Goal: Task Accomplishment & Management: Manage account settings

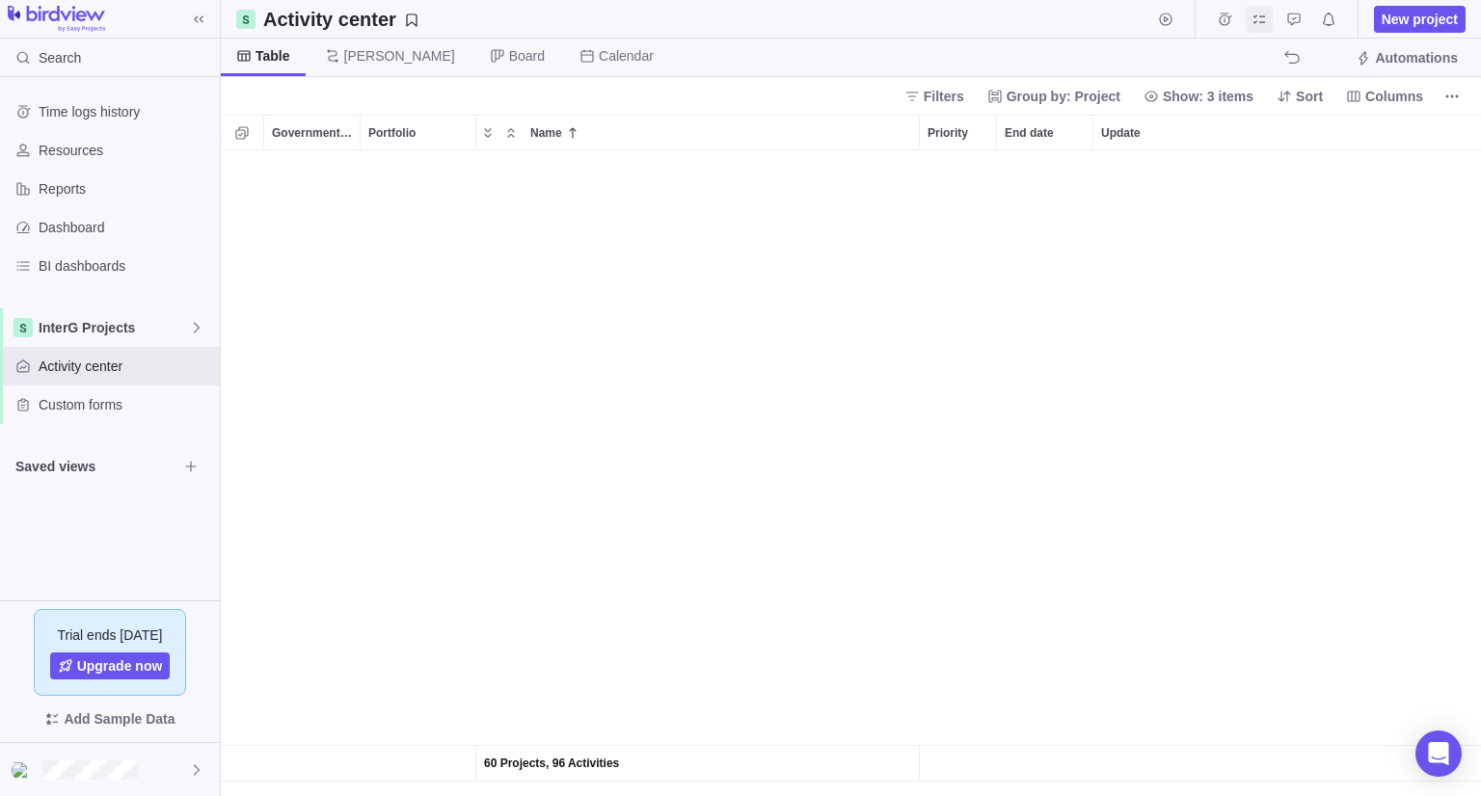
scroll to position [630, 1246]
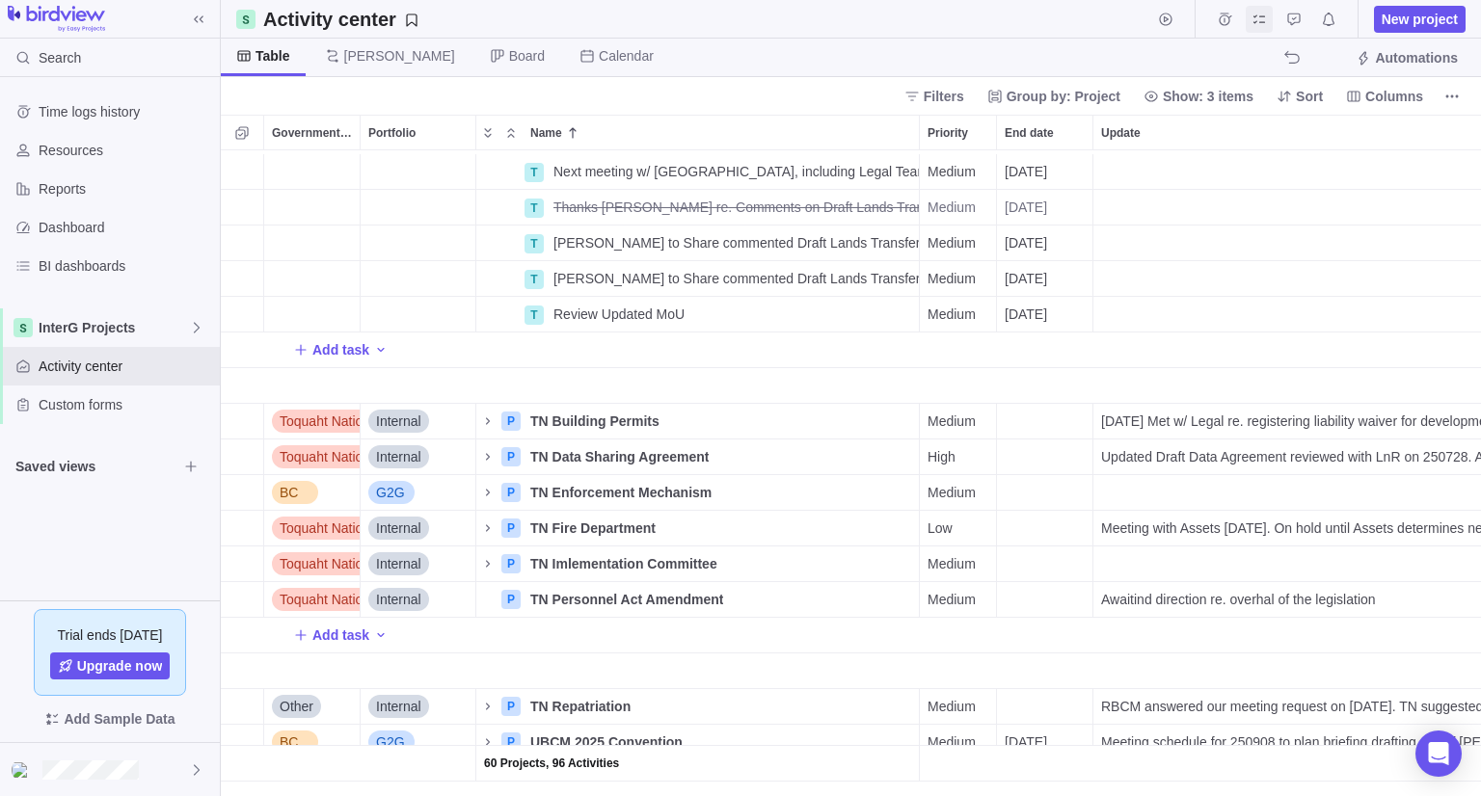
click at [1258, 20] on icon "My assignments" at bounding box center [1259, 18] width 12 height 9
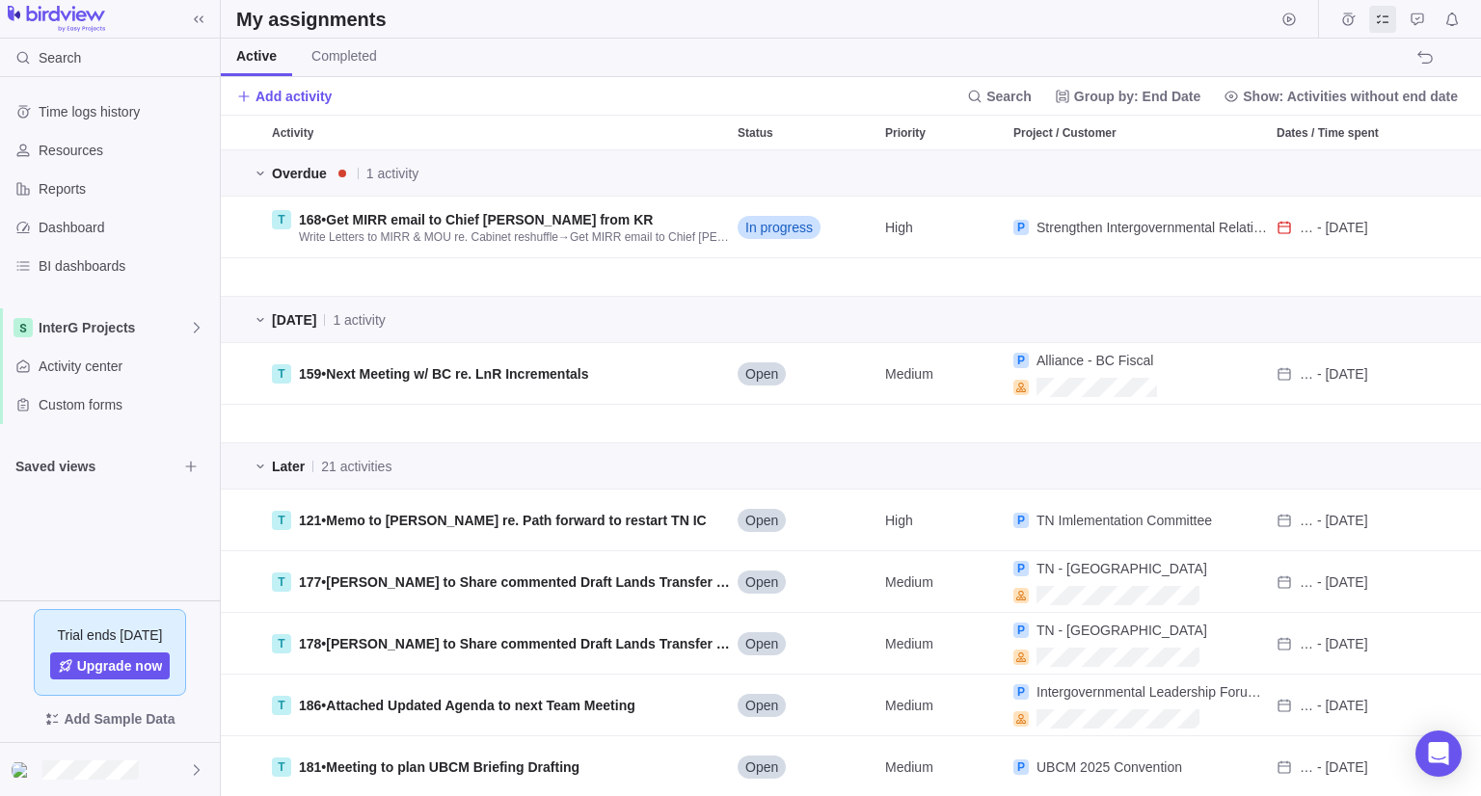
scroll to position [630, 1246]
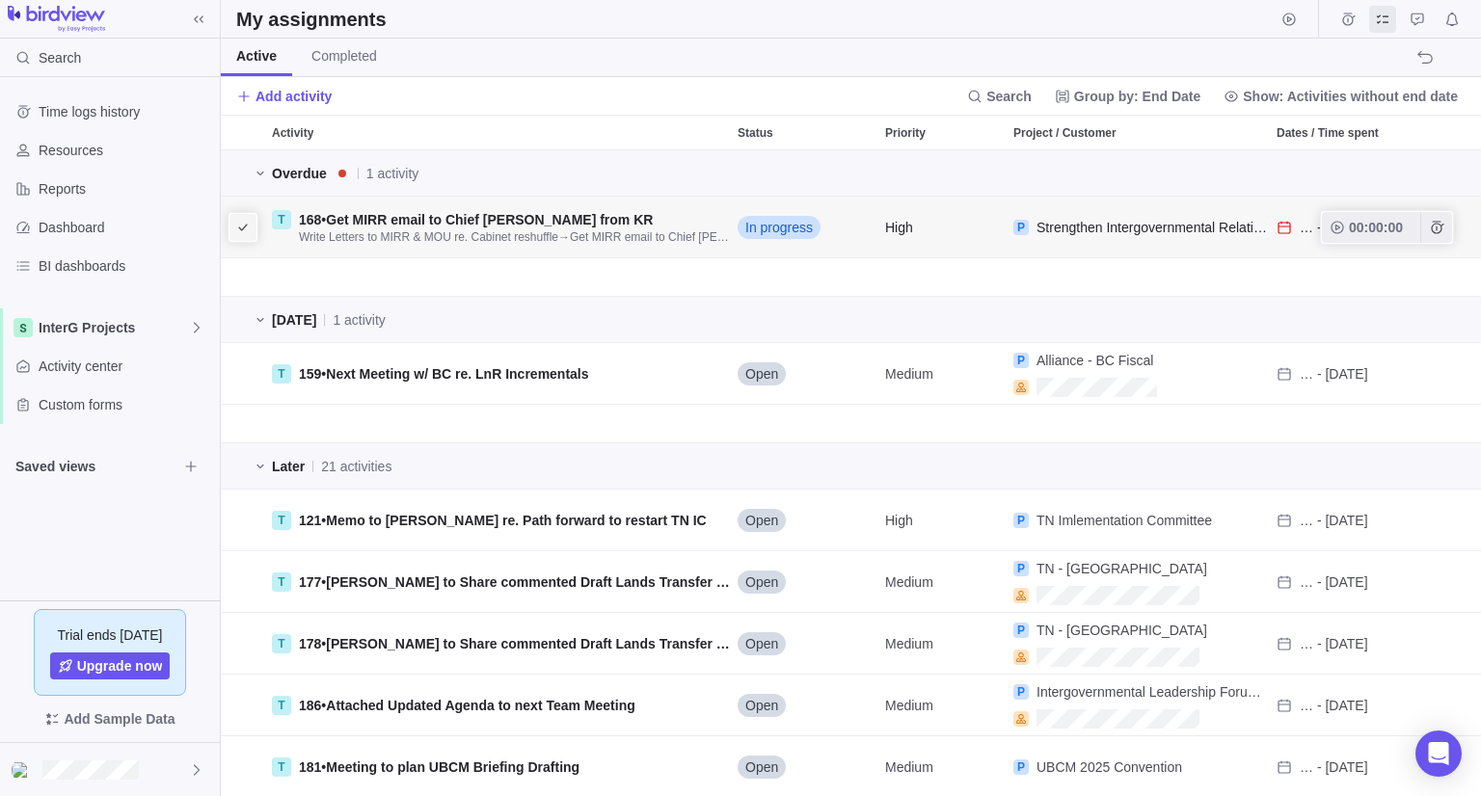
click at [235, 225] on icon "I'm done" at bounding box center [242, 227] width 15 height 15
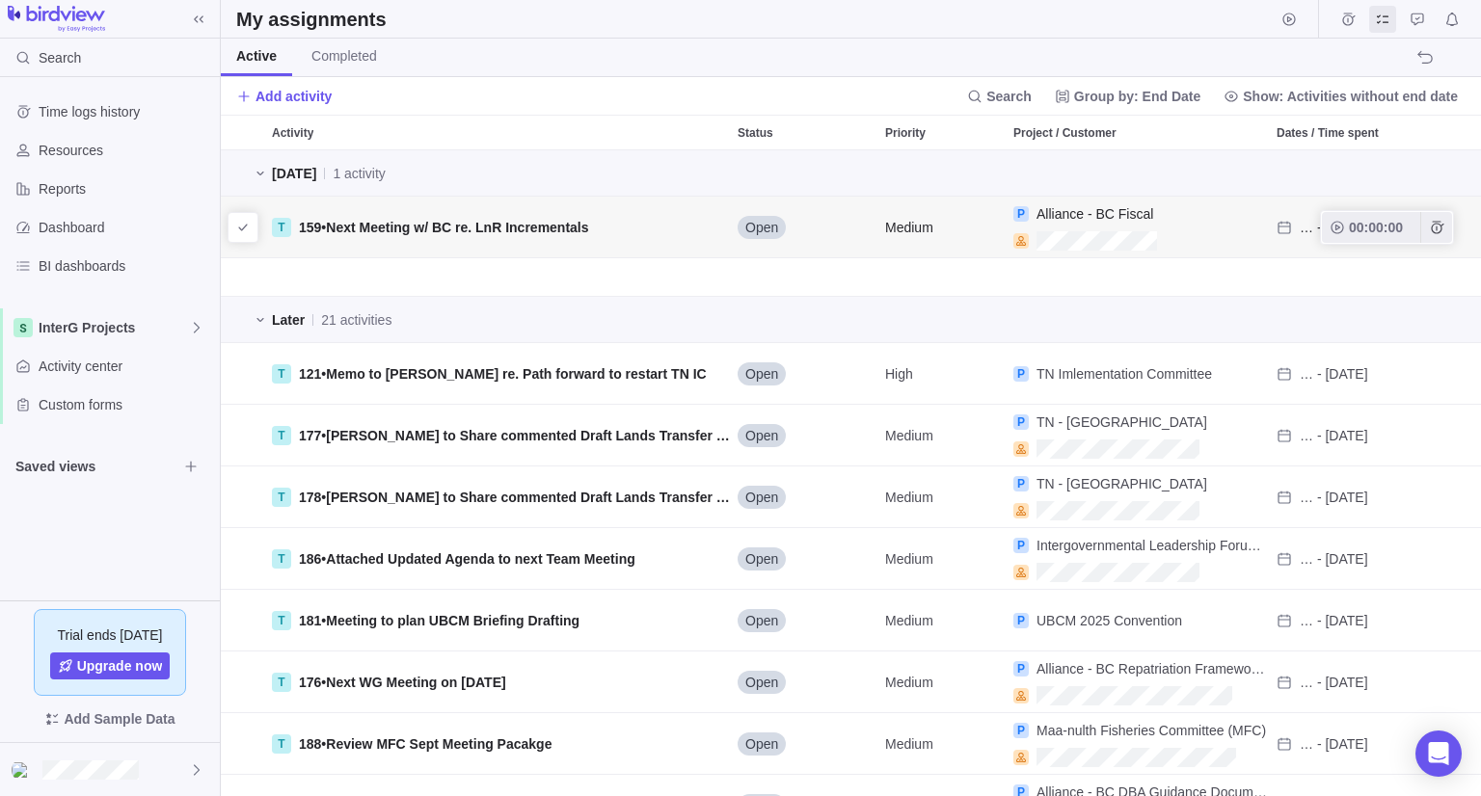
click at [760, 231] on span "Open" at bounding box center [761, 227] width 33 height 19
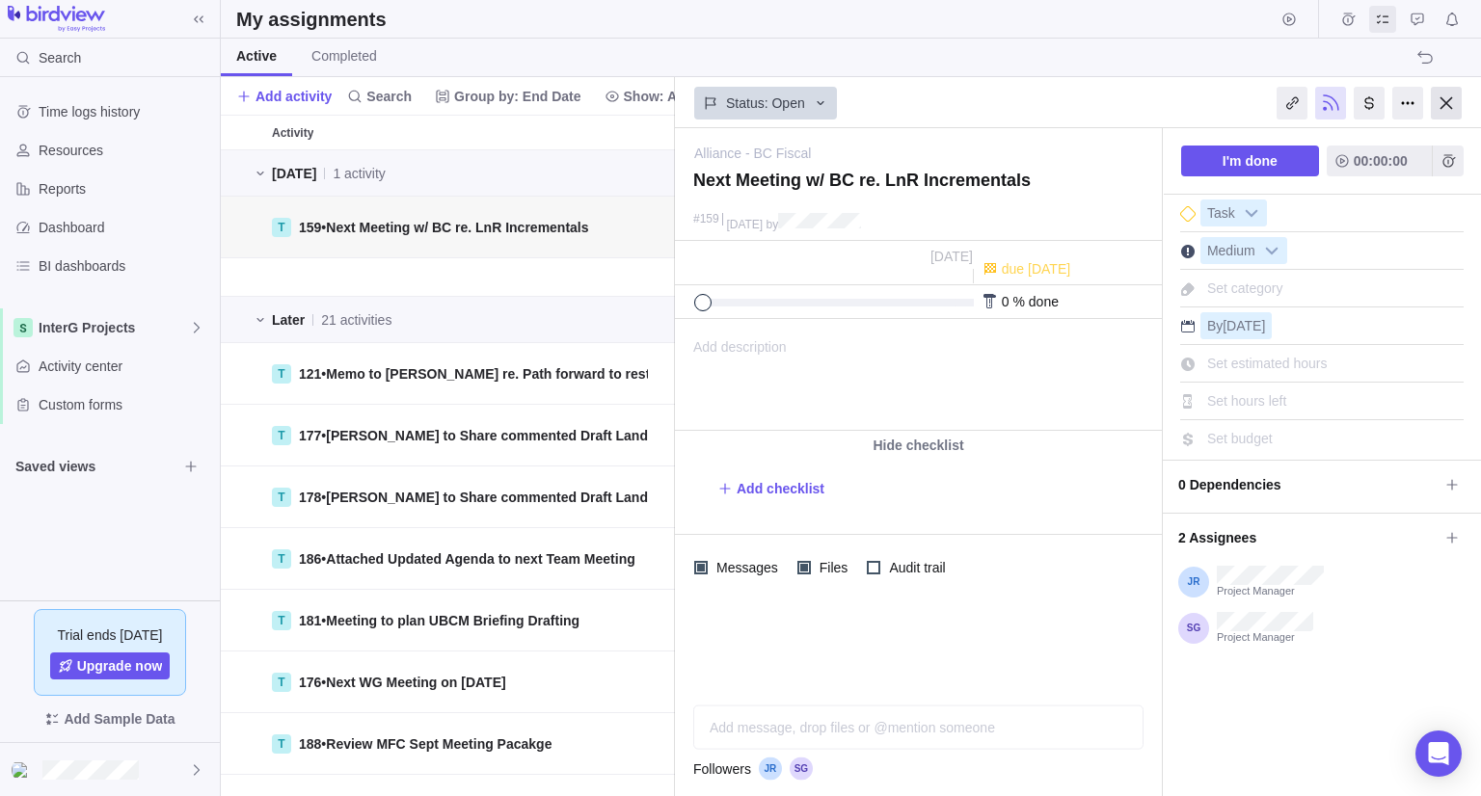
click at [1458, 108] on div at bounding box center [1446, 103] width 31 height 33
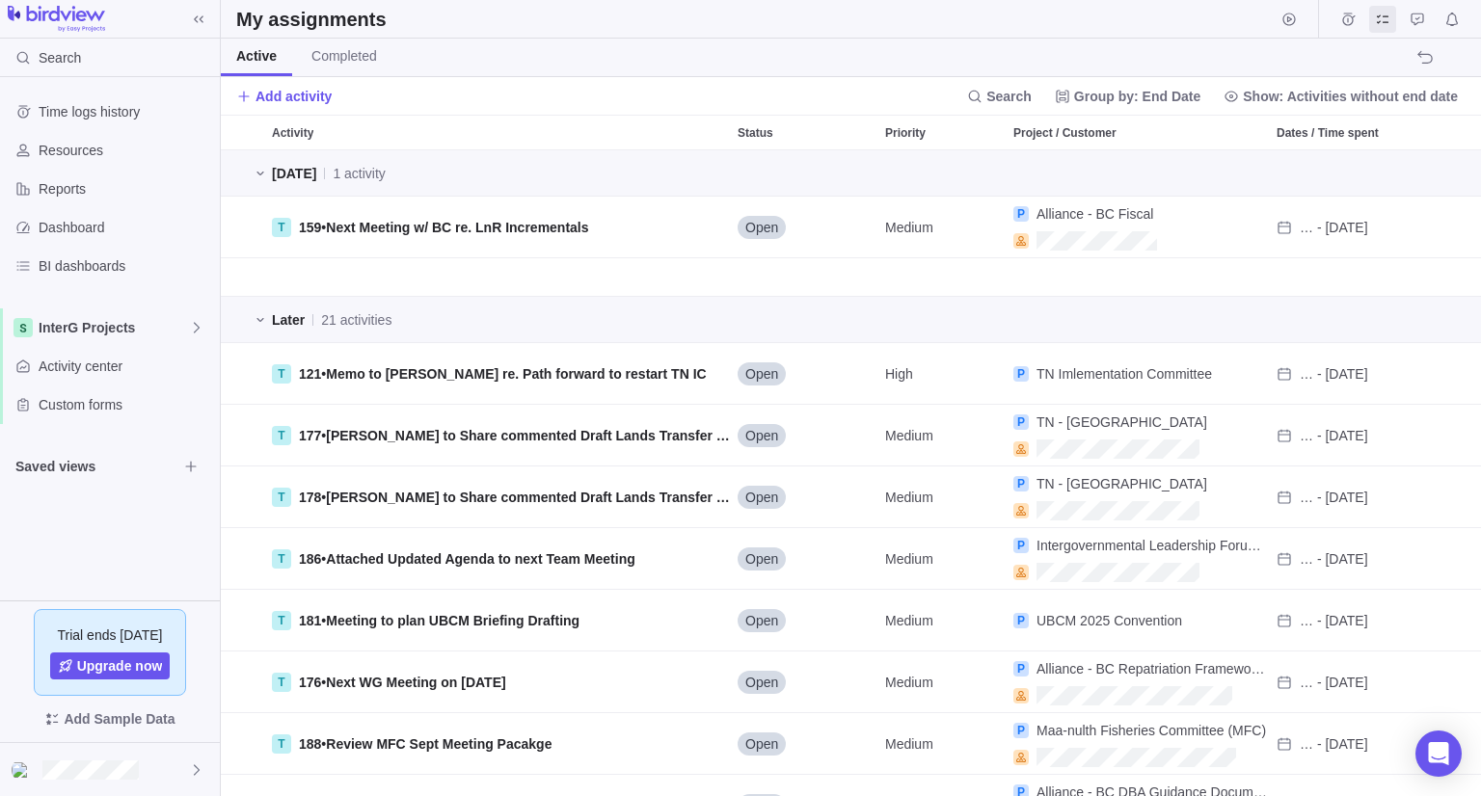
scroll to position [630, 1246]
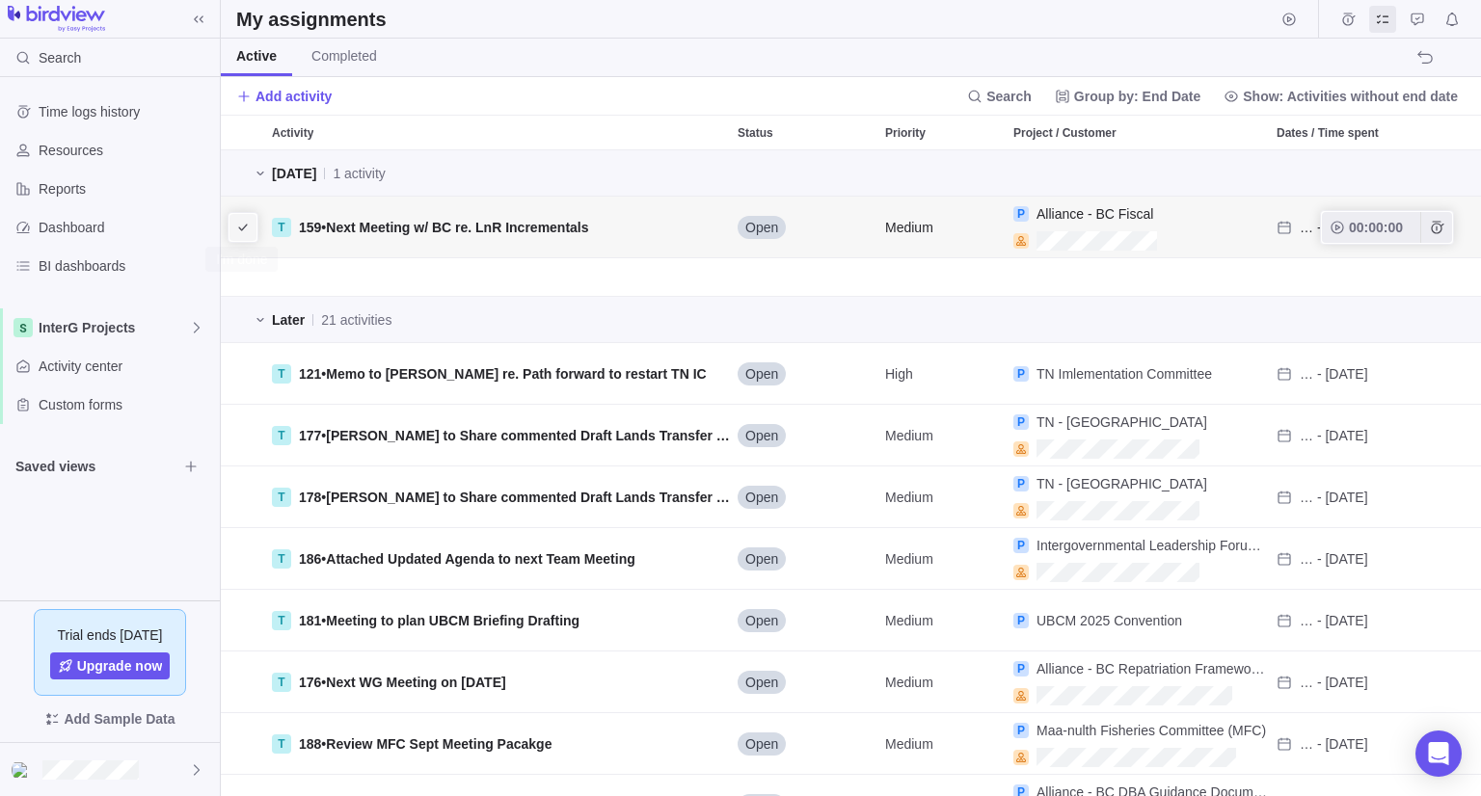
click at [243, 228] on icon "I'm done" at bounding box center [242, 227] width 15 height 15
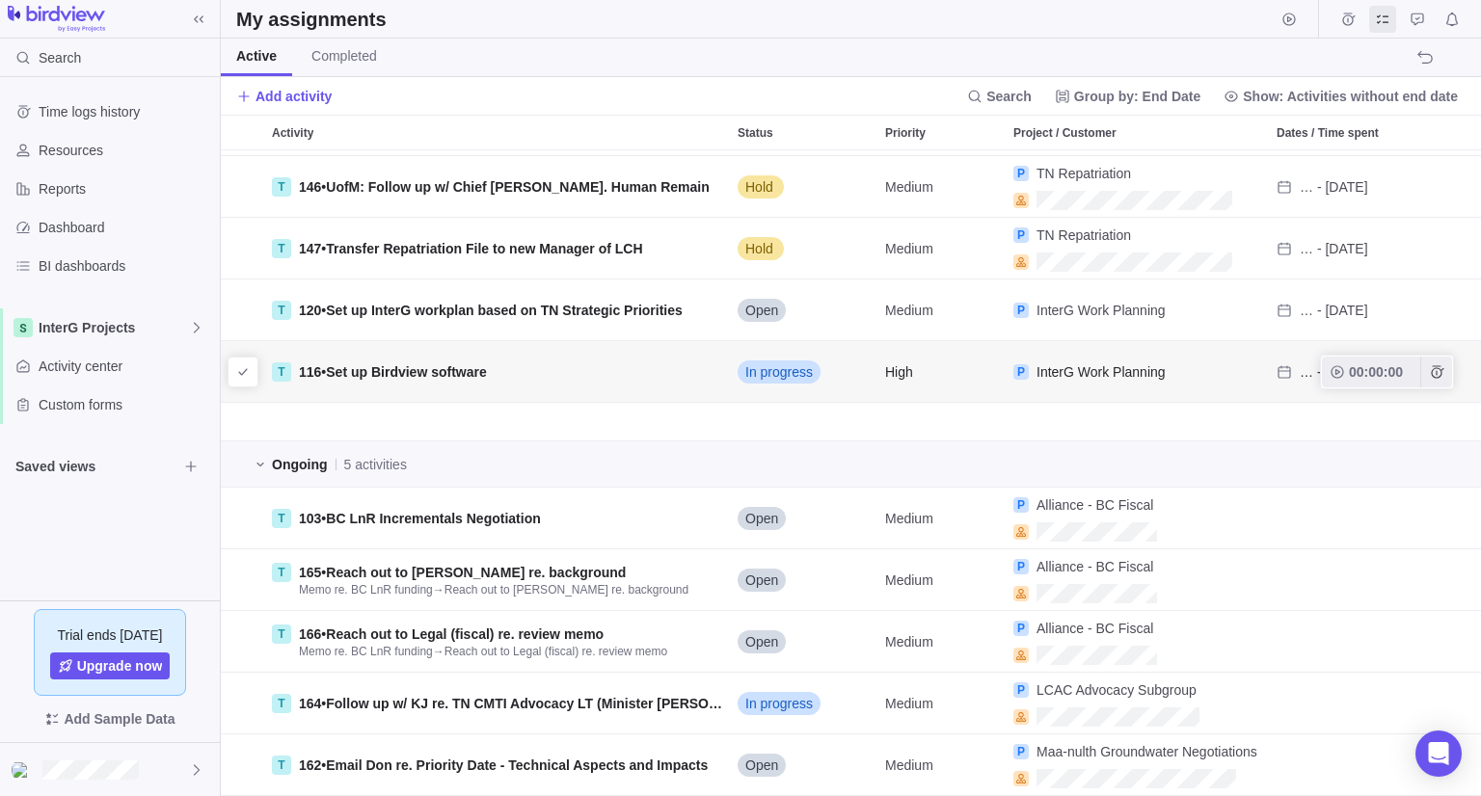
scroll to position [1103, 0]
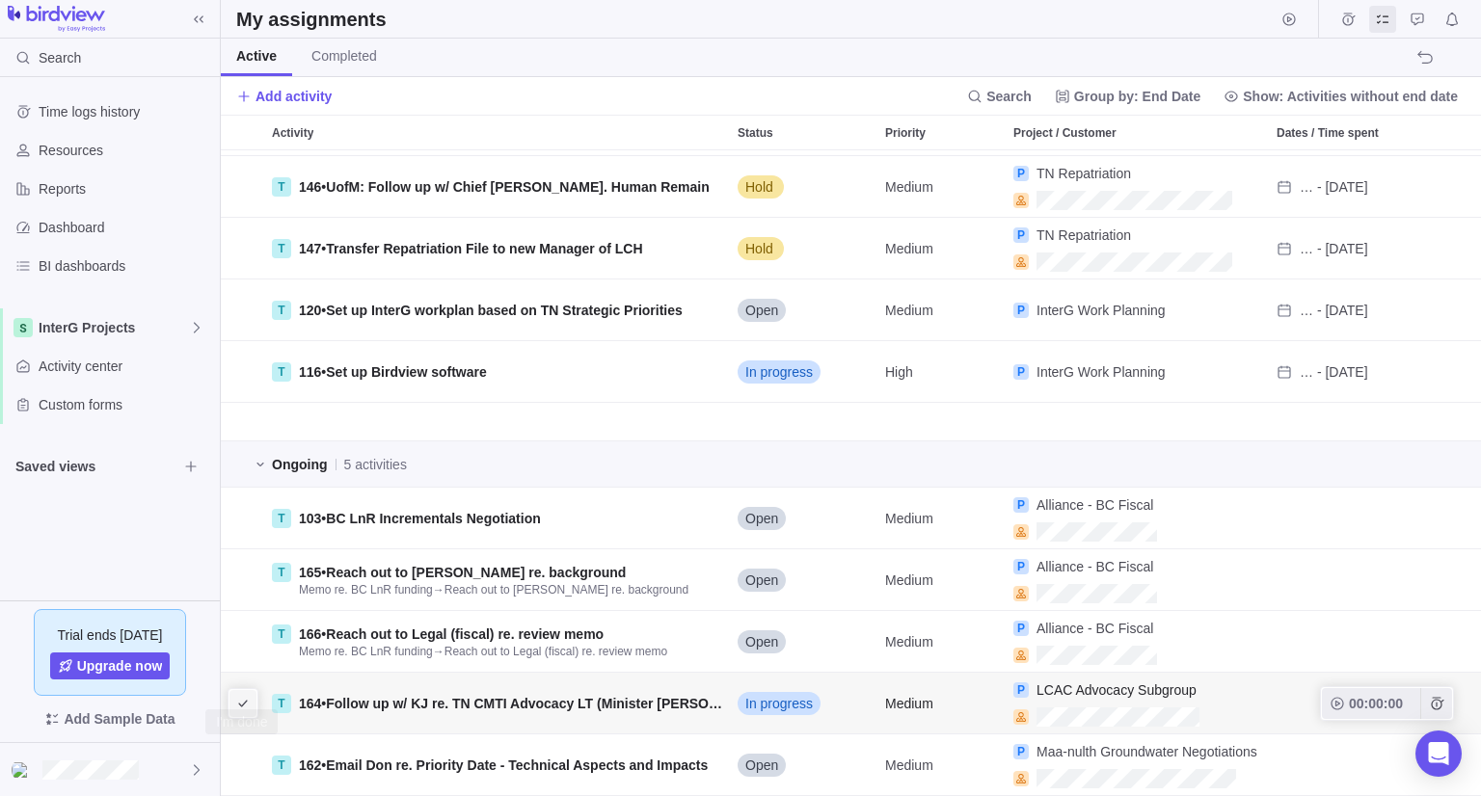
click at [244, 700] on icon "I'm done" at bounding box center [242, 703] width 9 height 7
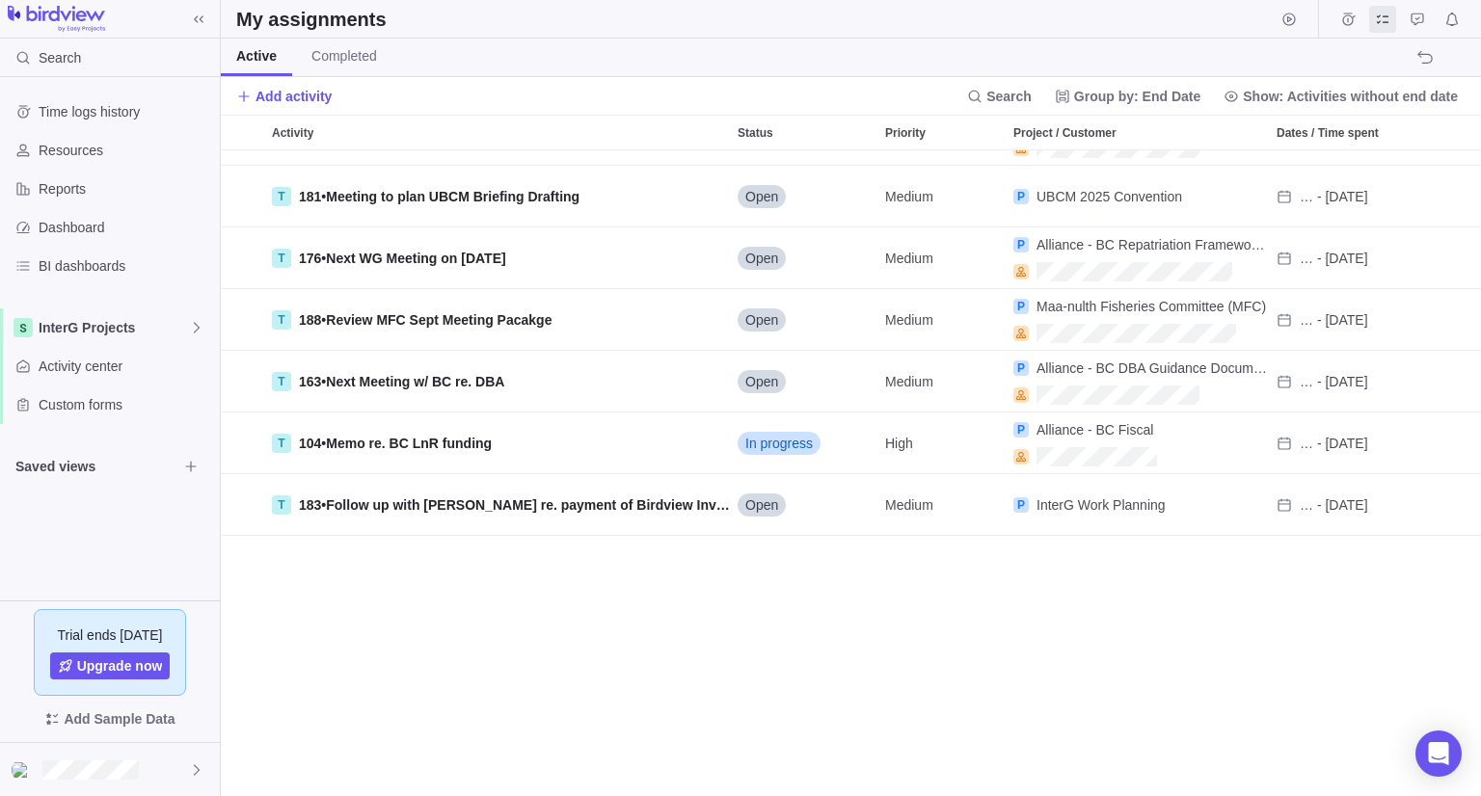
scroll to position [0, 0]
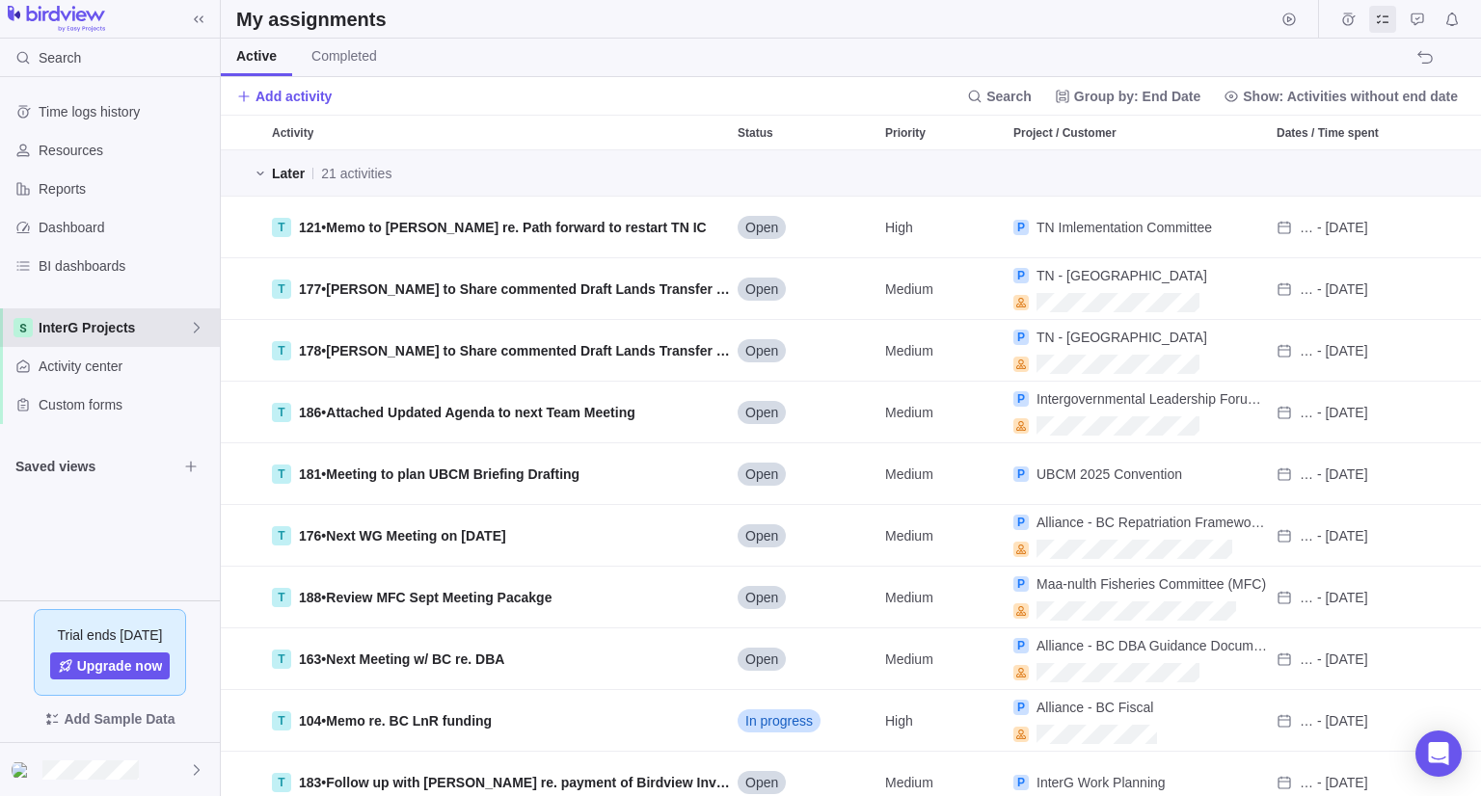
click at [75, 324] on span "InterG Projects" at bounding box center [114, 327] width 150 height 19
click at [87, 368] on span "InterG Projects" at bounding box center [110, 372] width 118 height 19
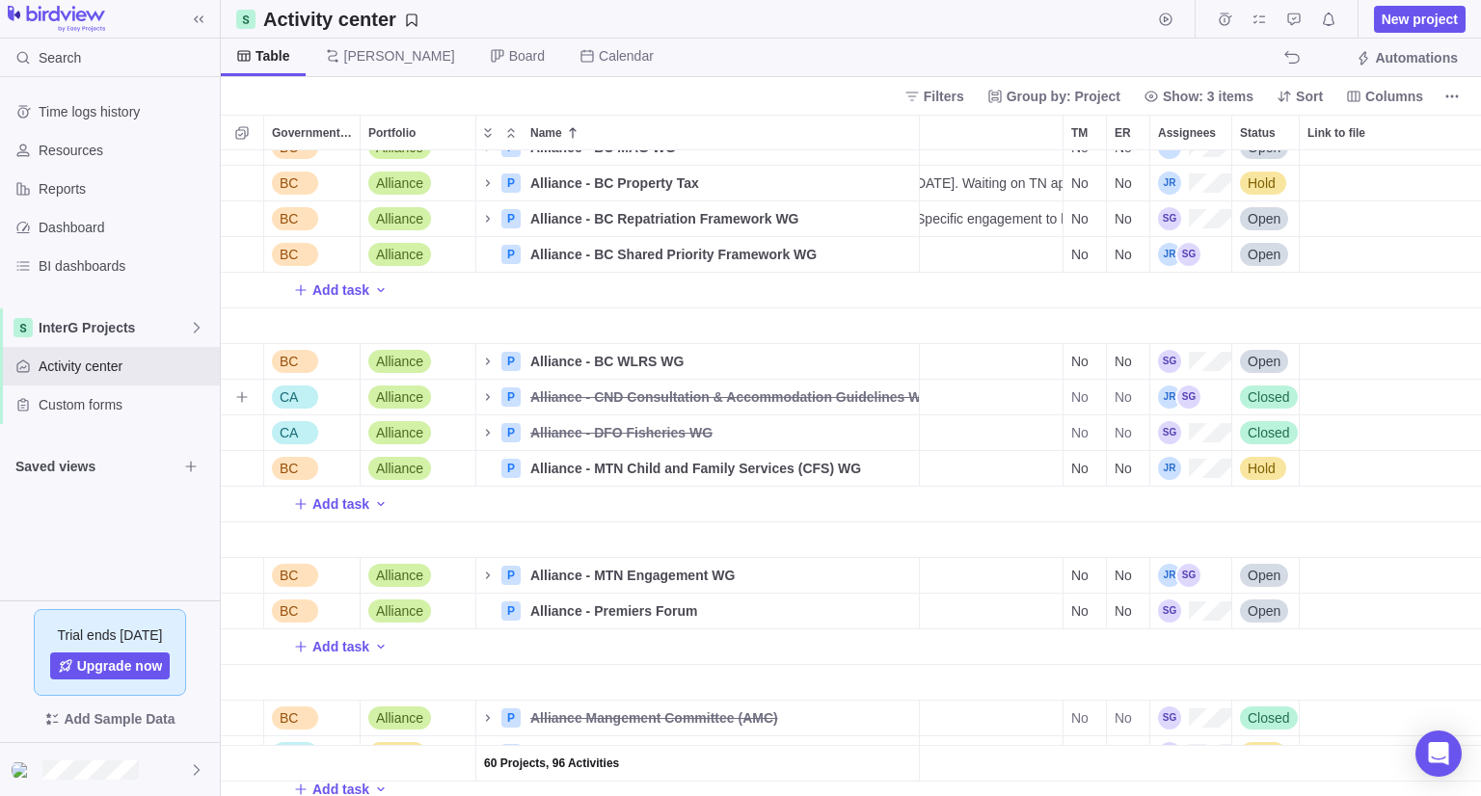
click at [1263, 396] on span "Closed" at bounding box center [1269, 397] width 42 height 19
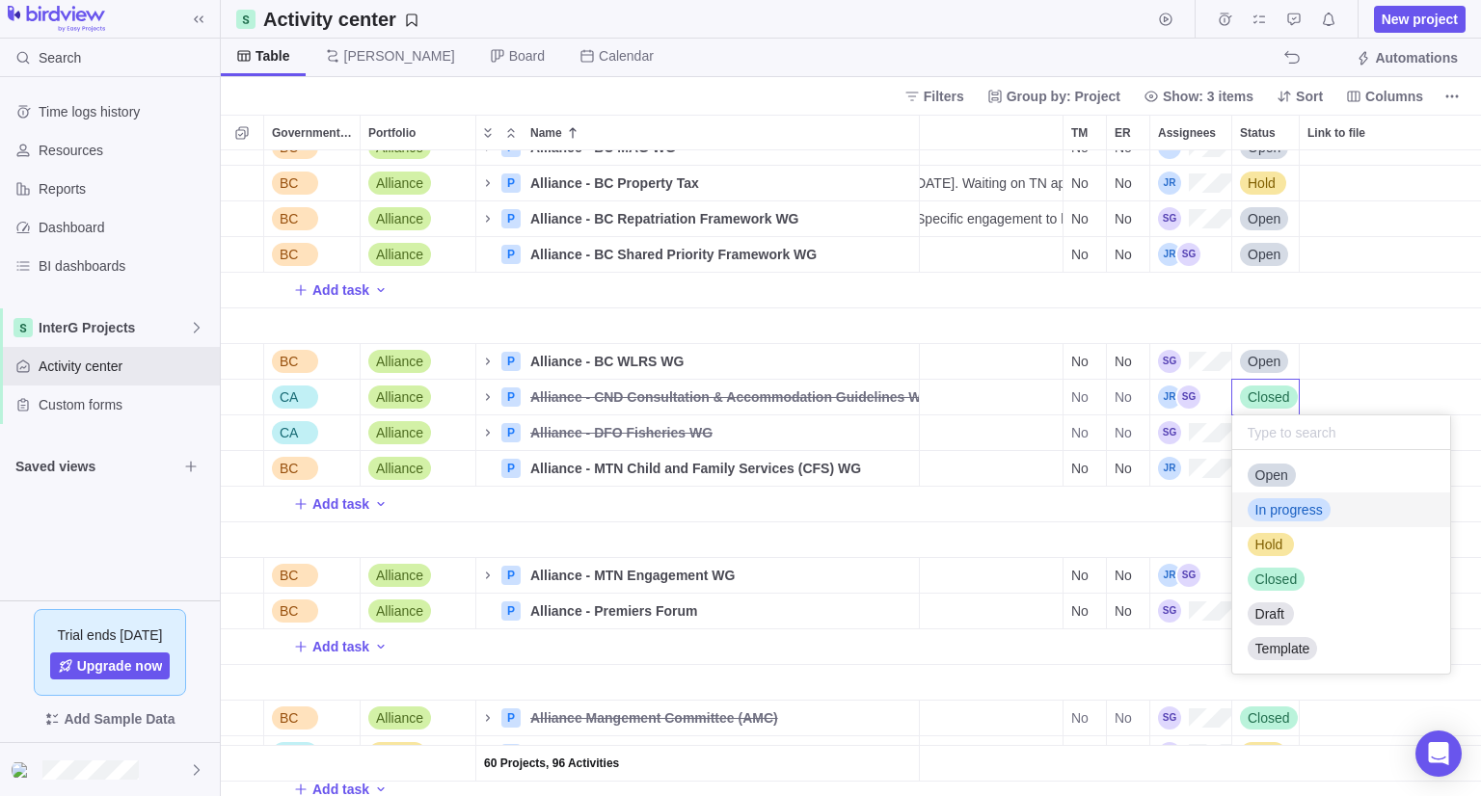
click at [1288, 514] on span "In progress" at bounding box center [1288, 509] width 67 height 19
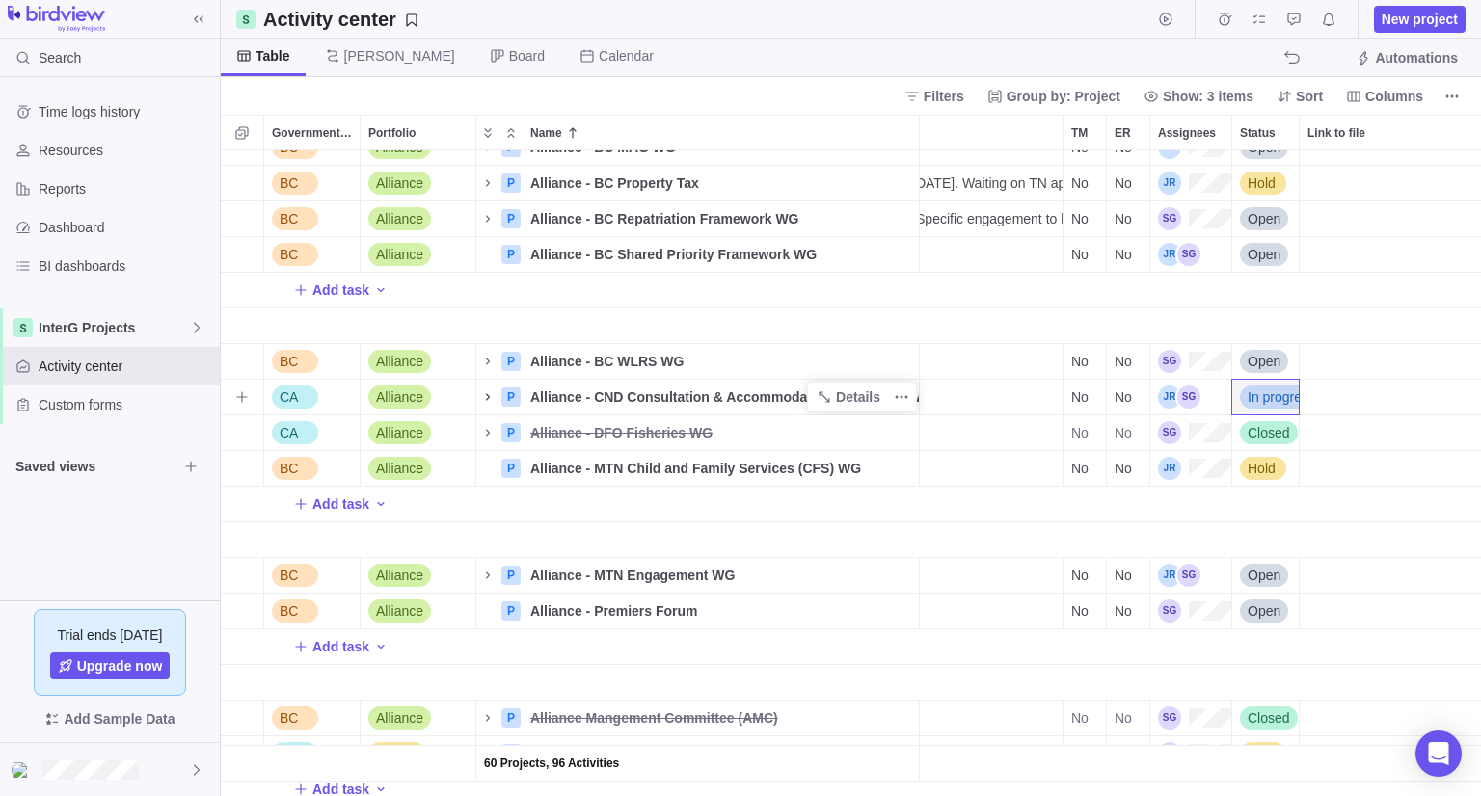
click at [487, 390] on icon "Name" at bounding box center [487, 396] width 15 height 15
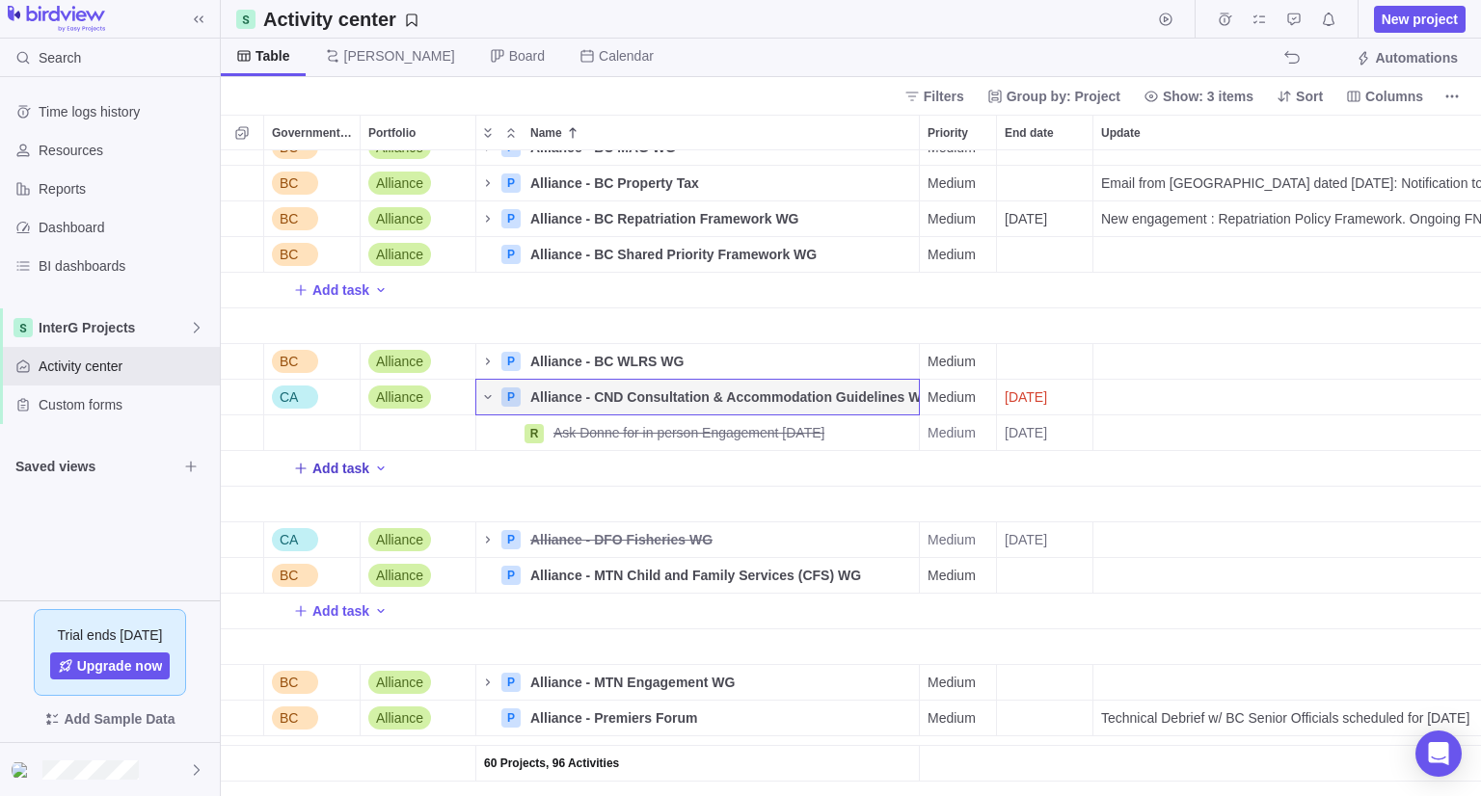
click at [351, 469] on span "Add task" at bounding box center [340, 468] width 57 height 19
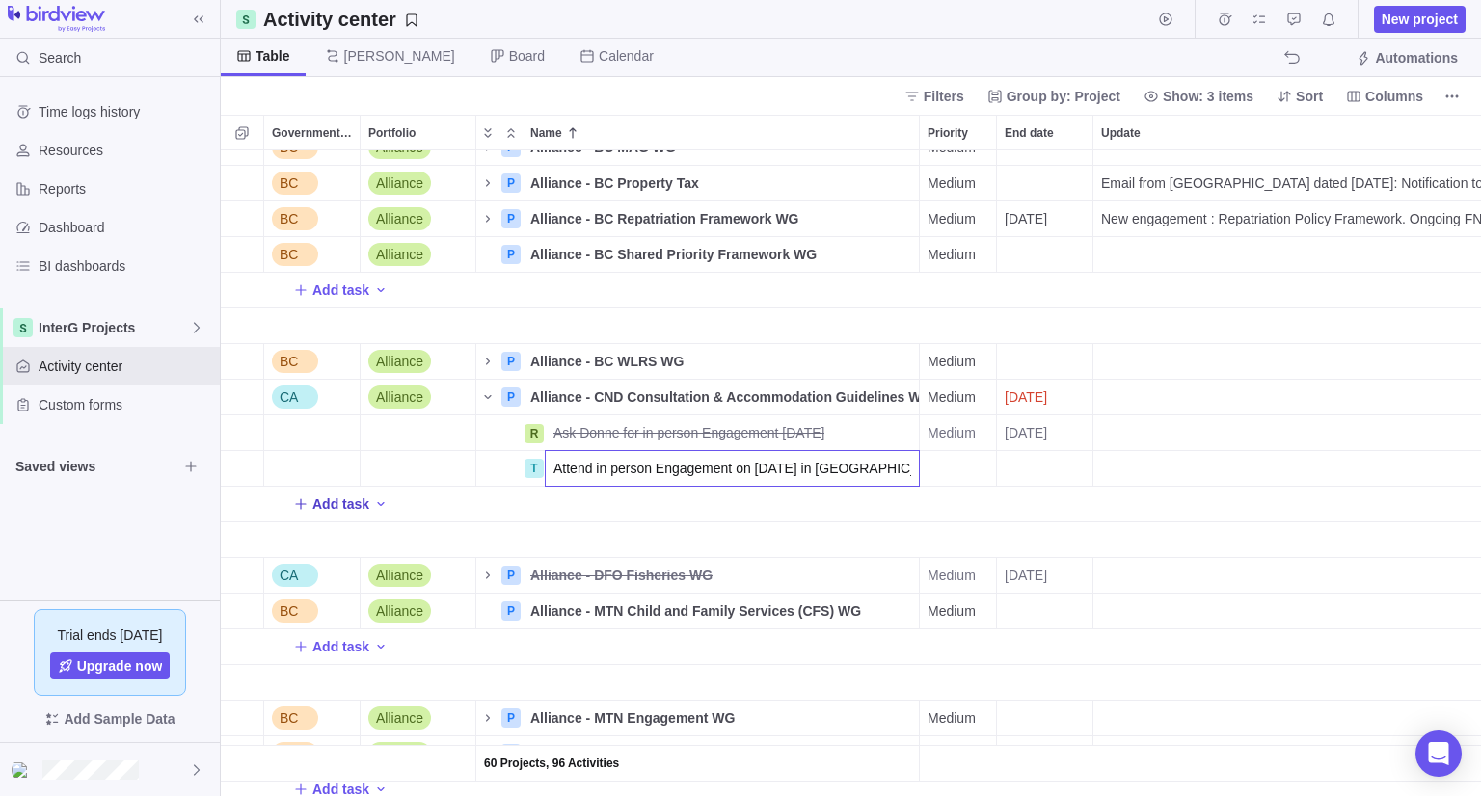
type input "Attend in person Engagement on [DATE] in Van"
click at [1071, 462] on div "End date" at bounding box center [1044, 468] width 95 height 35
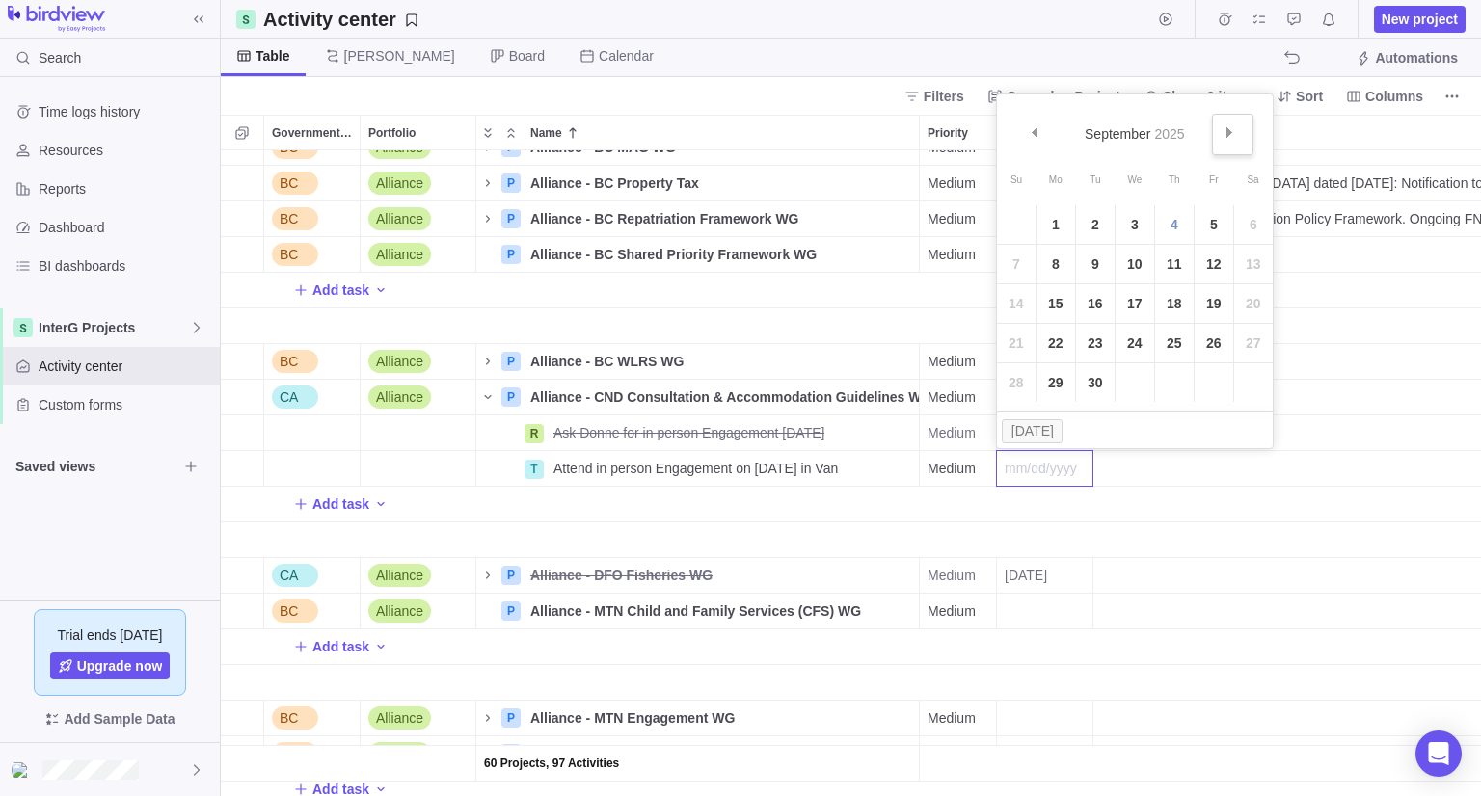
click at [1218, 147] on link "Next" at bounding box center [1232, 134] width 41 height 41
click at [1130, 343] on link "22" at bounding box center [1134, 343] width 39 height 39
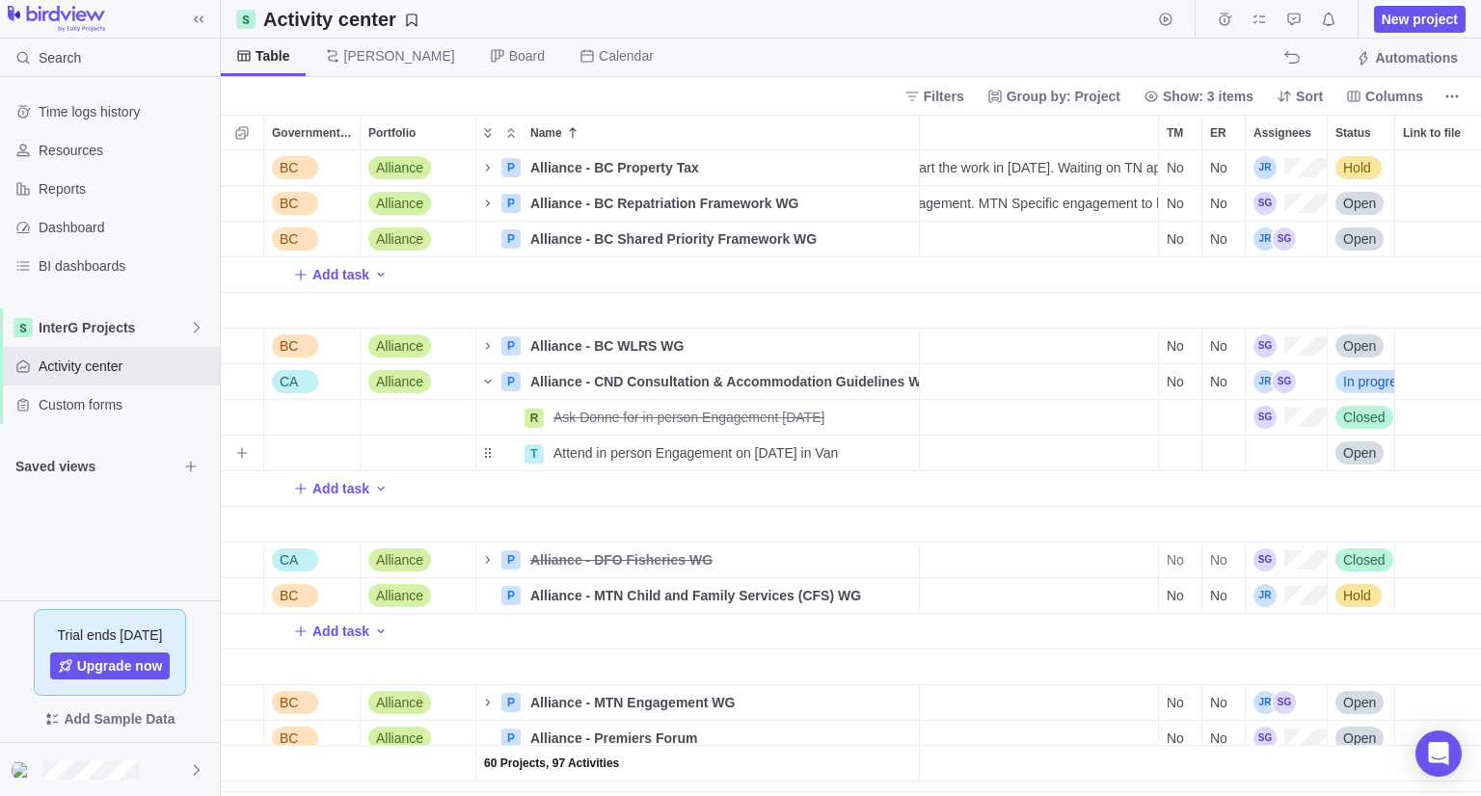
scroll to position [571, 617]
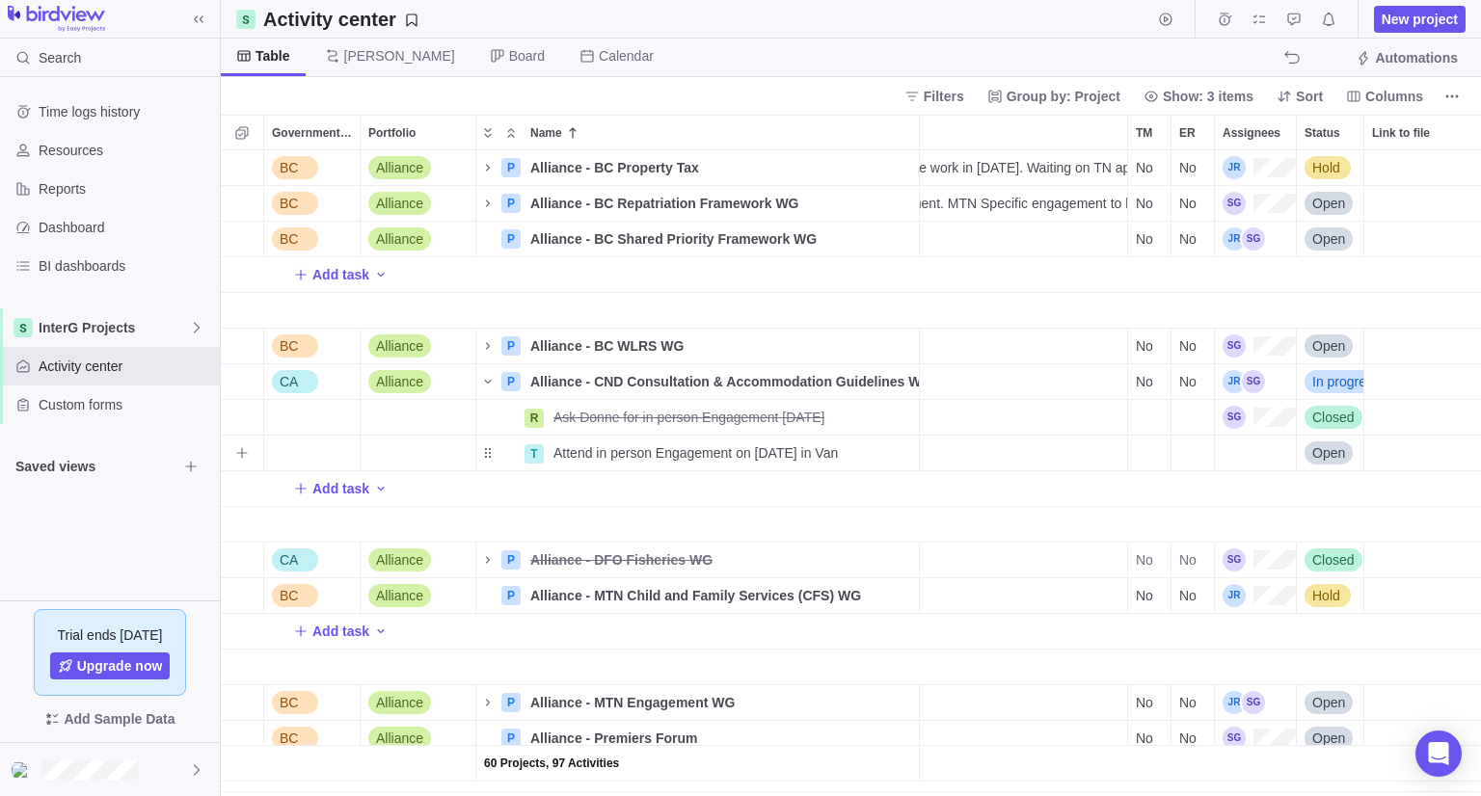
click at [1148, 458] on div "TM" at bounding box center [1149, 454] width 43 height 36
click at [1263, 457] on div "Assignees" at bounding box center [1255, 453] width 81 height 35
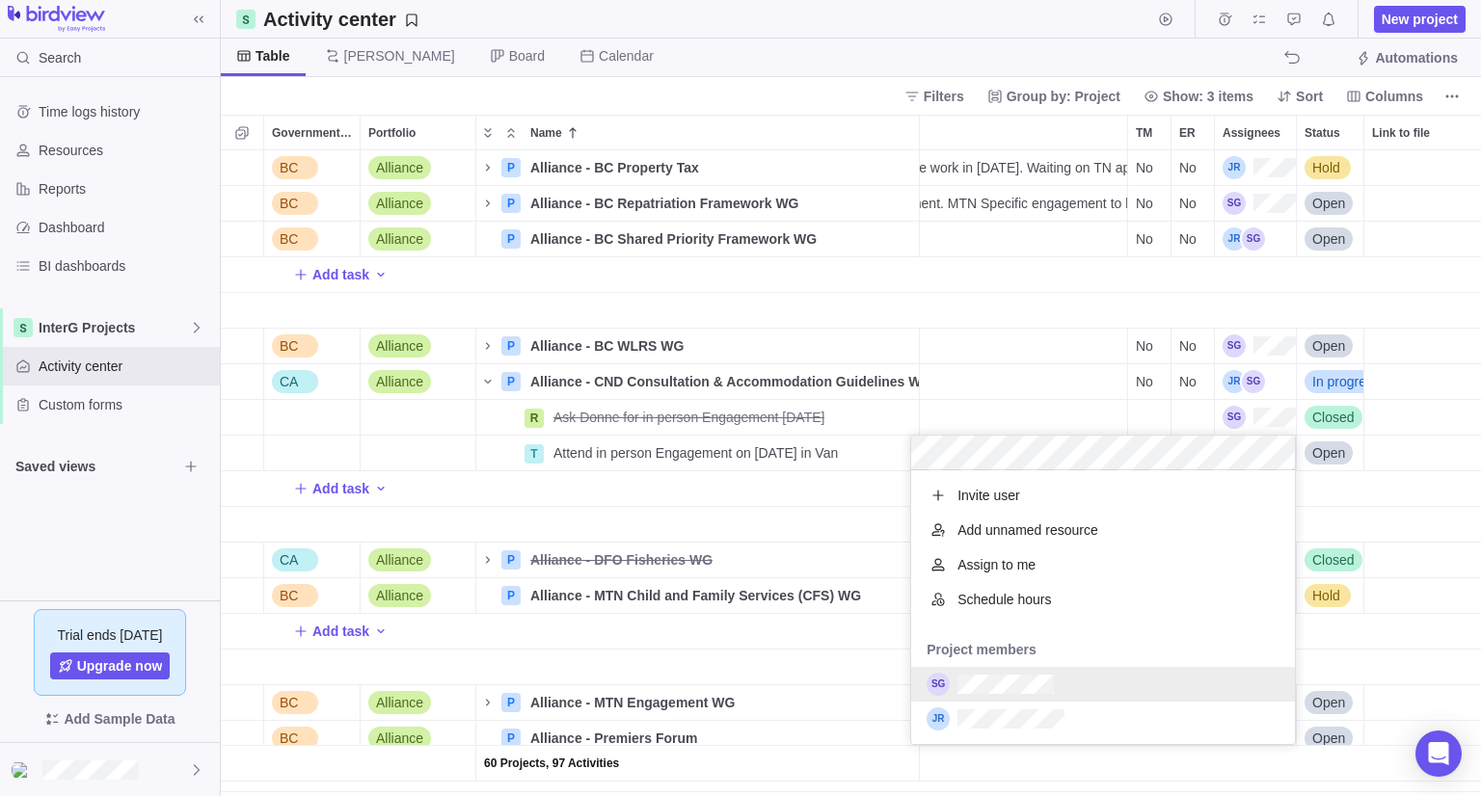
click at [1060, 688] on div "grid" at bounding box center [1103, 684] width 384 height 35
click at [824, 519] on div "60 Projects, 97 Activities BC Alliance P Alliance - BC Declaration Act Secretar…" at bounding box center [851, 473] width 1260 height 646
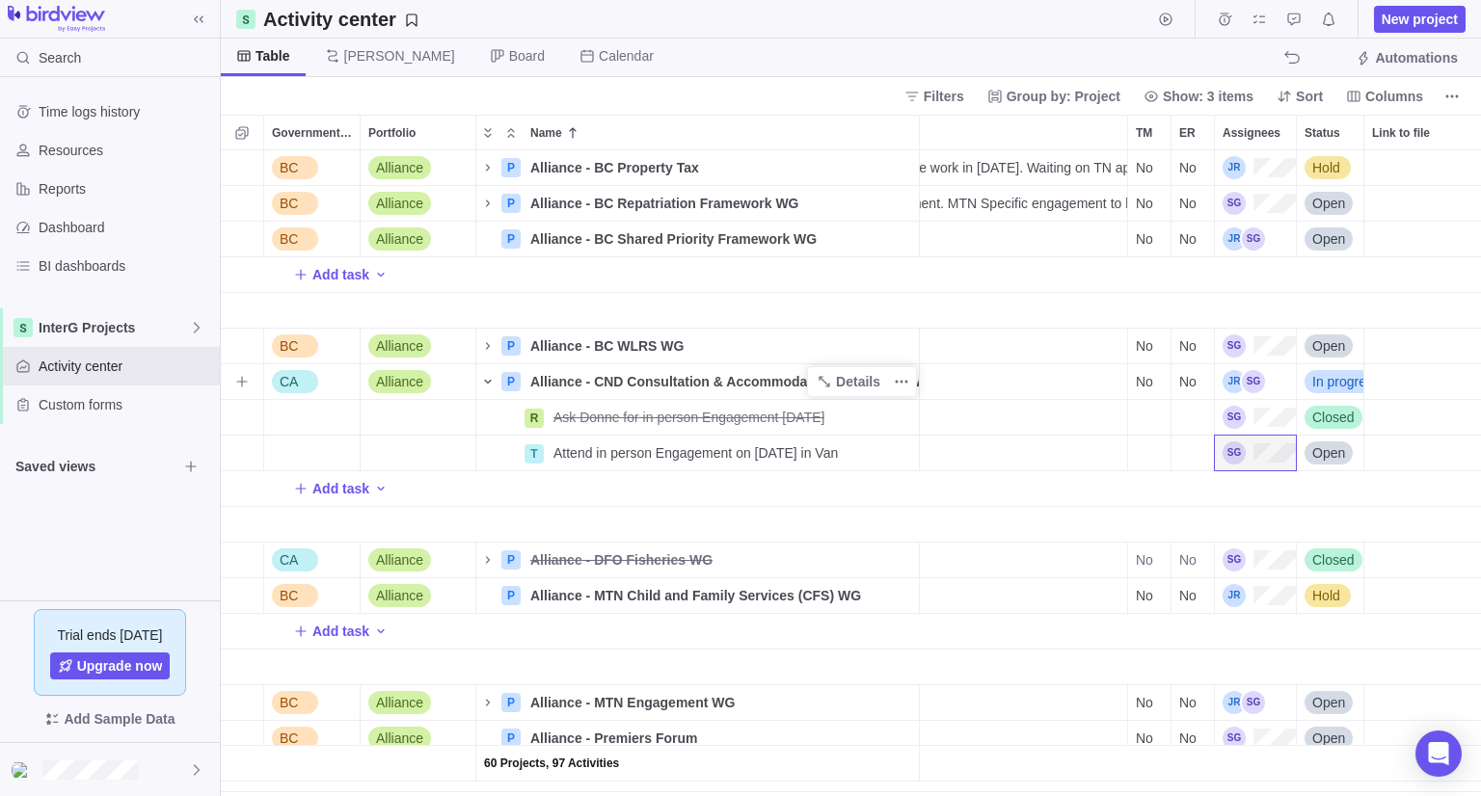
click at [496, 379] on span "Name" at bounding box center [487, 381] width 23 height 27
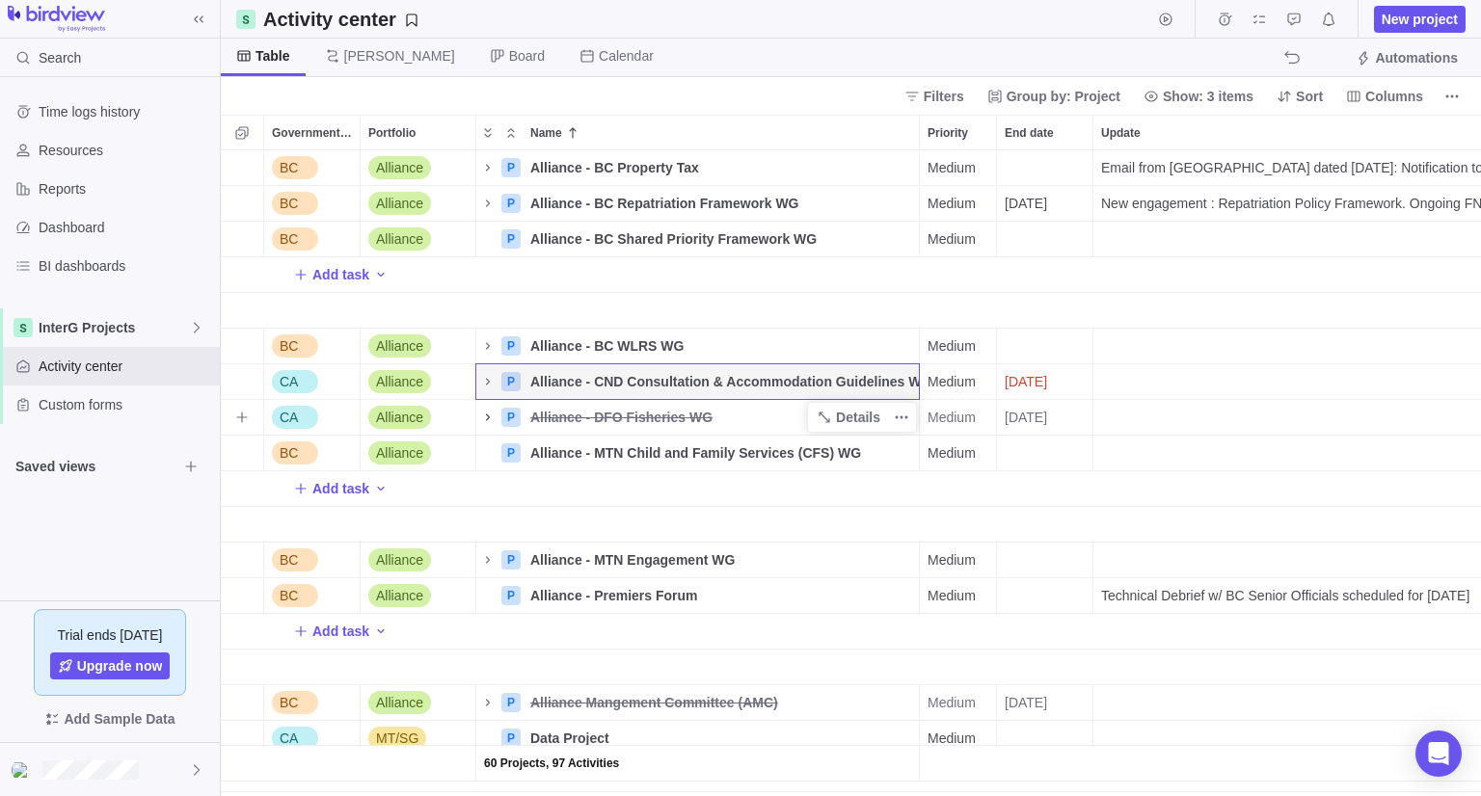
click at [488, 420] on icon "Name" at bounding box center [487, 417] width 15 height 15
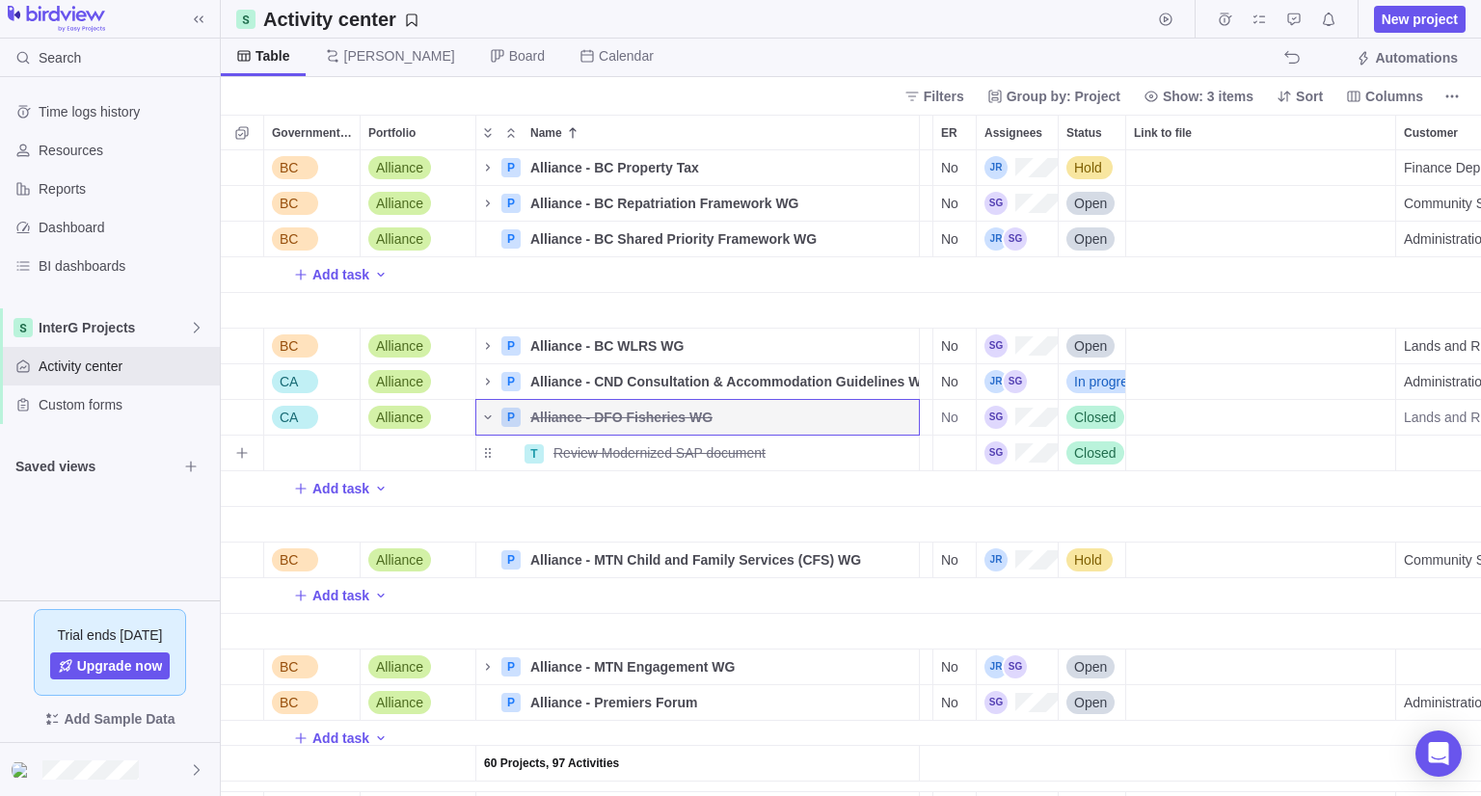
click at [1105, 448] on span "Closed" at bounding box center [1095, 452] width 42 height 19
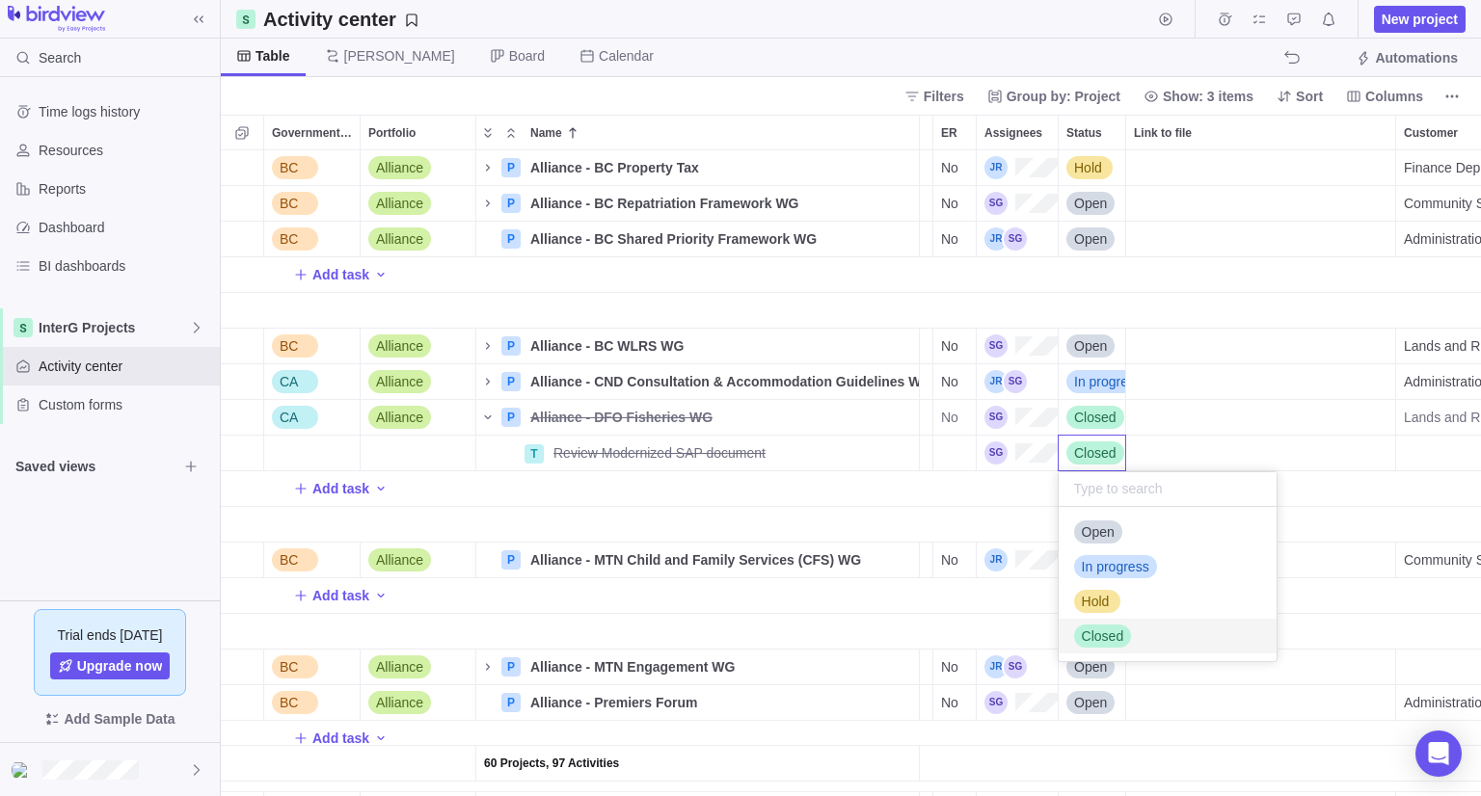
click at [1096, 421] on div "60 Projects, 97 Activities BC Alliance P Alliance - BC Declaration Act Secretar…" at bounding box center [851, 473] width 1260 height 646
click at [1096, 421] on span "Closed" at bounding box center [1095, 417] width 42 height 19
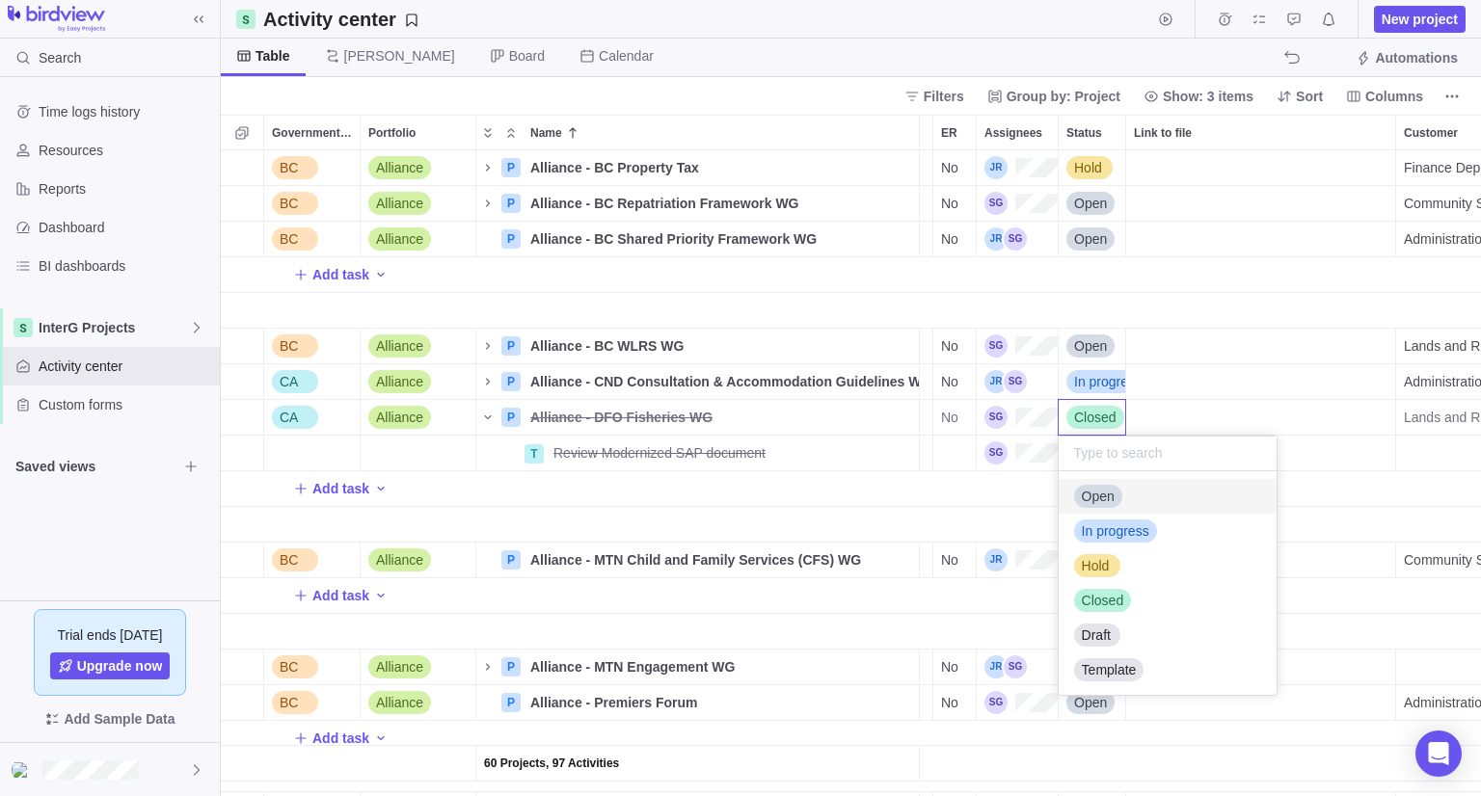
click at [1096, 496] on span "Open" at bounding box center [1098, 496] width 33 height 19
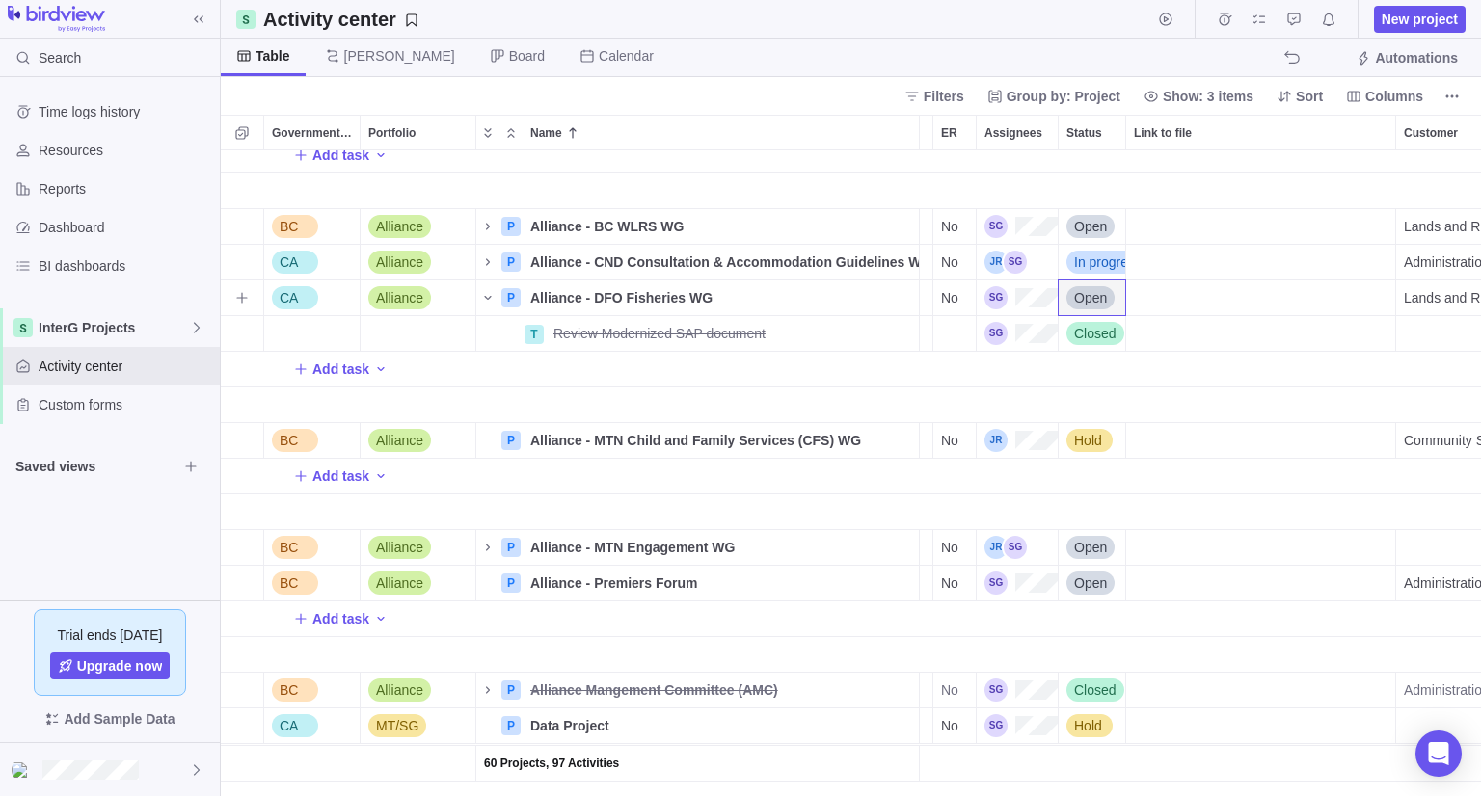
click at [1092, 295] on span "Open" at bounding box center [1090, 297] width 33 height 19
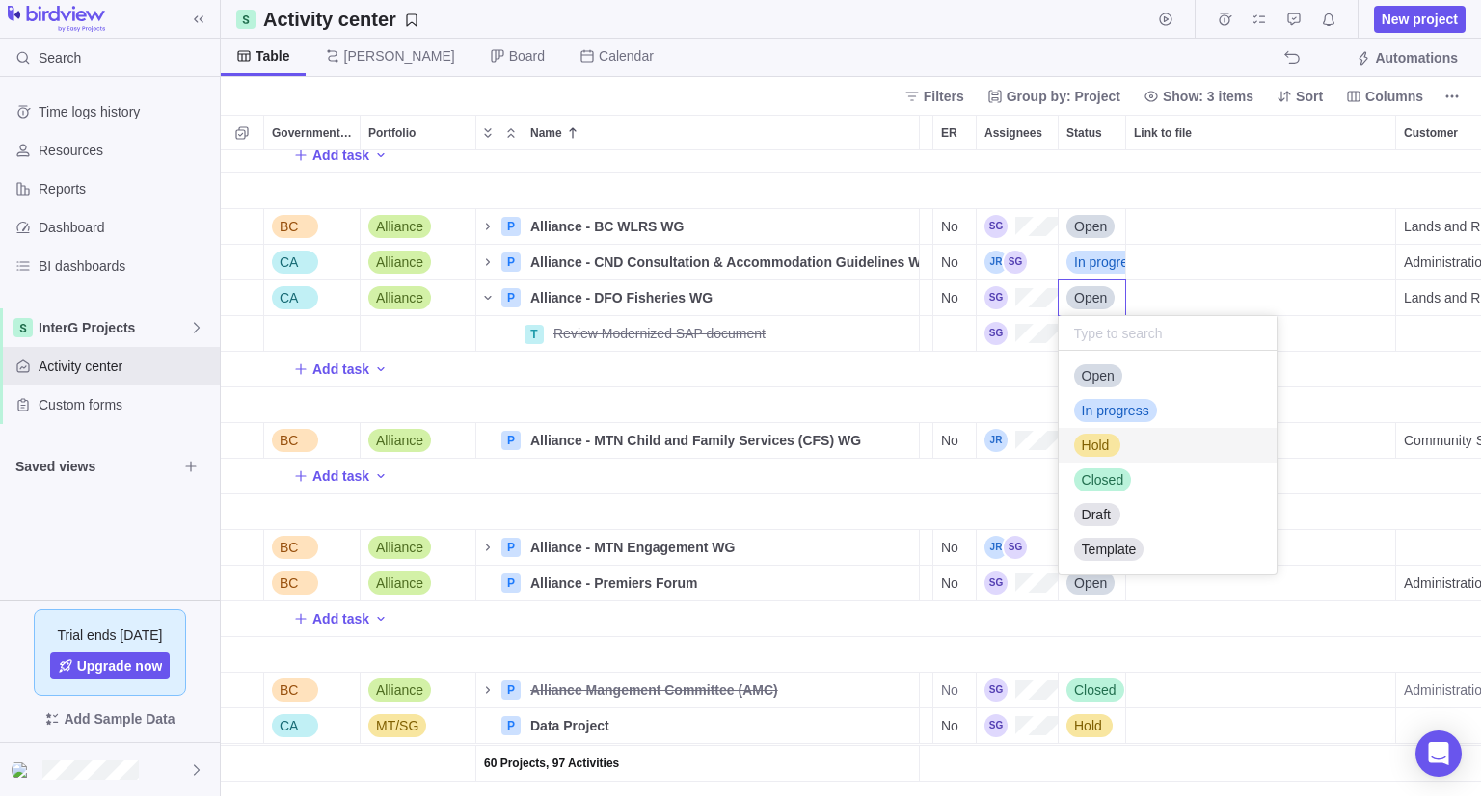
click at [1107, 439] on span "Hold" at bounding box center [1096, 445] width 28 height 19
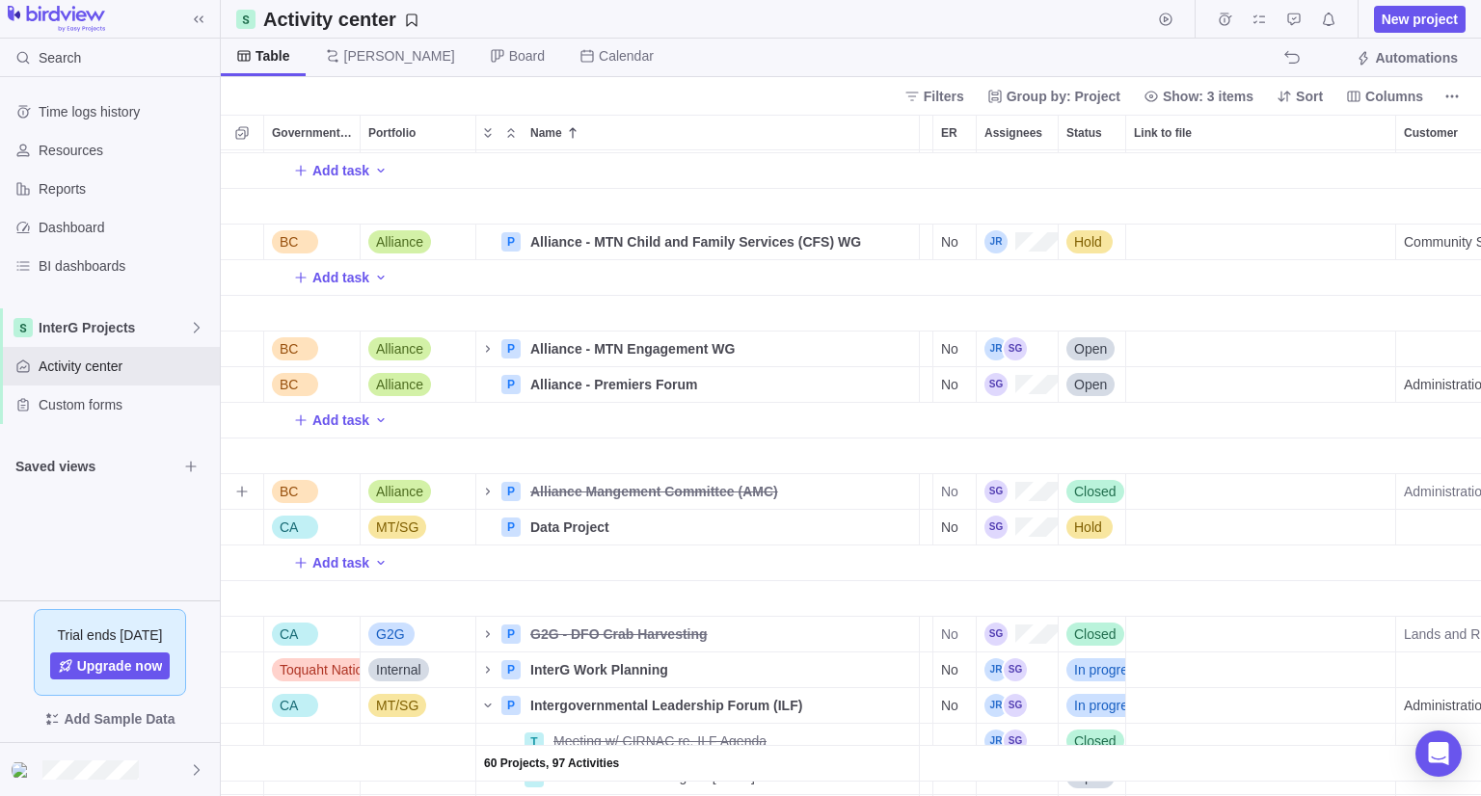
click at [1091, 483] on span "Closed" at bounding box center [1095, 491] width 42 height 19
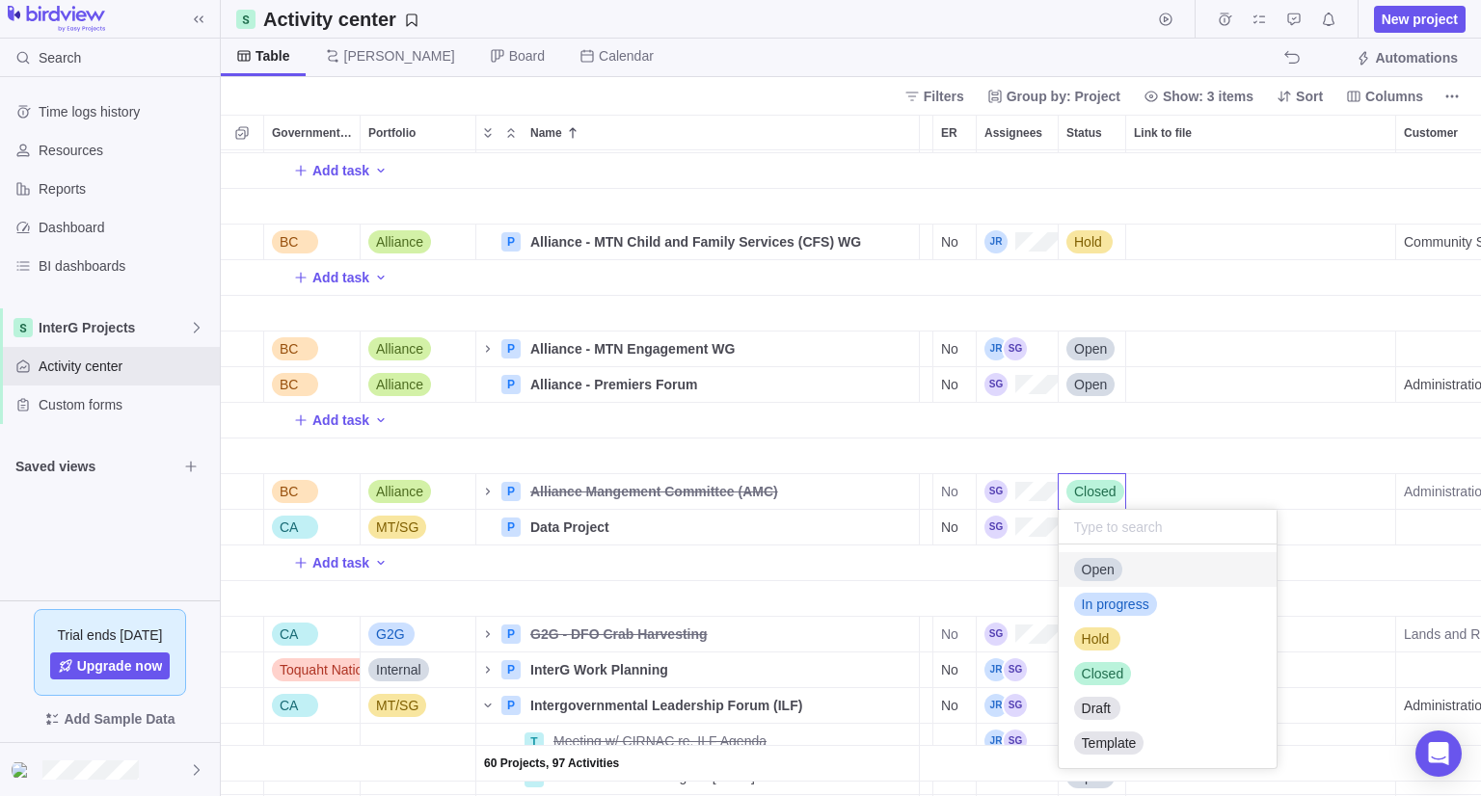
click at [1097, 558] on div "Open" at bounding box center [1098, 569] width 48 height 23
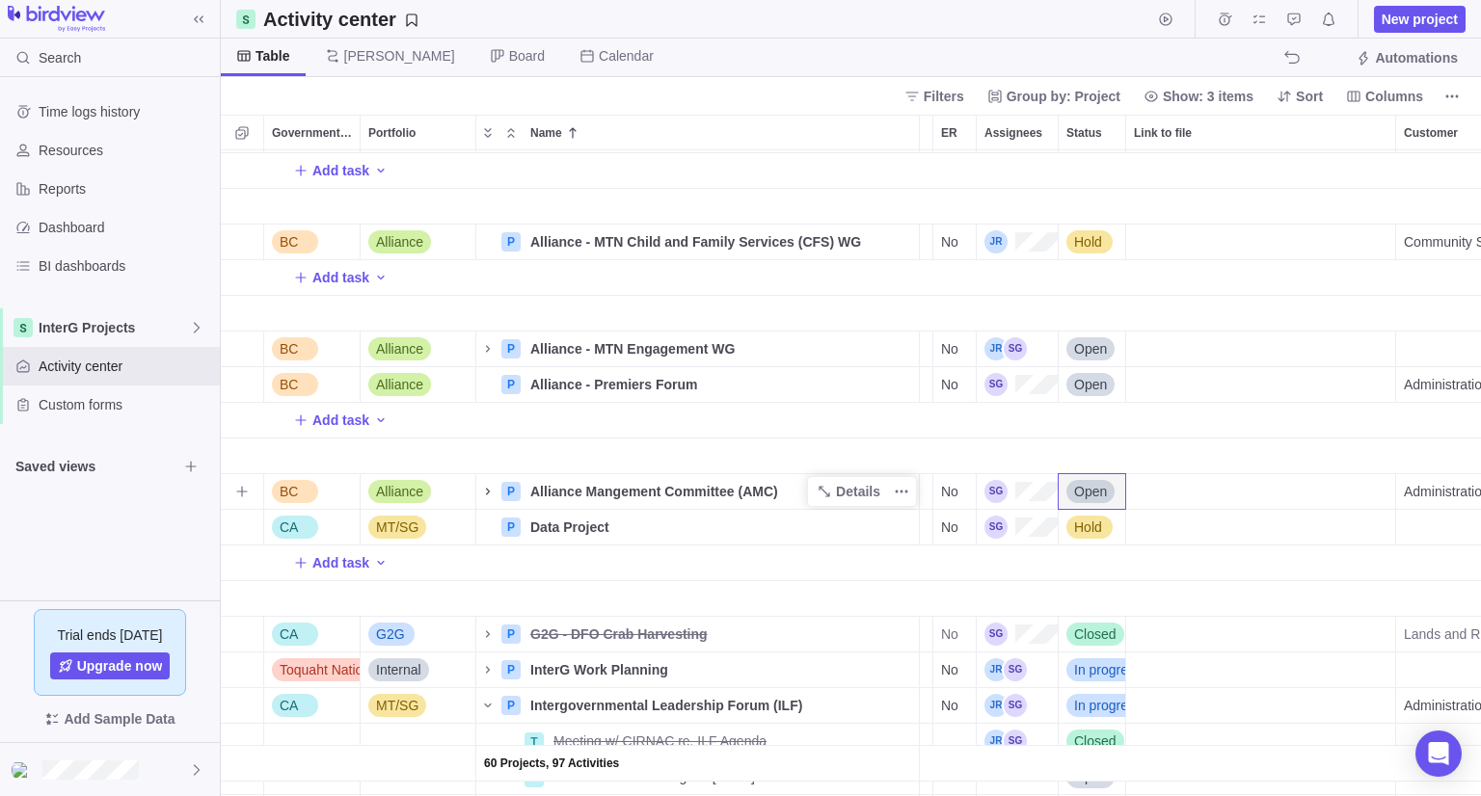
click at [484, 493] on icon "Name" at bounding box center [487, 491] width 15 height 15
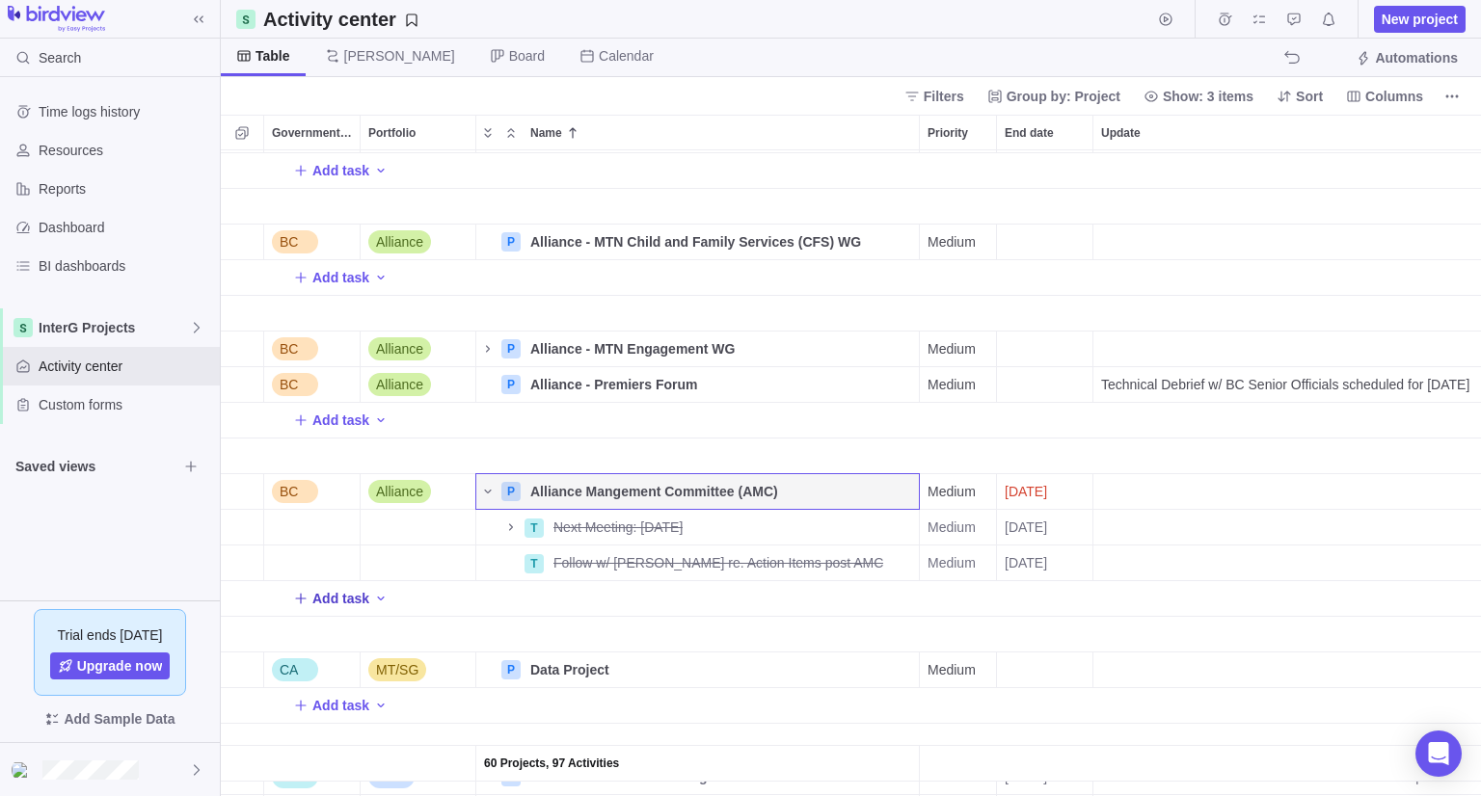
click at [349, 602] on span "Add task" at bounding box center [340, 598] width 57 height 19
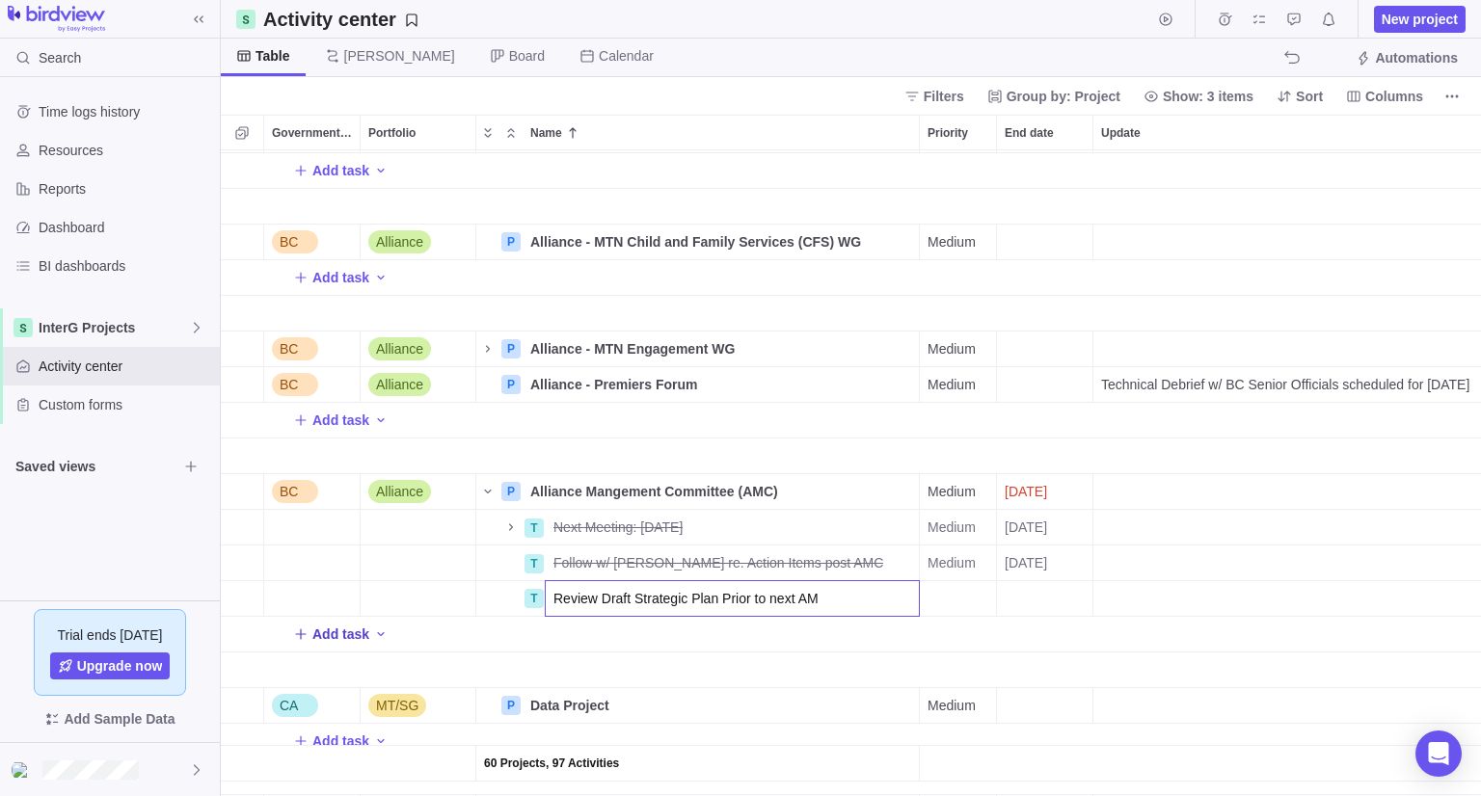
type input "Review Draft Strategic Plan Prior to next AMC"
click at [1045, 607] on div "End date" at bounding box center [1044, 598] width 95 height 35
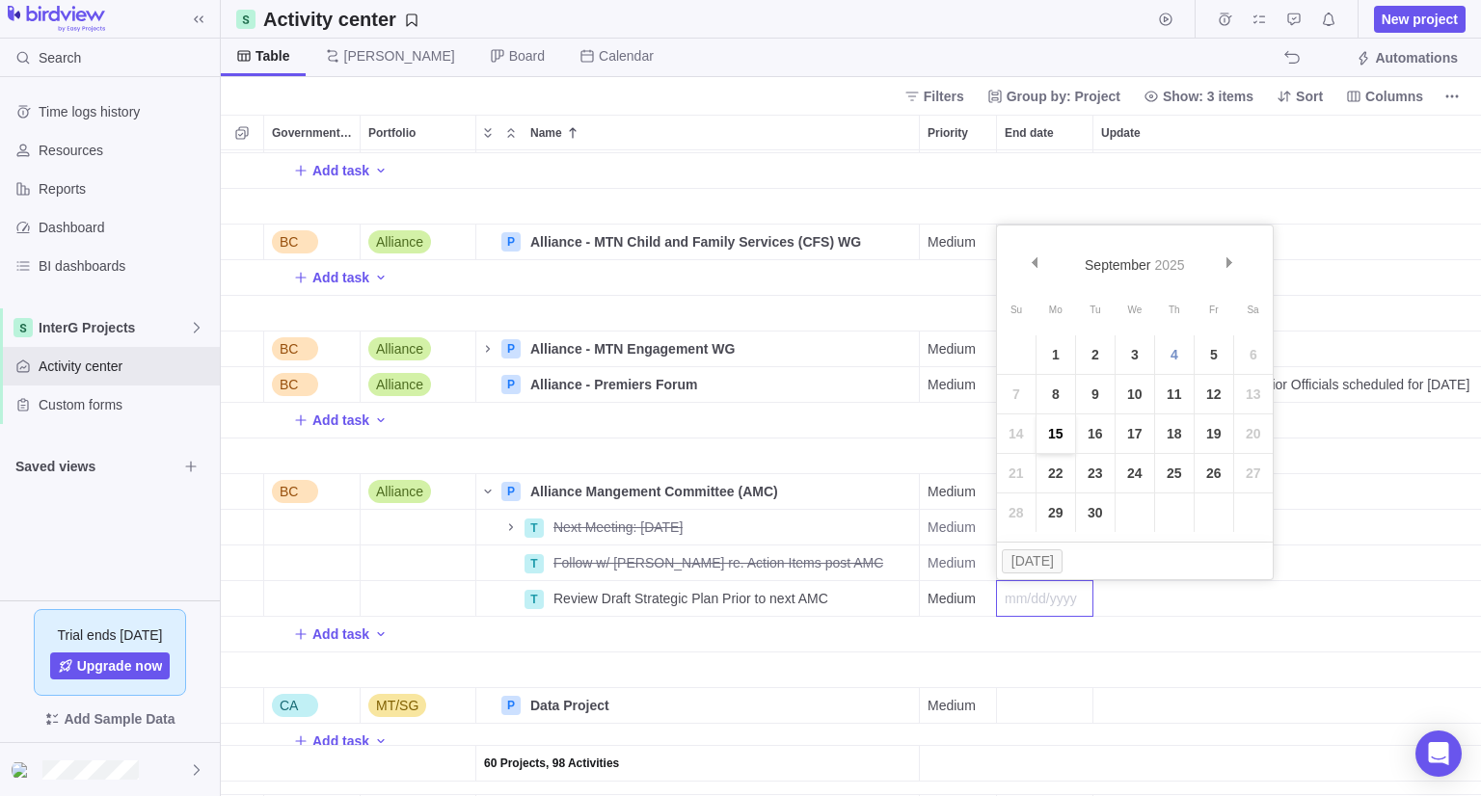
click at [1060, 437] on link "15" at bounding box center [1055, 434] width 39 height 39
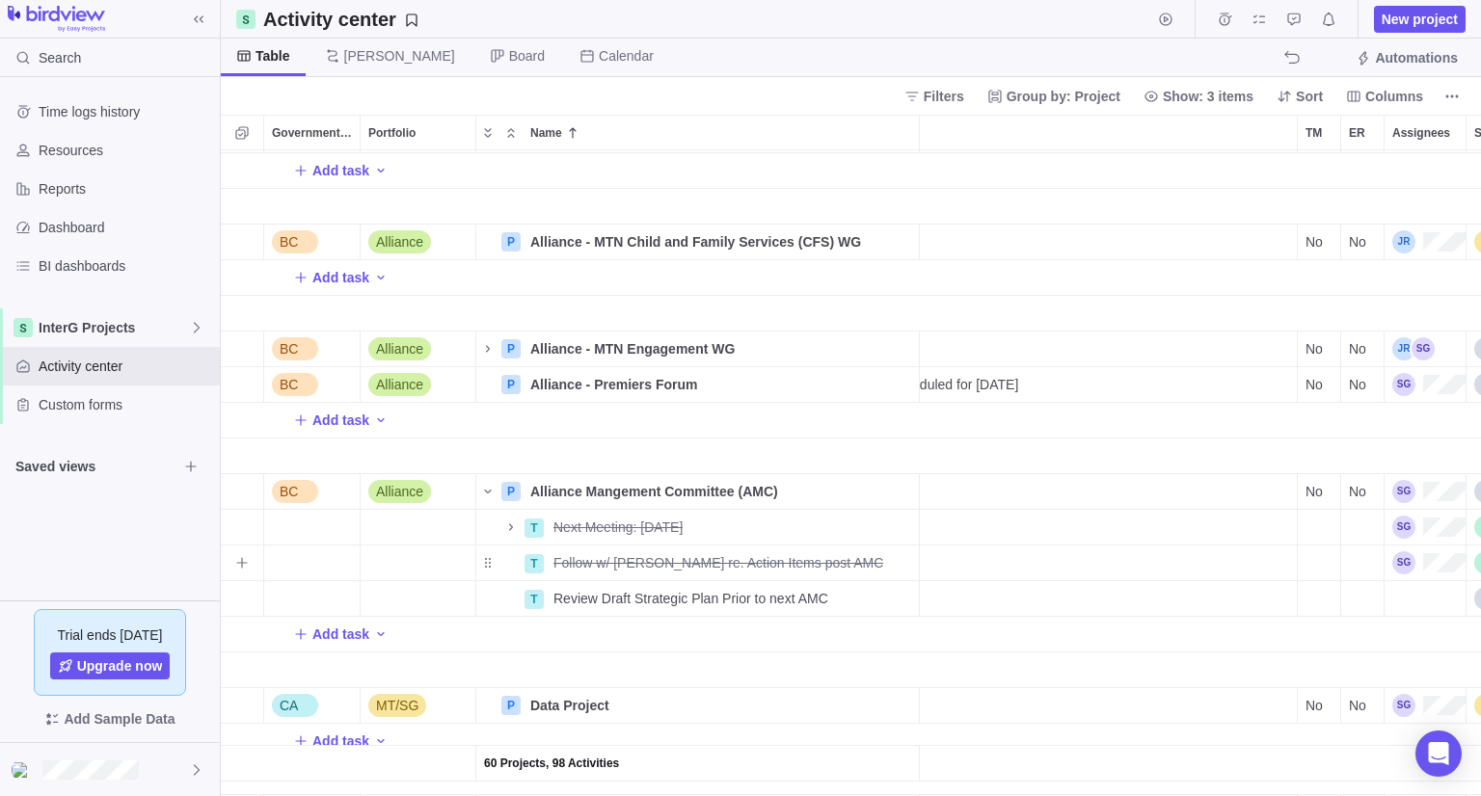
scroll to position [0, 452]
click at [1408, 602] on div "Assignees" at bounding box center [1423, 598] width 81 height 35
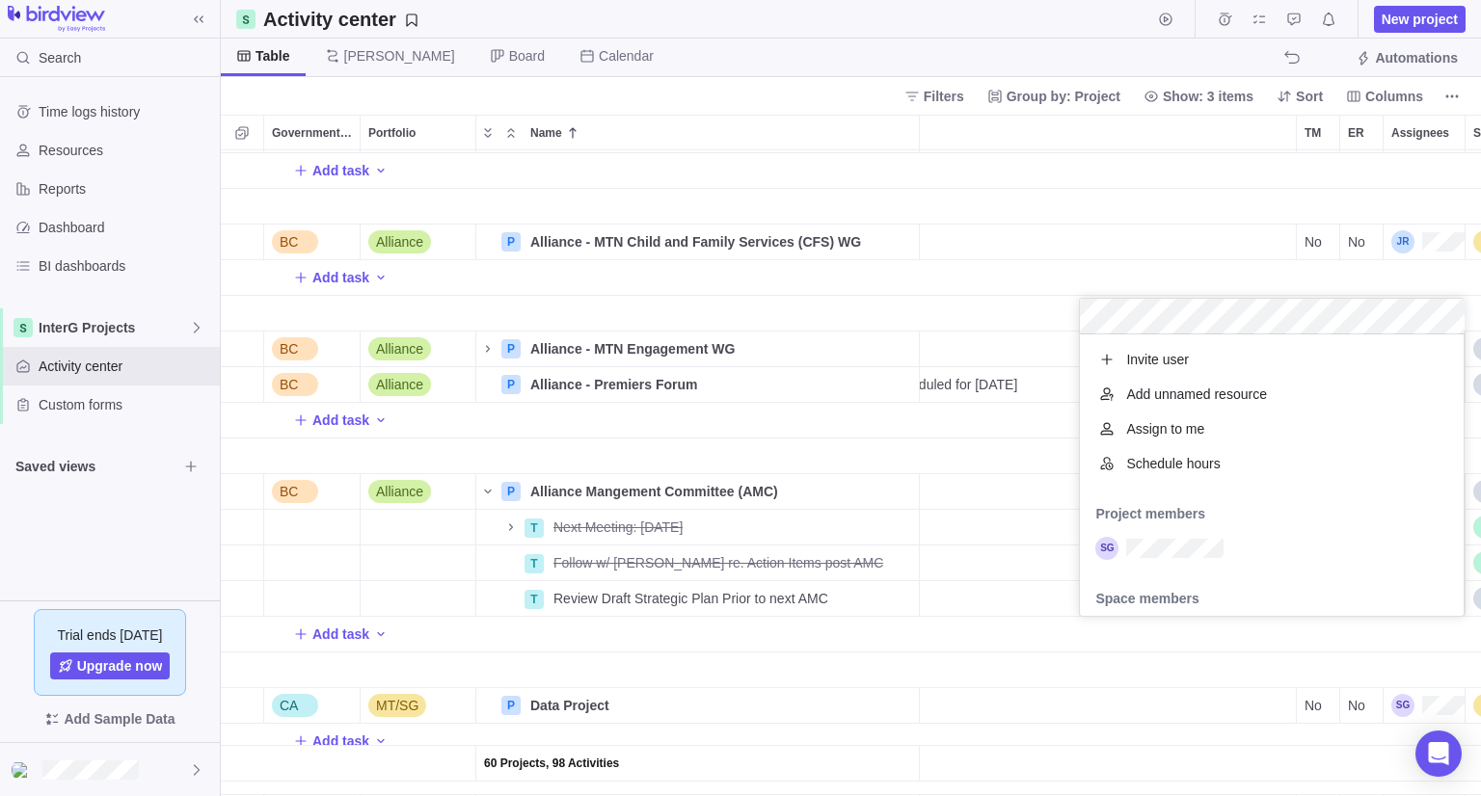
scroll to position [266, 369]
click at [1302, 646] on div "60 Projects, 98 Activities BC Alliance P Alliance - BC Heritage Conservation Ac…" at bounding box center [851, 473] width 1260 height 646
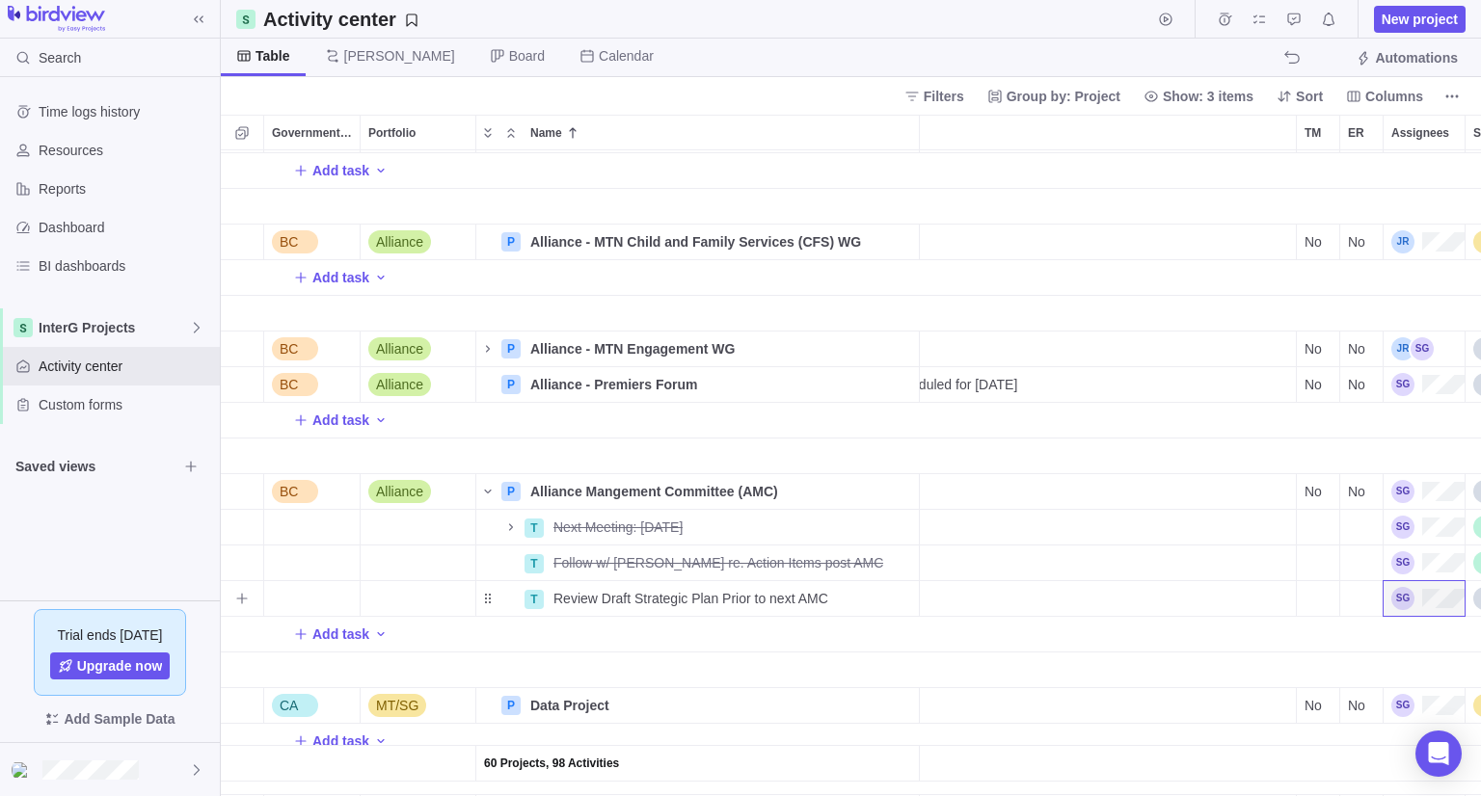
click at [1327, 598] on div "TM" at bounding box center [1318, 599] width 43 height 36
click at [355, 630] on span "Add task" at bounding box center [340, 634] width 57 height 19
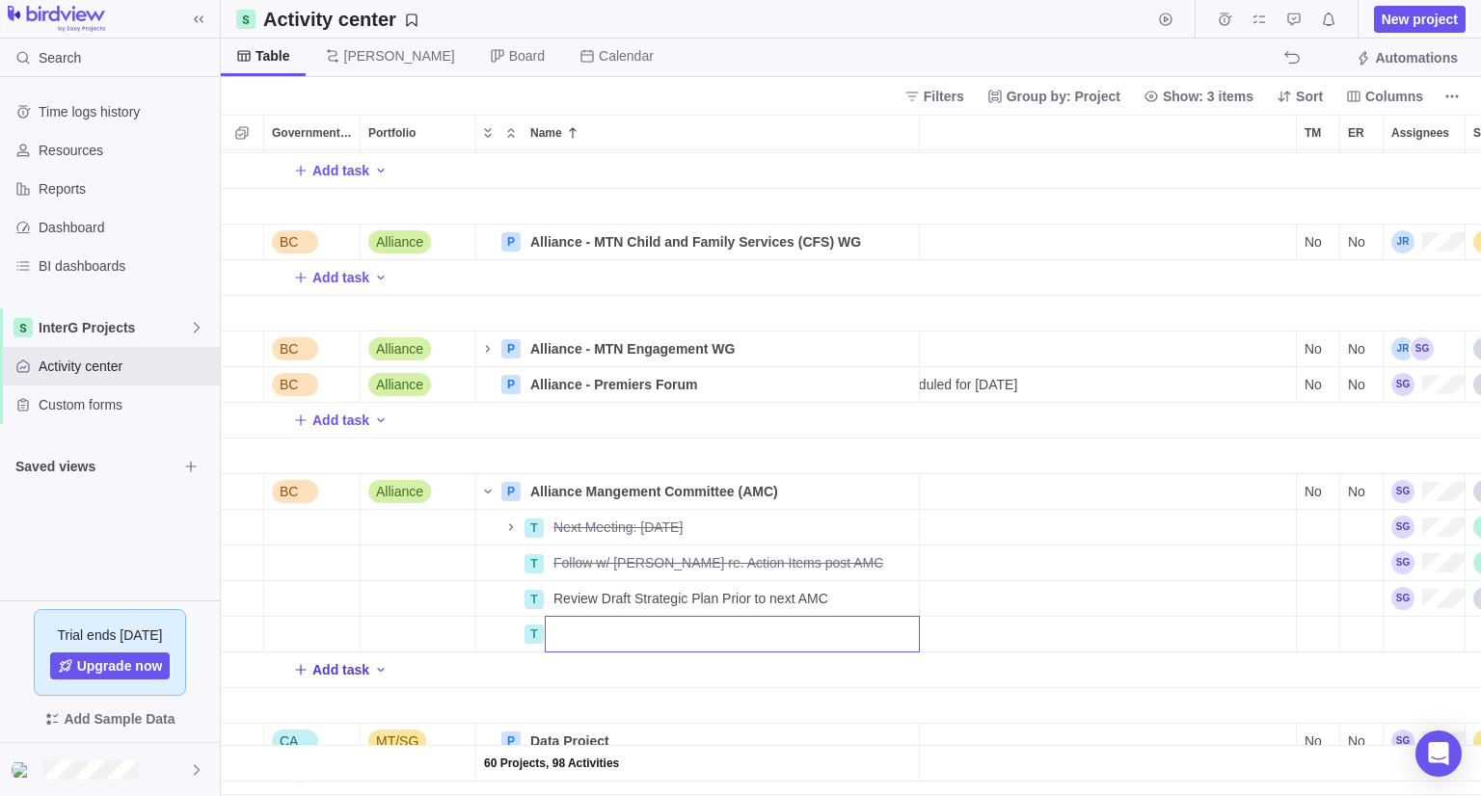
scroll to position [0, 0]
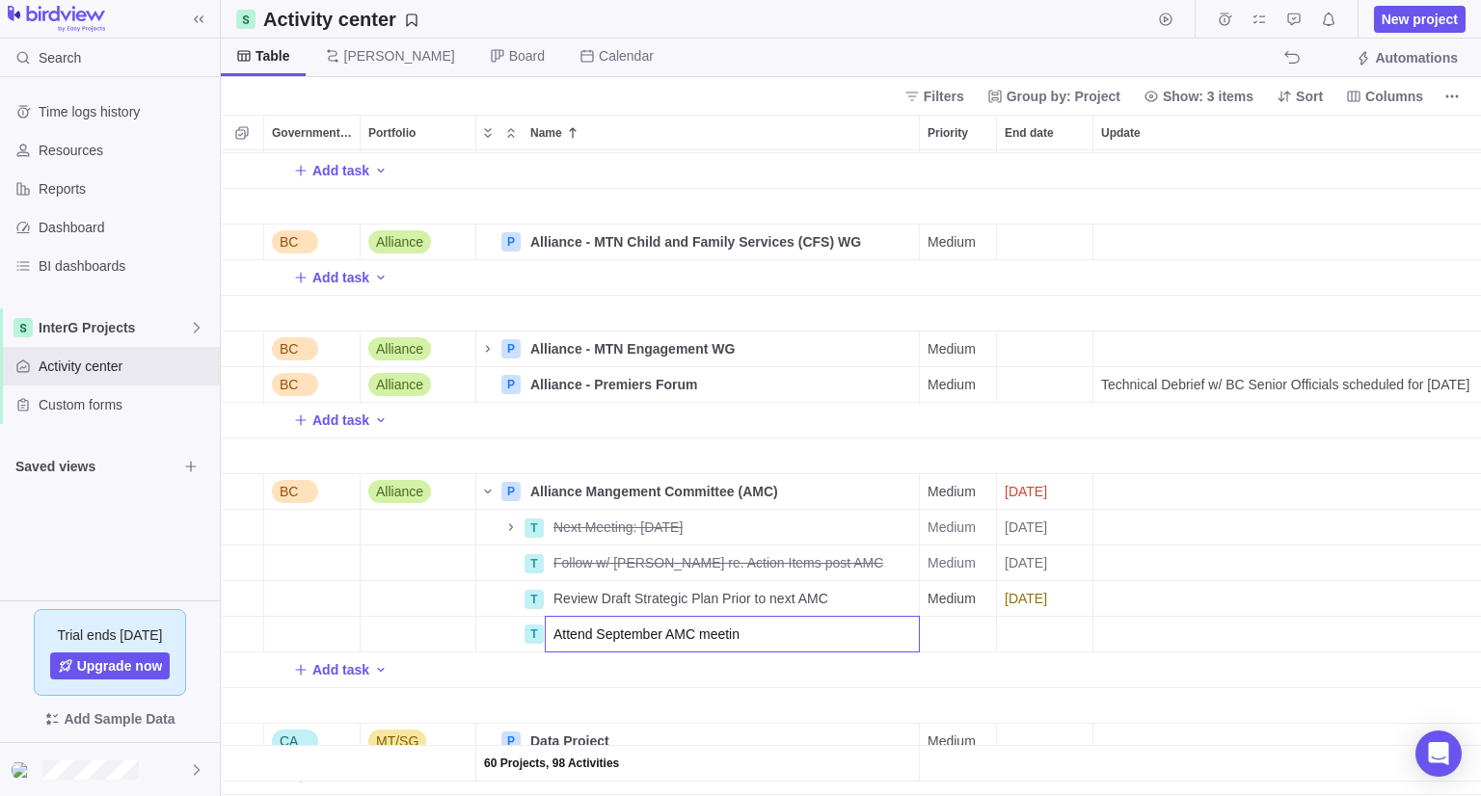
type input "Attend September AMC meeting"
click at [1026, 638] on div "End date" at bounding box center [1044, 634] width 95 height 35
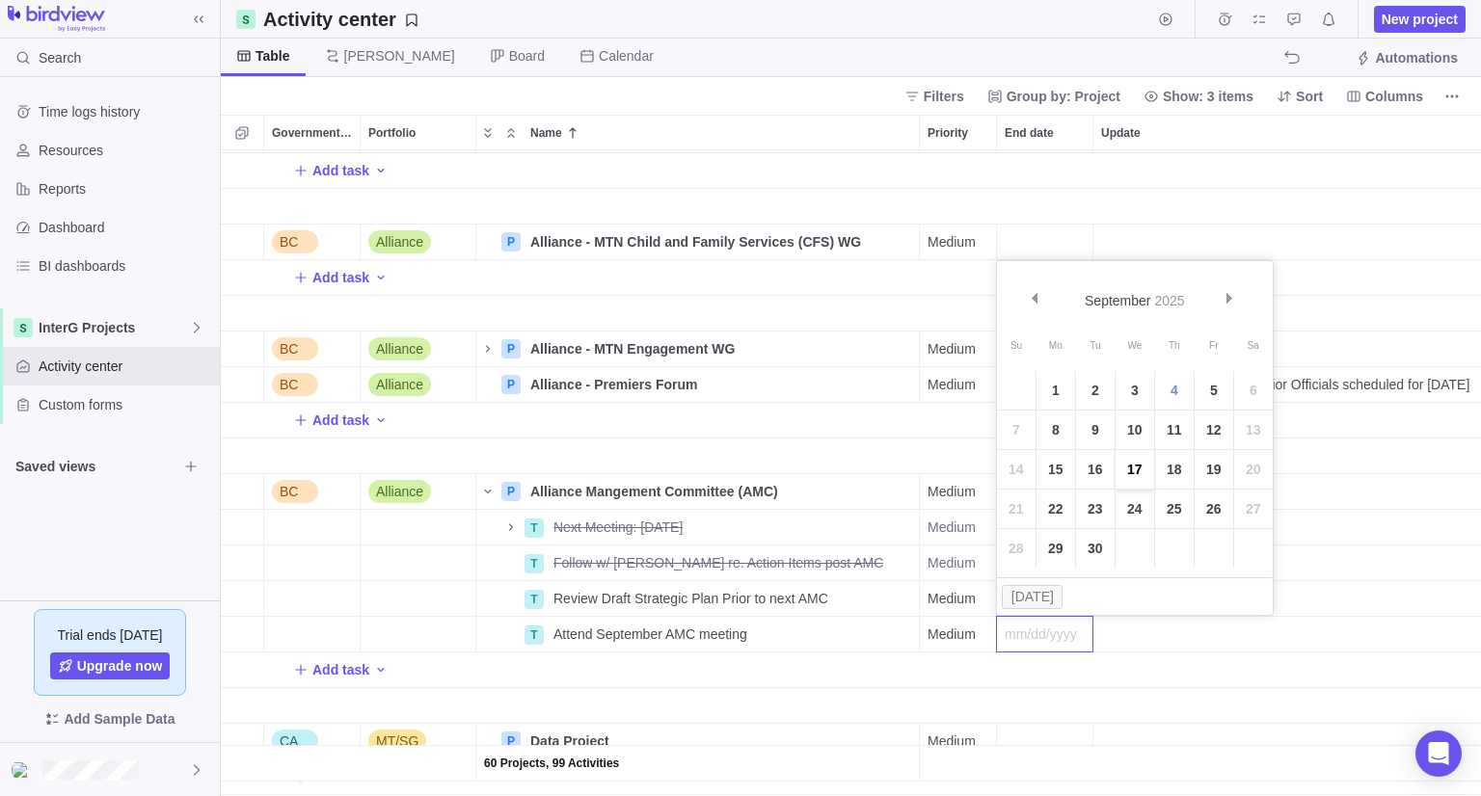
click at [1137, 474] on link "17" at bounding box center [1134, 469] width 39 height 39
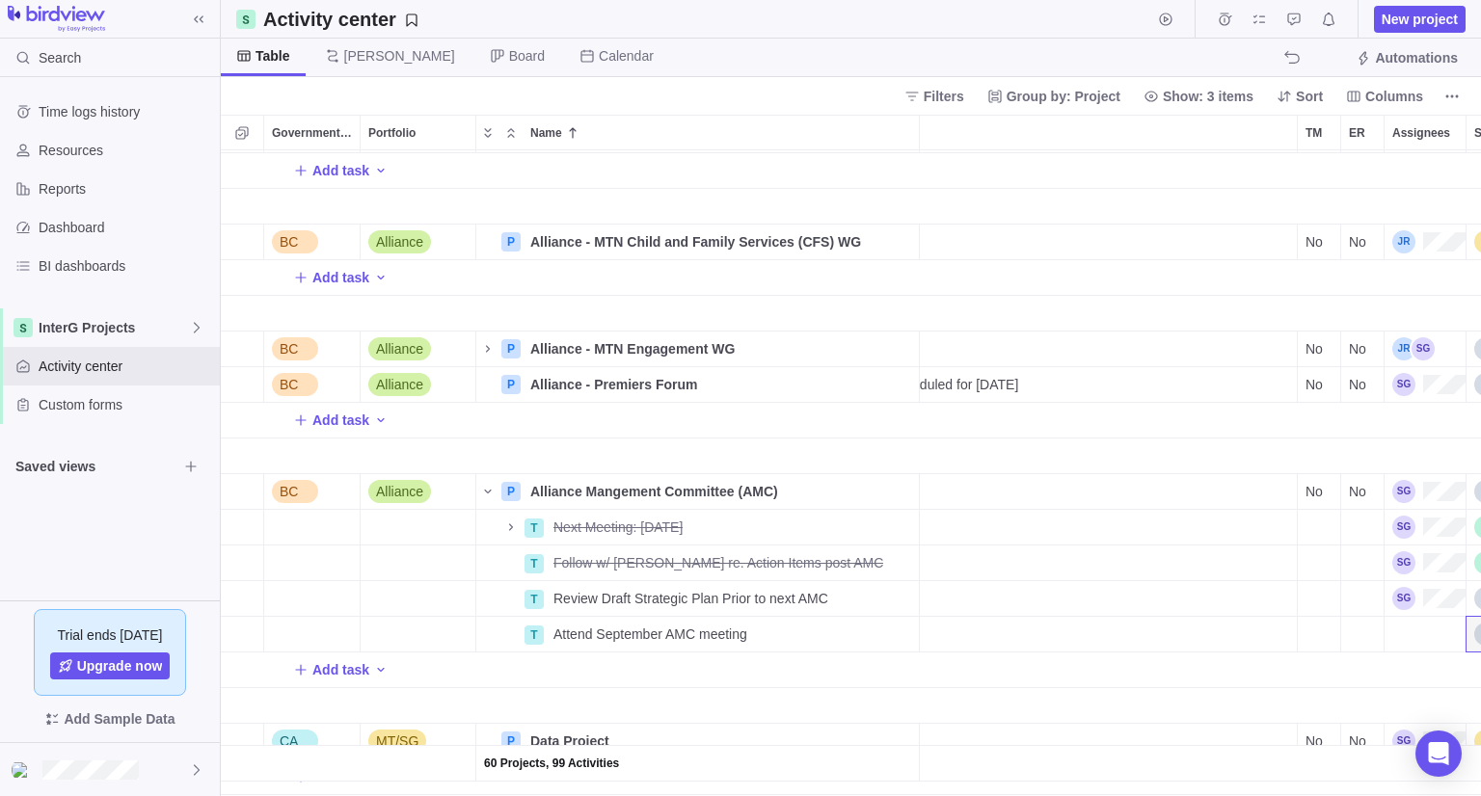
scroll to position [0, 519]
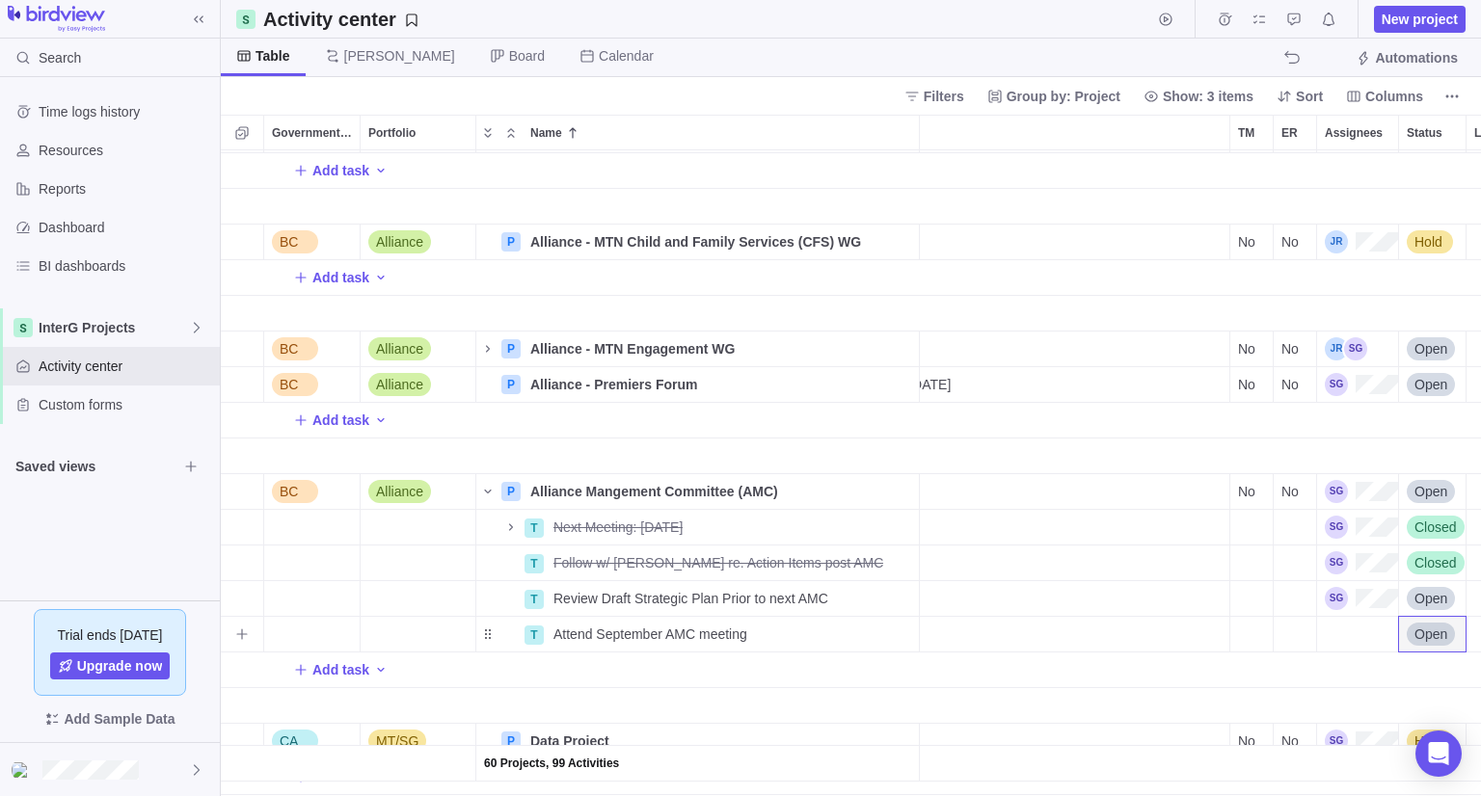
click at [1354, 640] on div "Assignees" at bounding box center [1357, 634] width 81 height 35
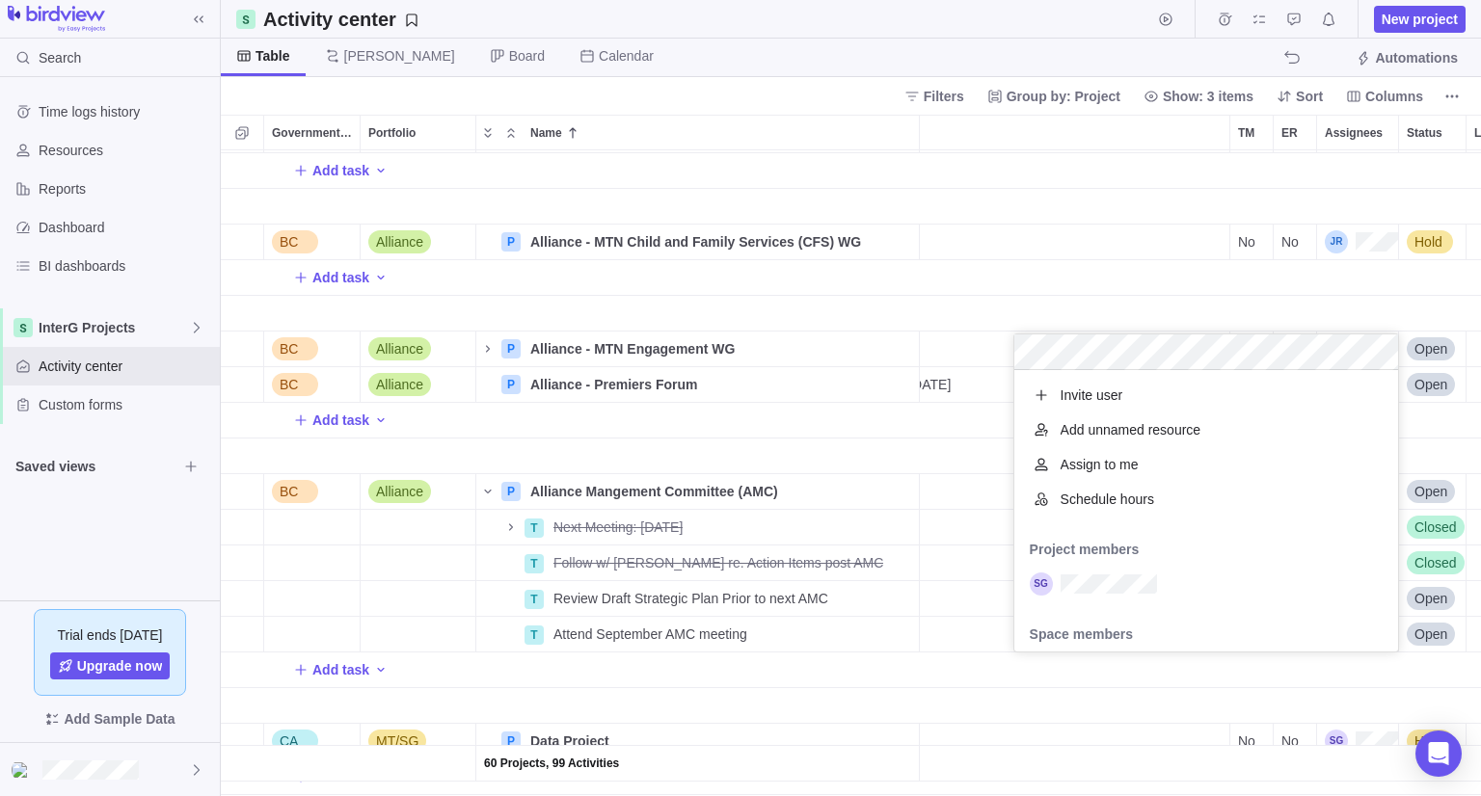
scroll to position [266, 369]
click at [1049, 580] on div "grid" at bounding box center [1041, 584] width 23 height 23
click at [940, 691] on div "60 Projects, 99 Activities BC Alliance P Alliance - BC Heritage Conservation Ac…" at bounding box center [851, 473] width 1260 height 646
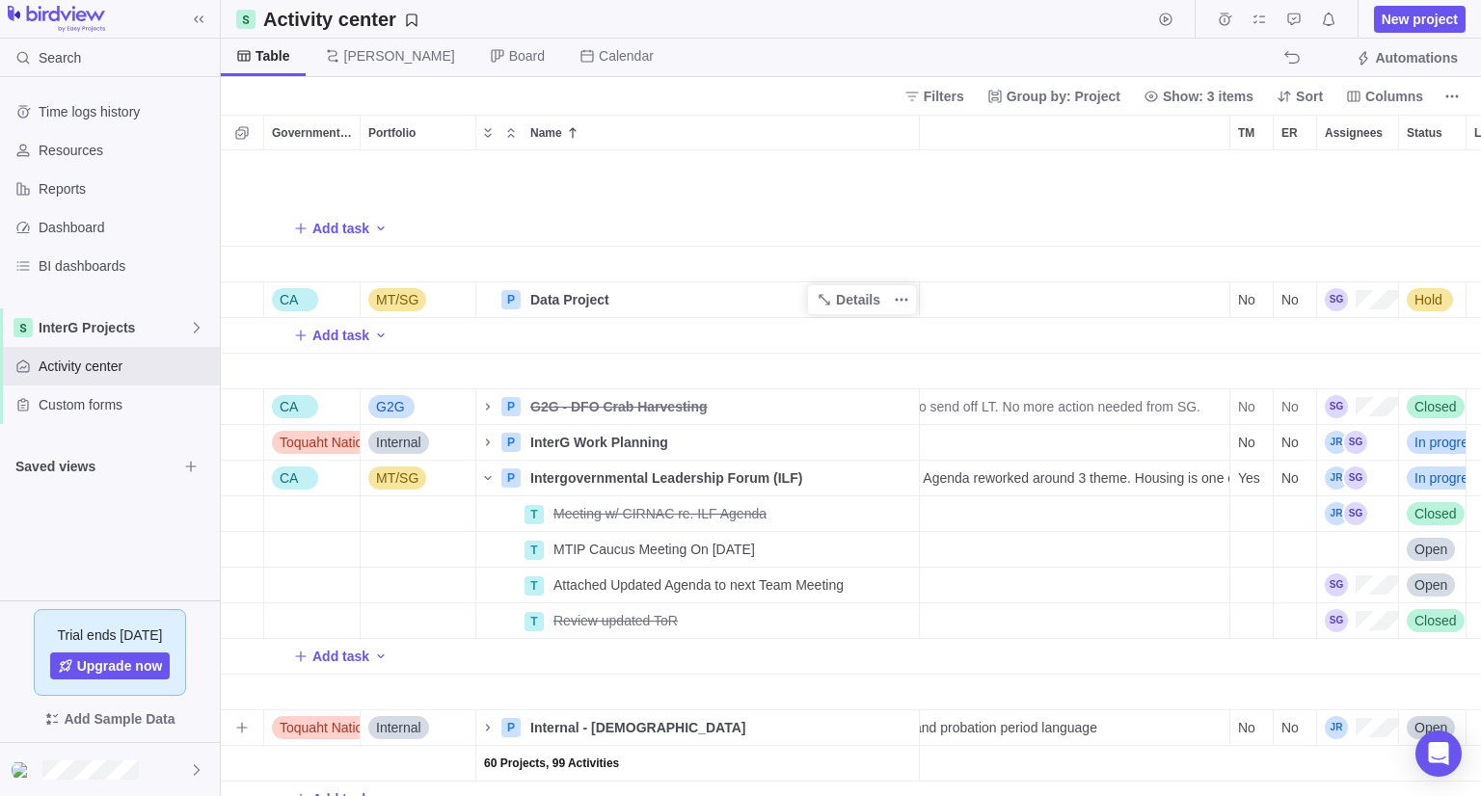
scroll to position [1445, 519]
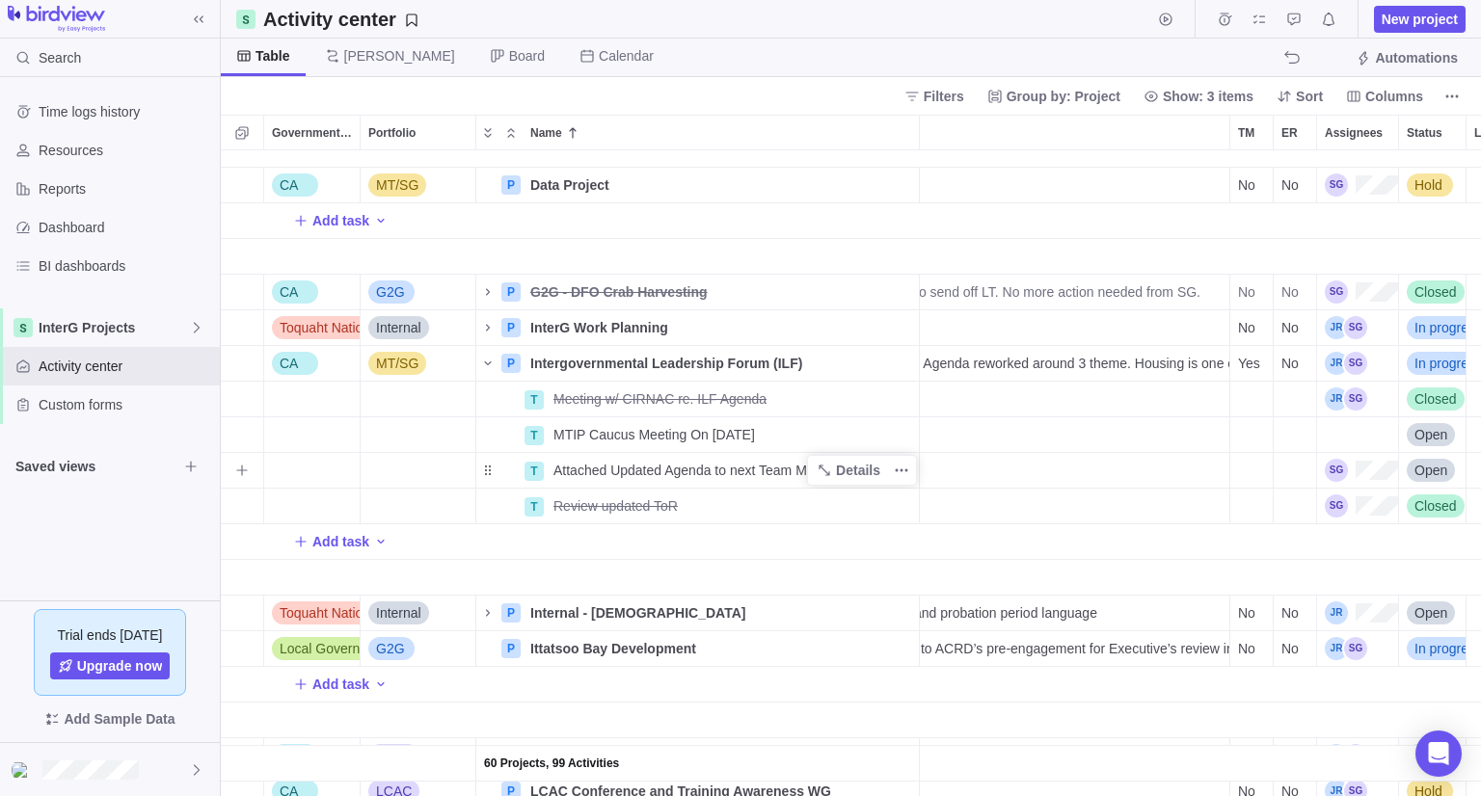
click at [656, 465] on span "Attached Updated Agenda to next Team Meeting" at bounding box center [698, 470] width 290 height 19
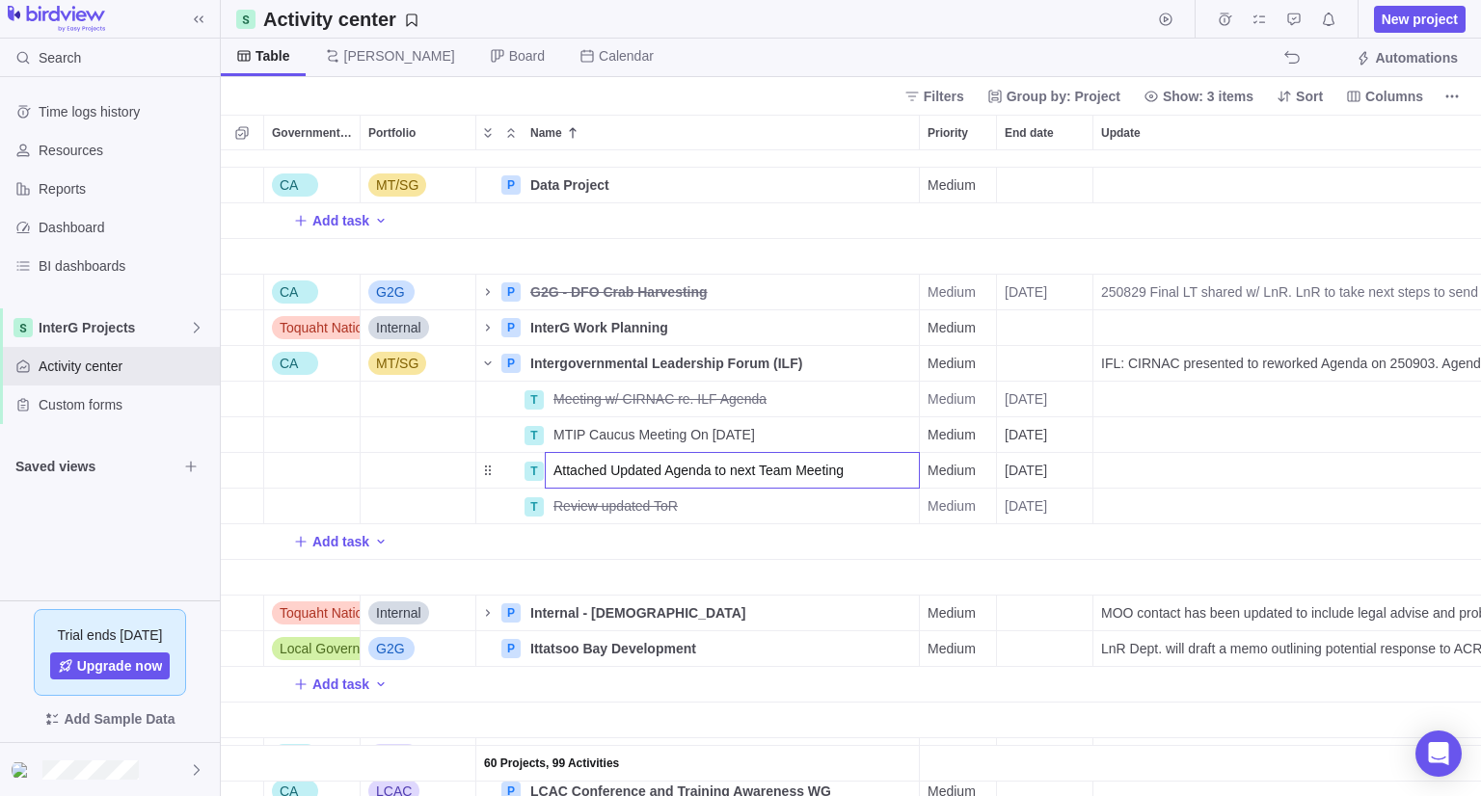
click at [605, 466] on input "Attached Updated Agenda to next Team Meeting" at bounding box center [732, 470] width 375 height 37
type input "Attached ILF Updated Agenda to next Team Meeting"
click at [629, 578] on div "60 Projects, 99 Activities CA MT/SG P Data Project Details Medium No No Hold Ad…" at bounding box center [851, 473] width 1260 height 646
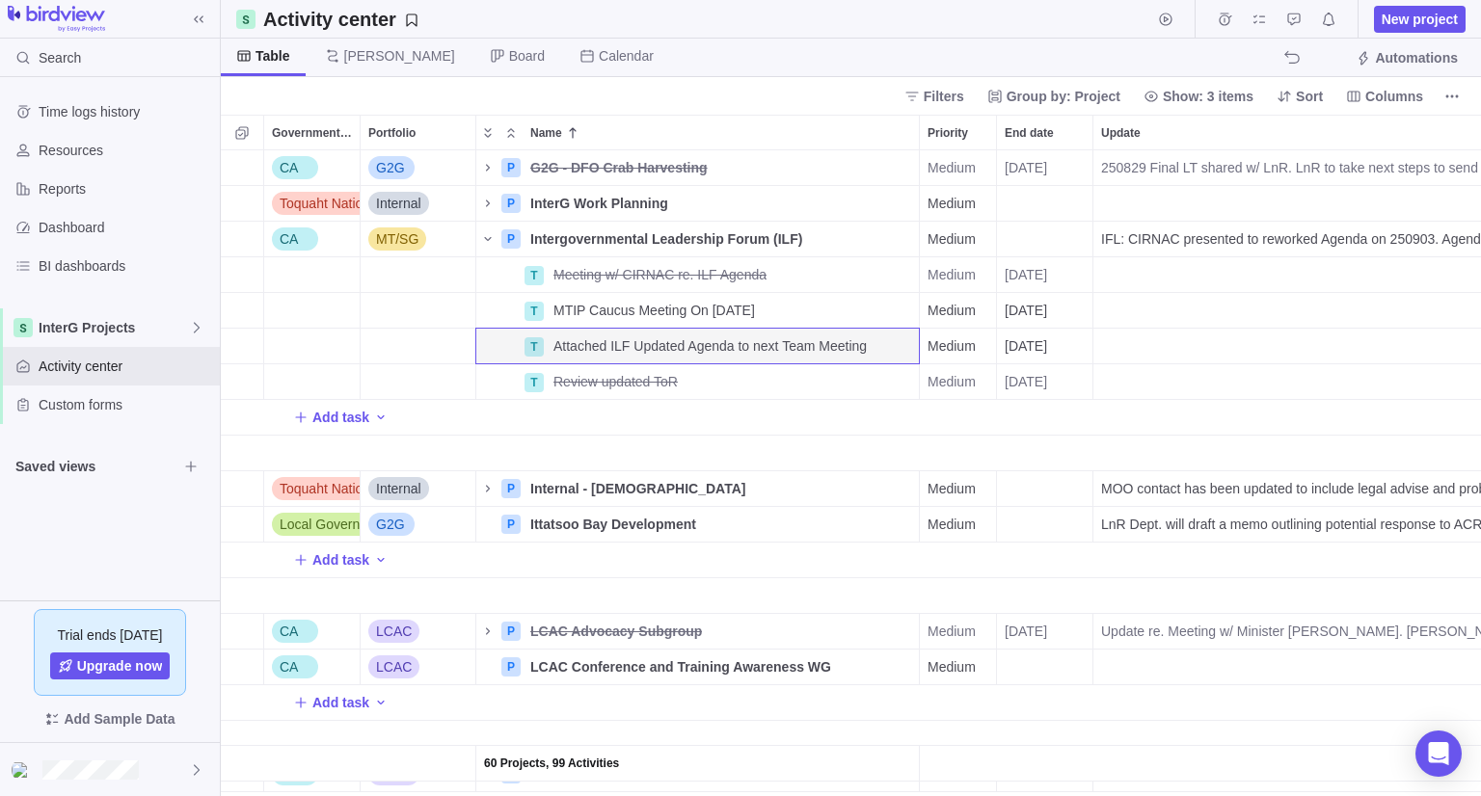
scroll to position [1573, 0]
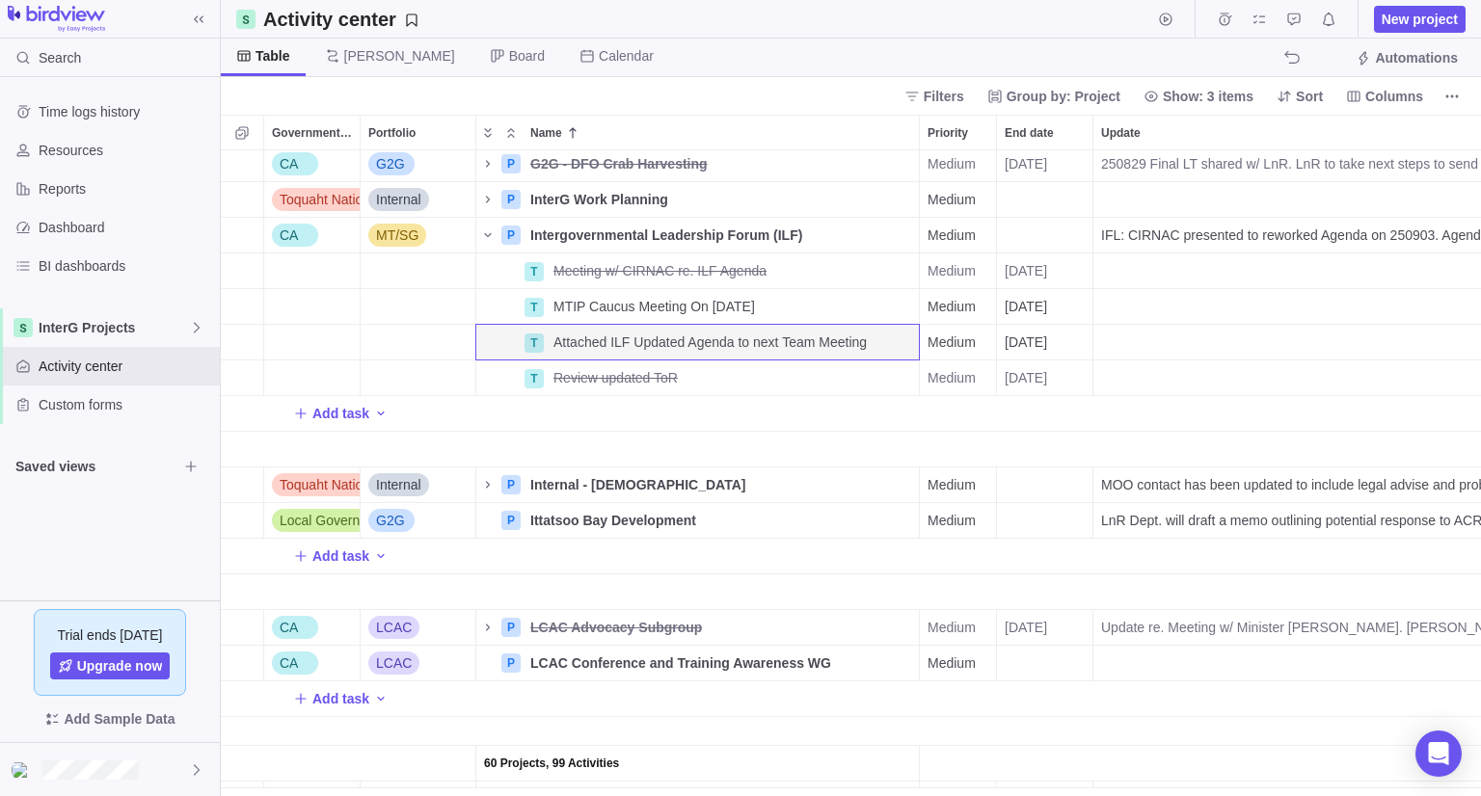
click at [595, 558] on div "Add task" at bounding box center [1450, 556] width 2458 height 35
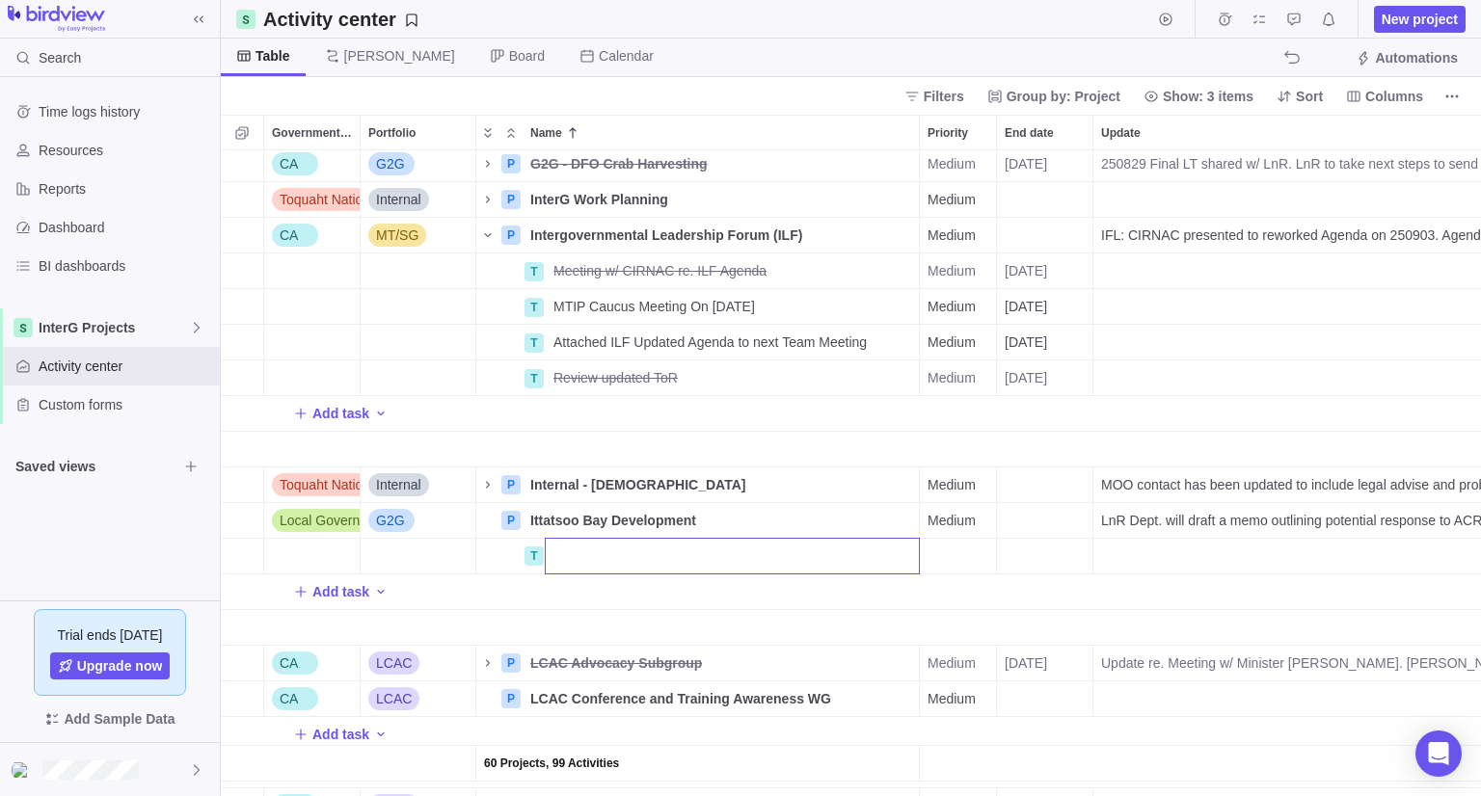
click at [494, 483] on div "60 Projects, 99 Activities CA G2G P G2G - DFO Crab Harvesting Details Medium [D…" at bounding box center [851, 473] width 1260 height 646
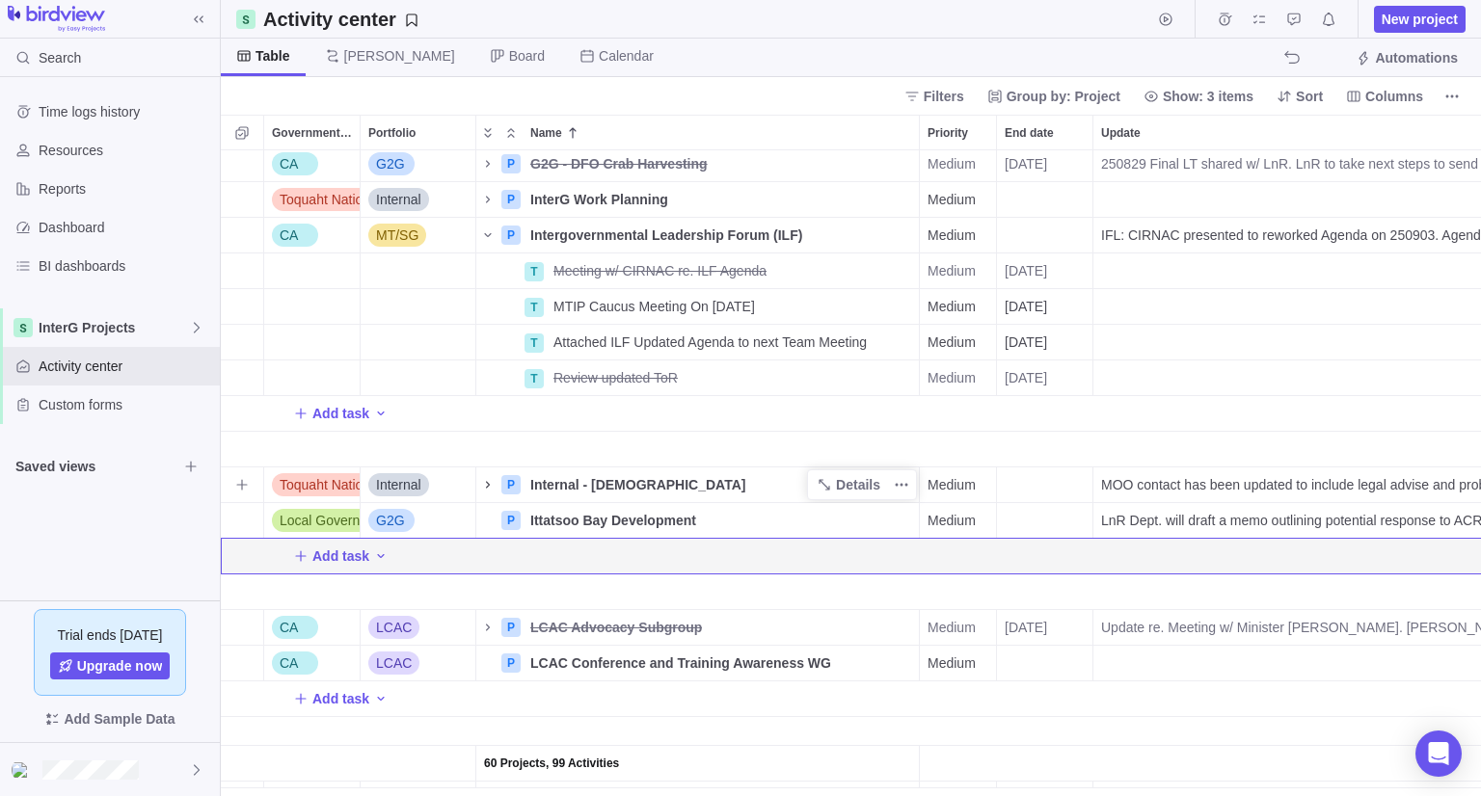
click at [486, 483] on icon "Name" at bounding box center [488, 484] width 4 height 7
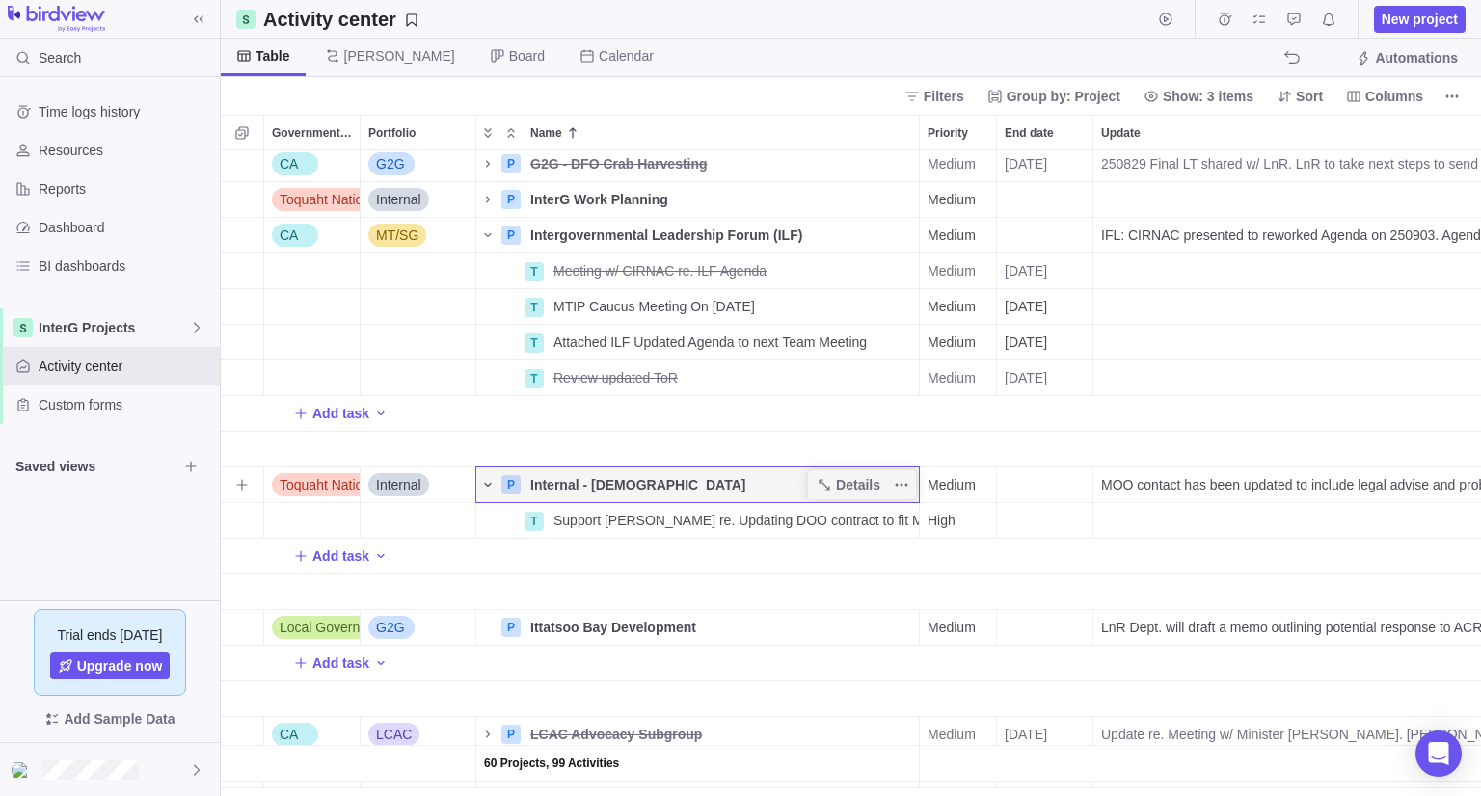
click at [489, 483] on icon "Name" at bounding box center [487, 484] width 15 height 15
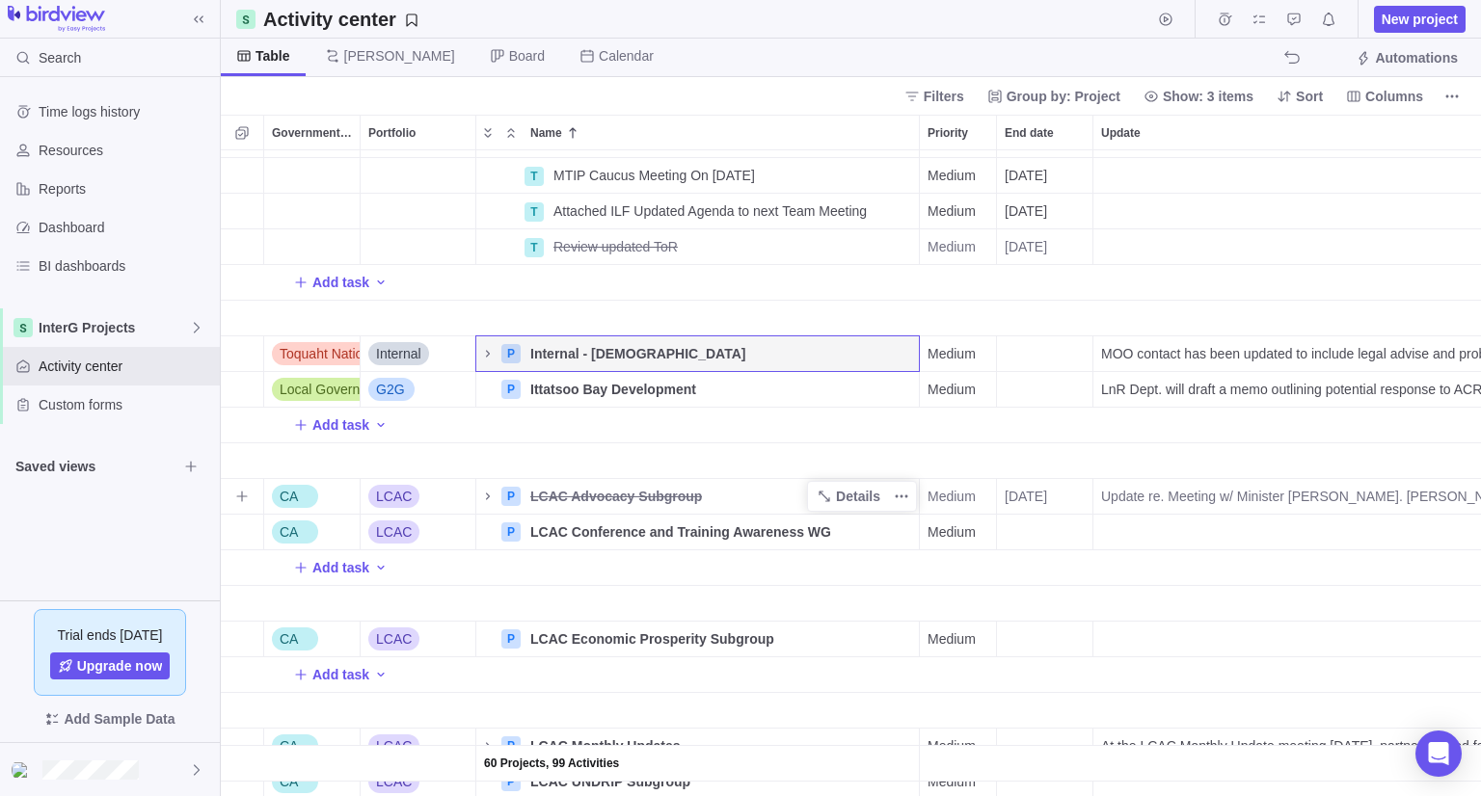
scroll to position [1706, 0]
click at [501, 496] on div "P" at bounding box center [510, 496] width 19 height 19
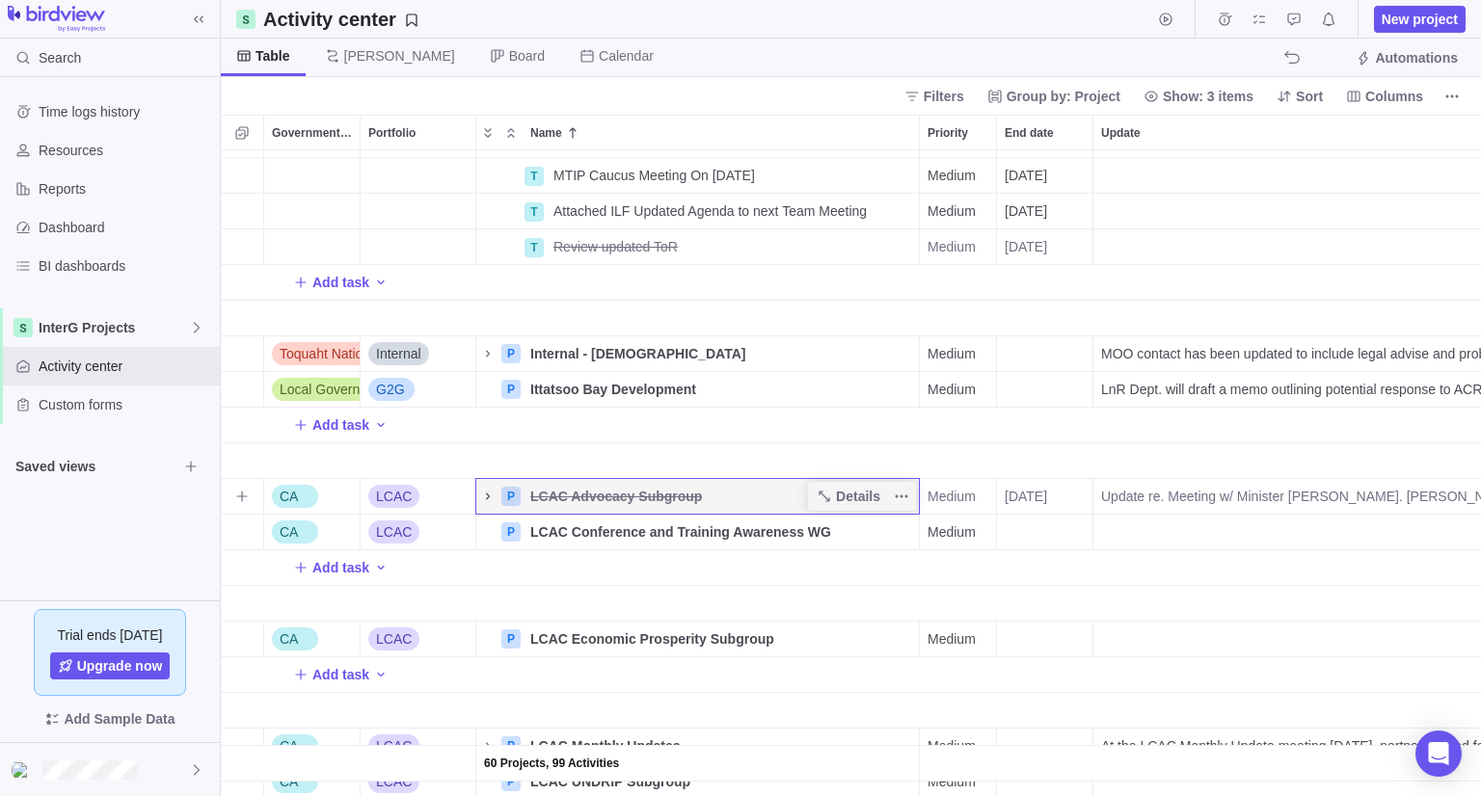
click at [486, 495] on icon "Name" at bounding box center [487, 496] width 15 height 15
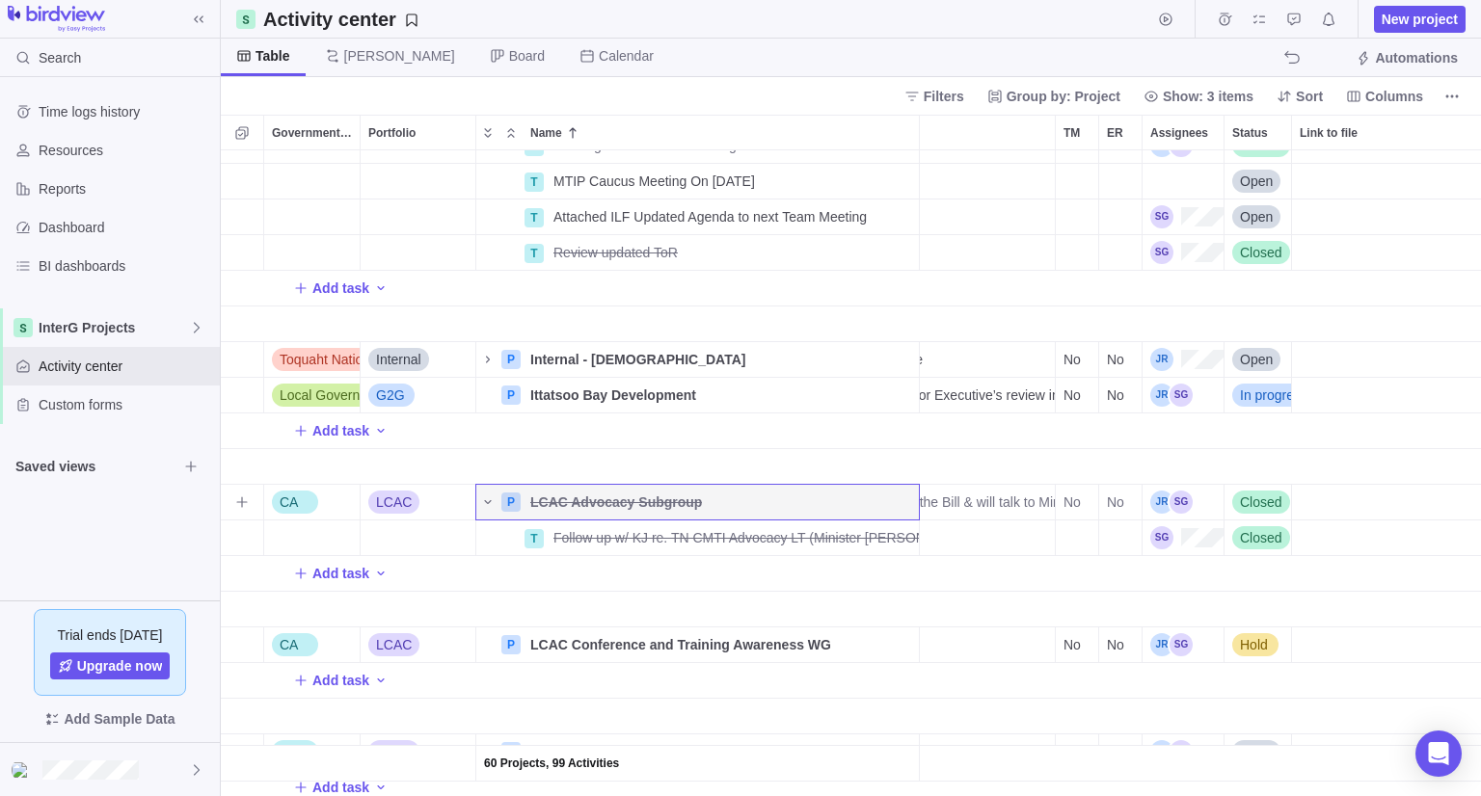
click at [1269, 505] on span "Closed" at bounding box center [1261, 502] width 42 height 19
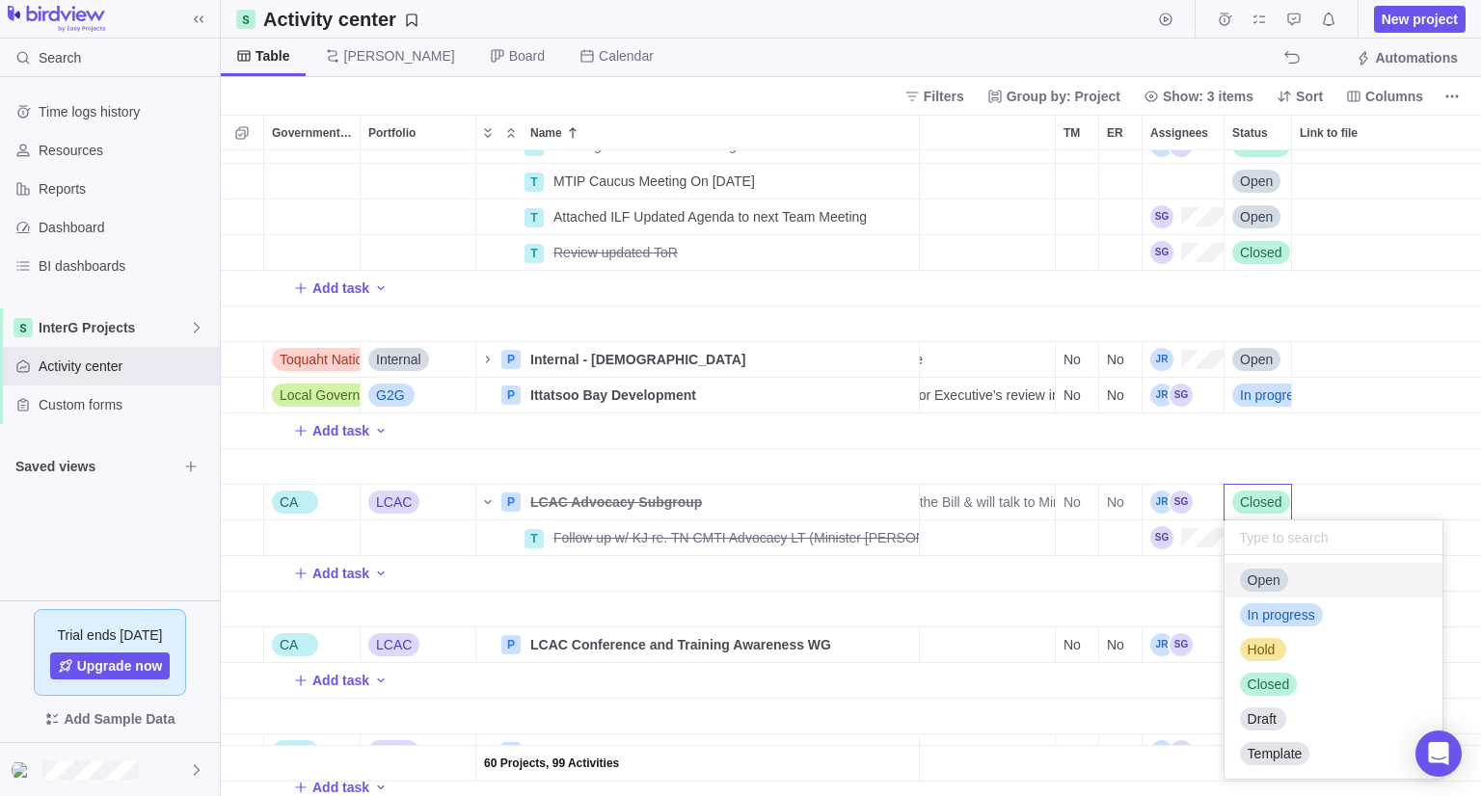
click at [1272, 587] on span "Open" at bounding box center [1264, 580] width 33 height 19
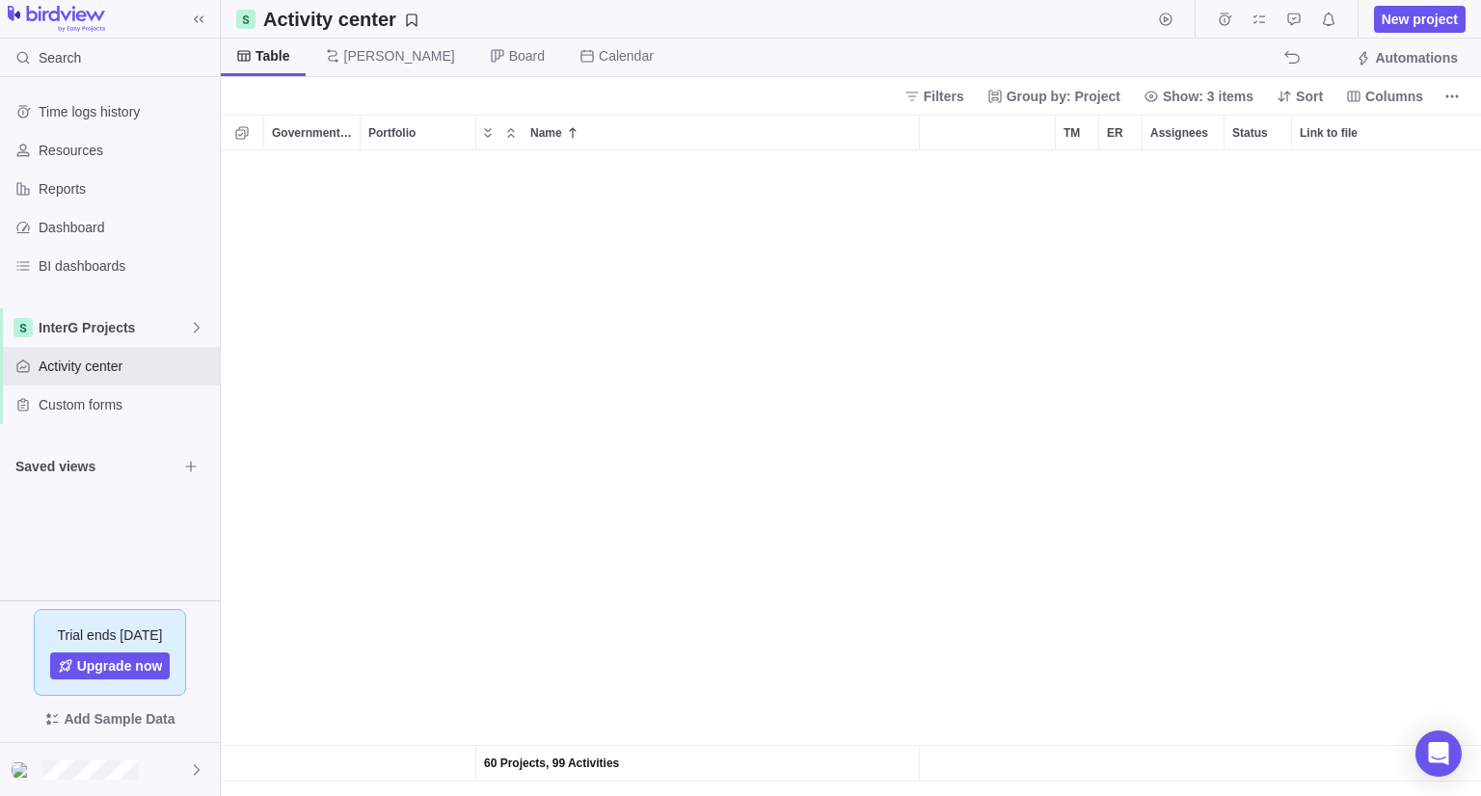
scroll to position [4076, 693]
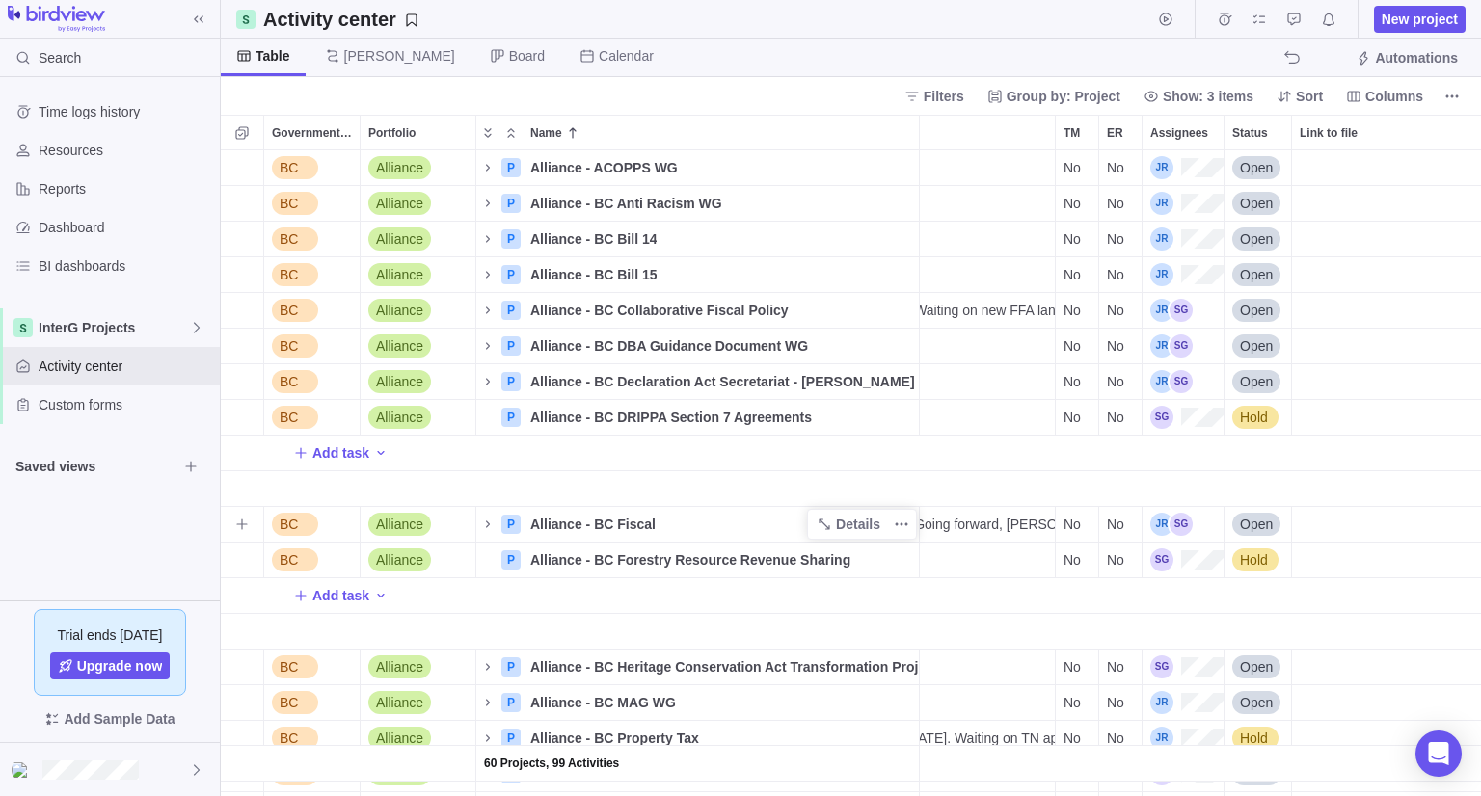
drag, startPoint x: 751, startPoint y: 528, endPoint x: 606, endPoint y: 521, distance: 144.8
click at [606, 521] on span "Alliance - BC Fiscal" at bounding box center [592, 524] width 125 height 19
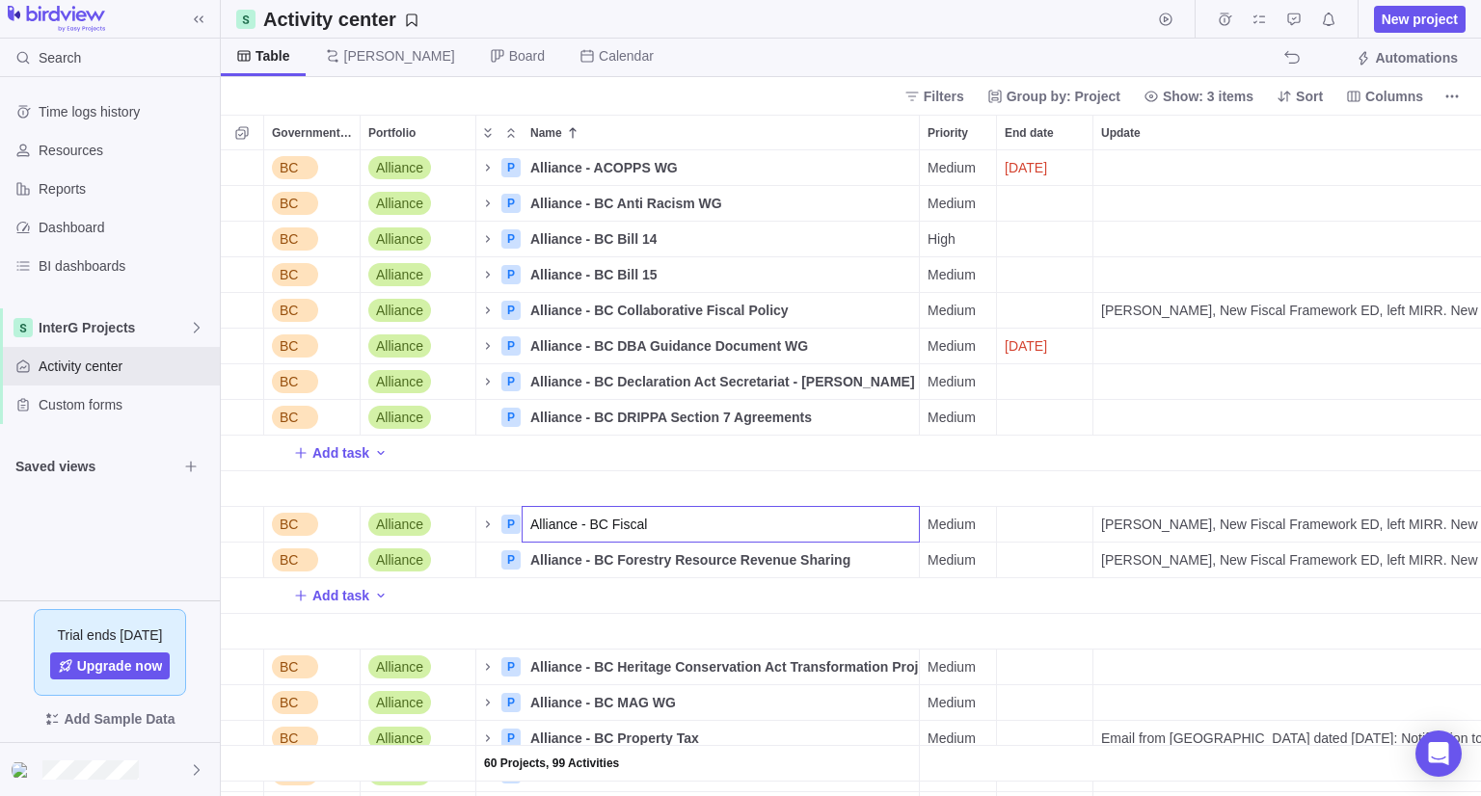
click at [647, 520] on input "Alliance - BC Fiscal" at bounding box center [721, 524] width 398 height 37
type input "Alliance - BC Fiscal / LnR Incremental Negotiation"
click at [493, 524] on icon "Name" at bounding box center [487, 524] width 15 height 15
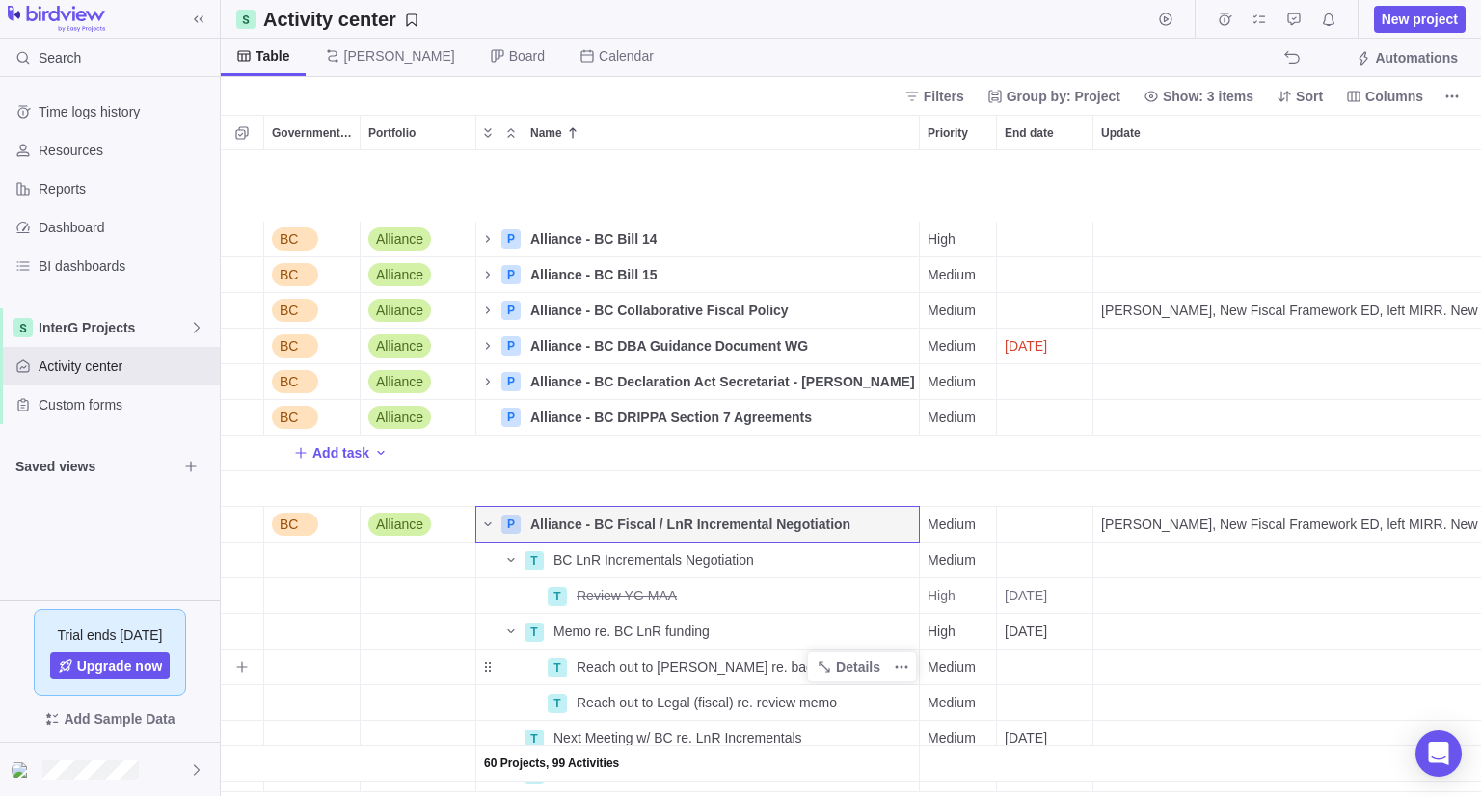
scroll to position [104, 0]
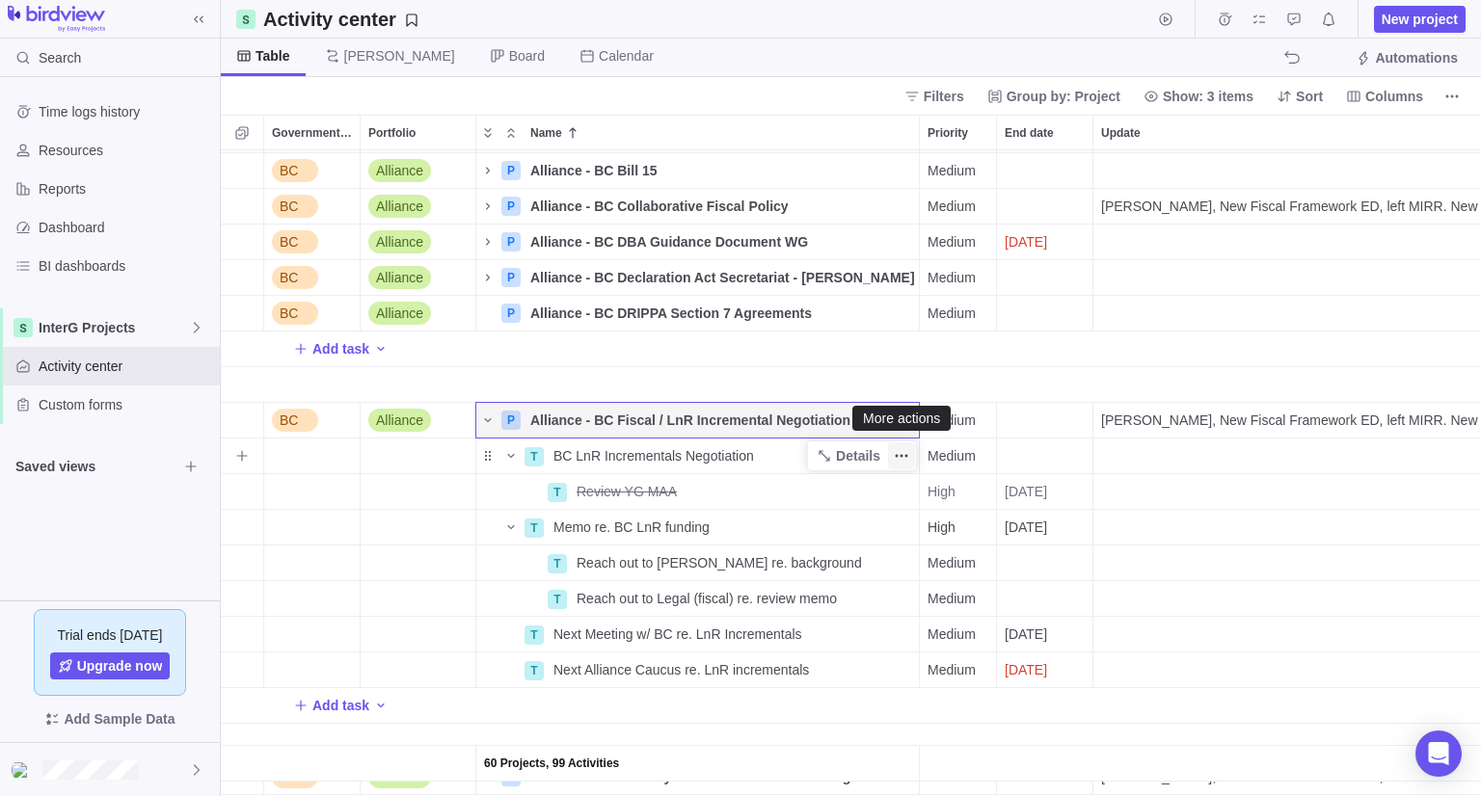
click at [902, 453] on icon "More actions" at bounding box center [901, 455] width 15 height 15
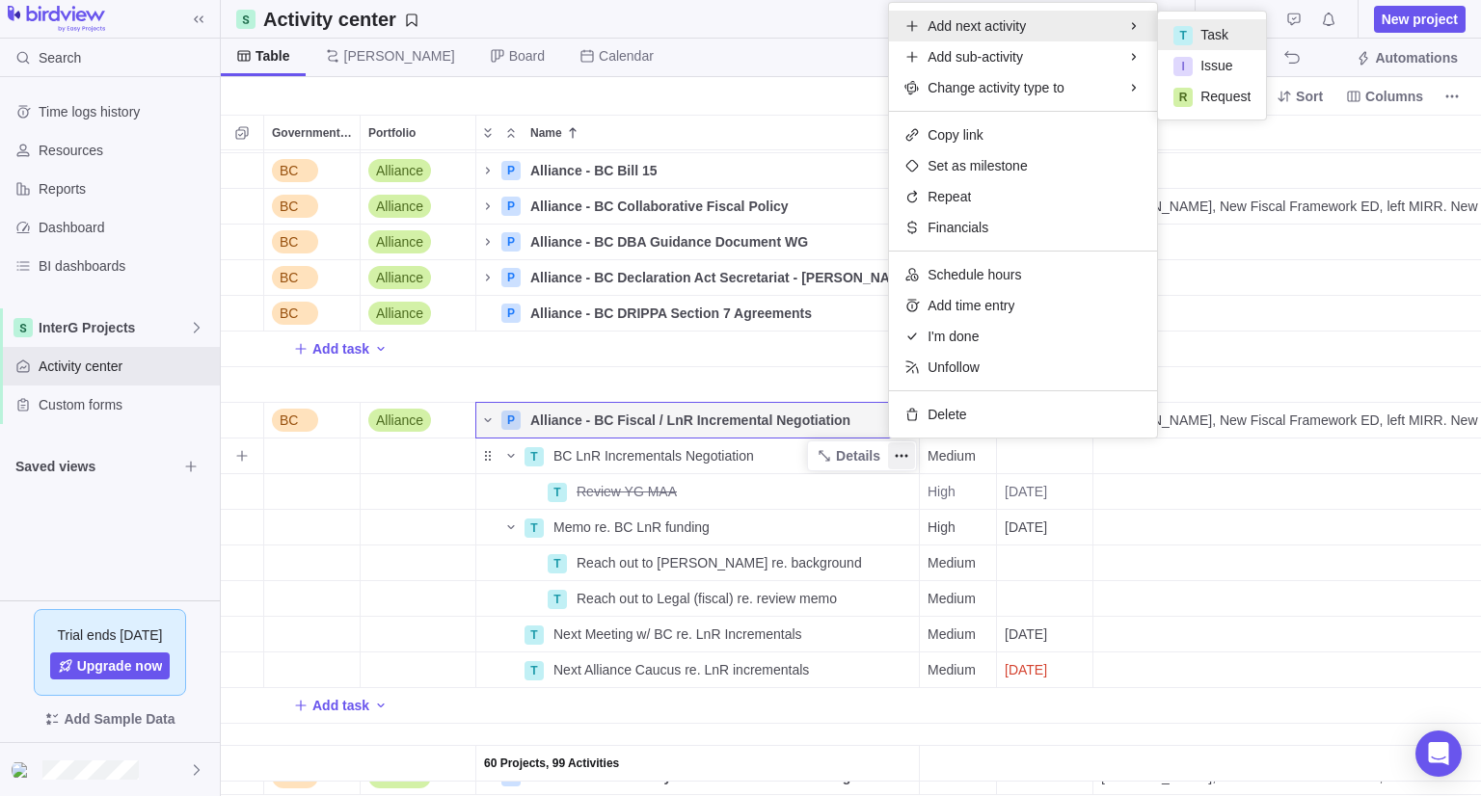
click at [1220, 25] on span "Task" at bounding box center [1214, 34] width 28 height 19
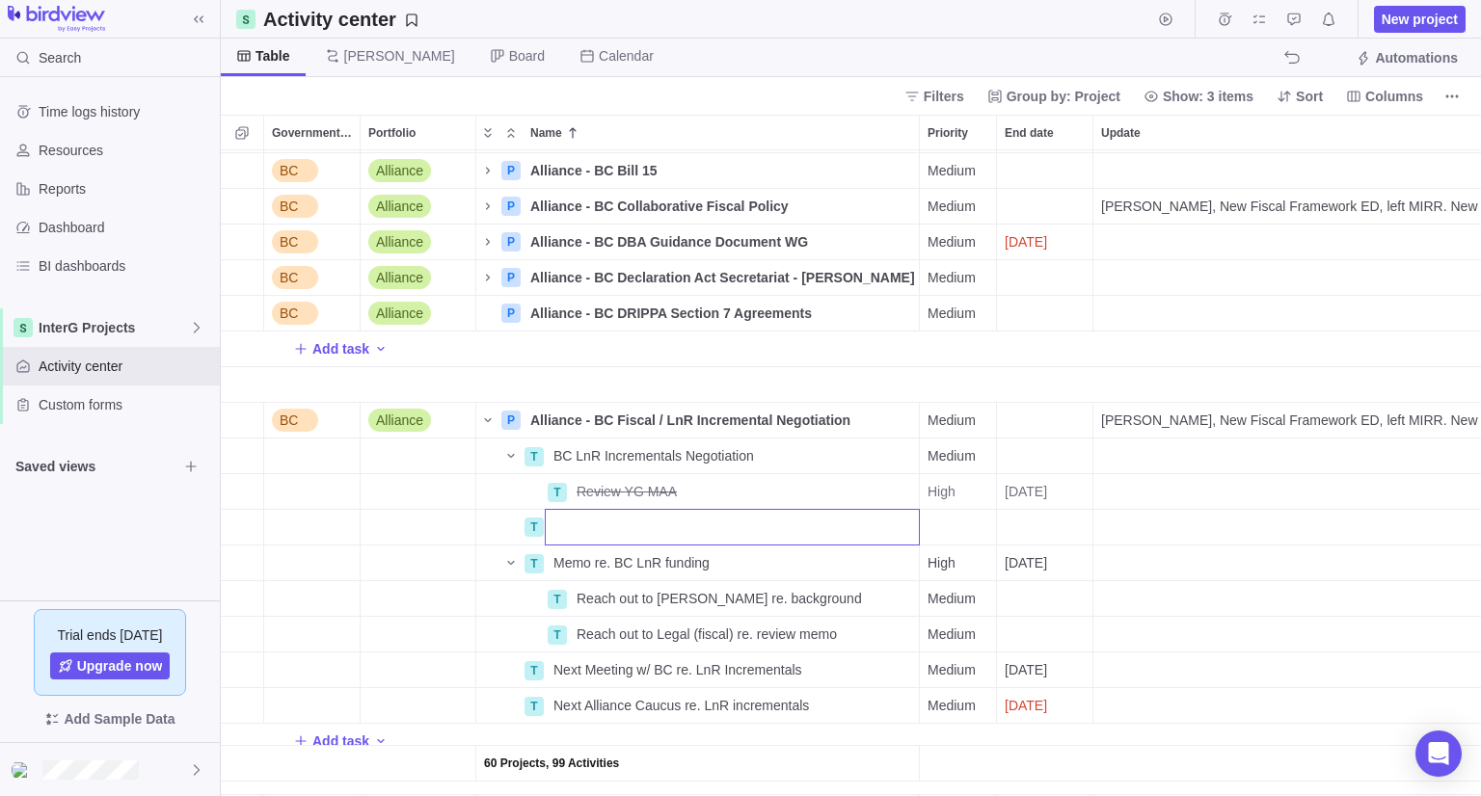
click at [474, 527] on div "60 Projects, 99 Activities BC Alliance P Alliance - BC Bill 14 Details High No …" at bounding box center [851, 473] width 1260 height 646
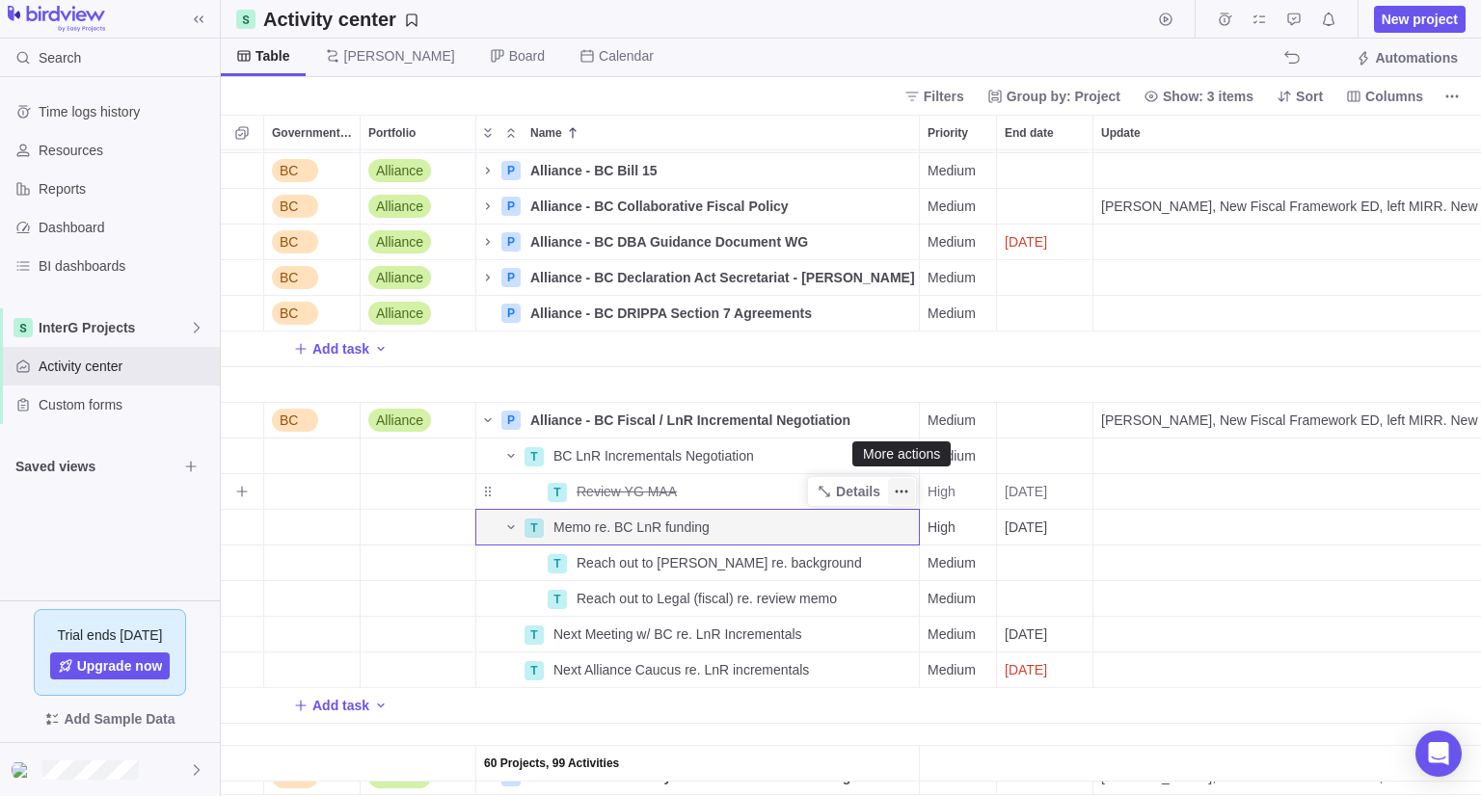
click at [902, 495] on icon "More actions" at bounding box center [901, 491] width 15 height 15
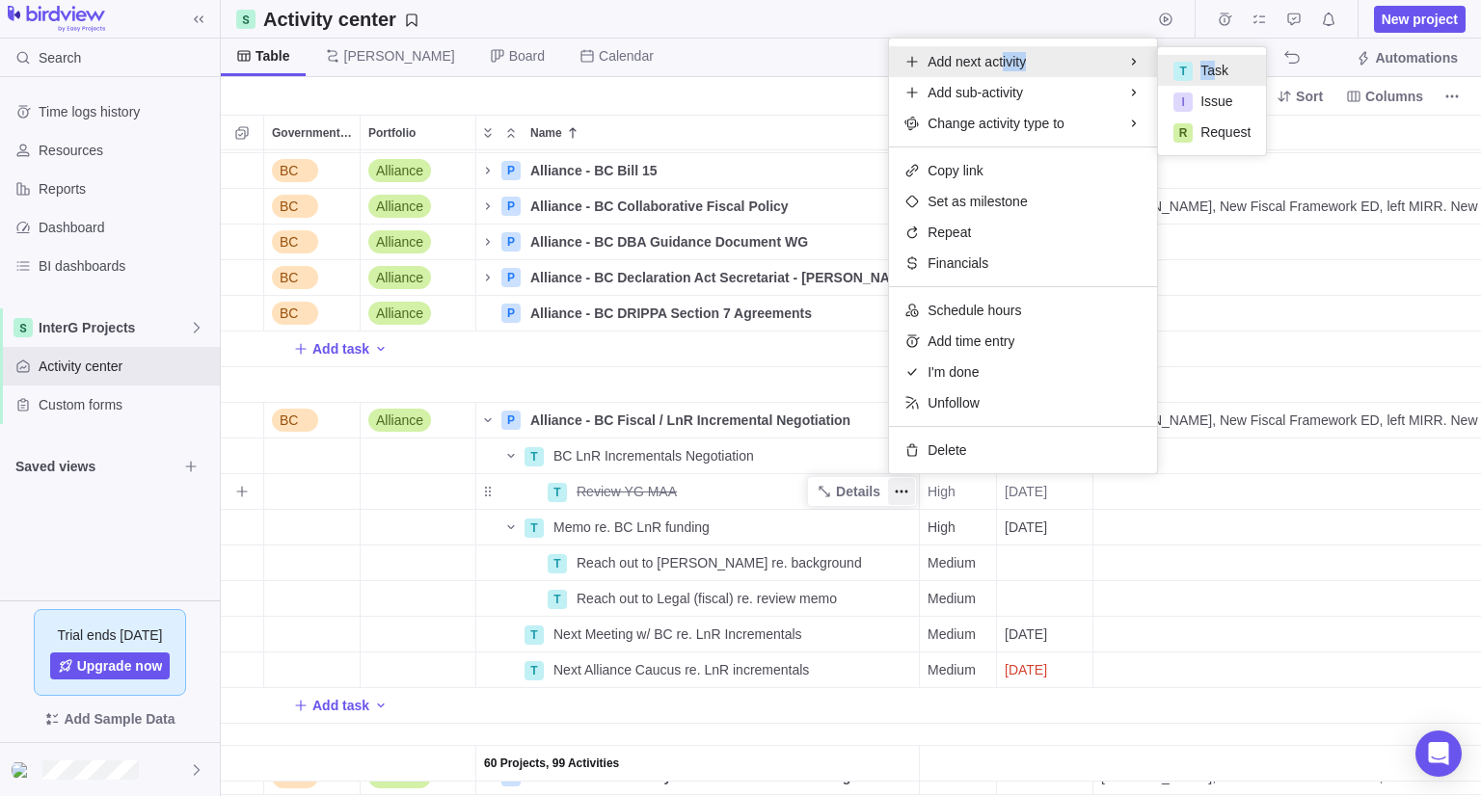
drag, startPoint x: 1003, startPoint y: 73, endPoint x: 1212, endPoint y: 78, distance: 209.3
click at [1157, 77] on div "Add next activity T Task I Issue R Request" at bounding box center [1023, 61] width 268 height 31
click at [1212, 78] on span "Task" at bounding box center [1214, 70] width 28 height 19
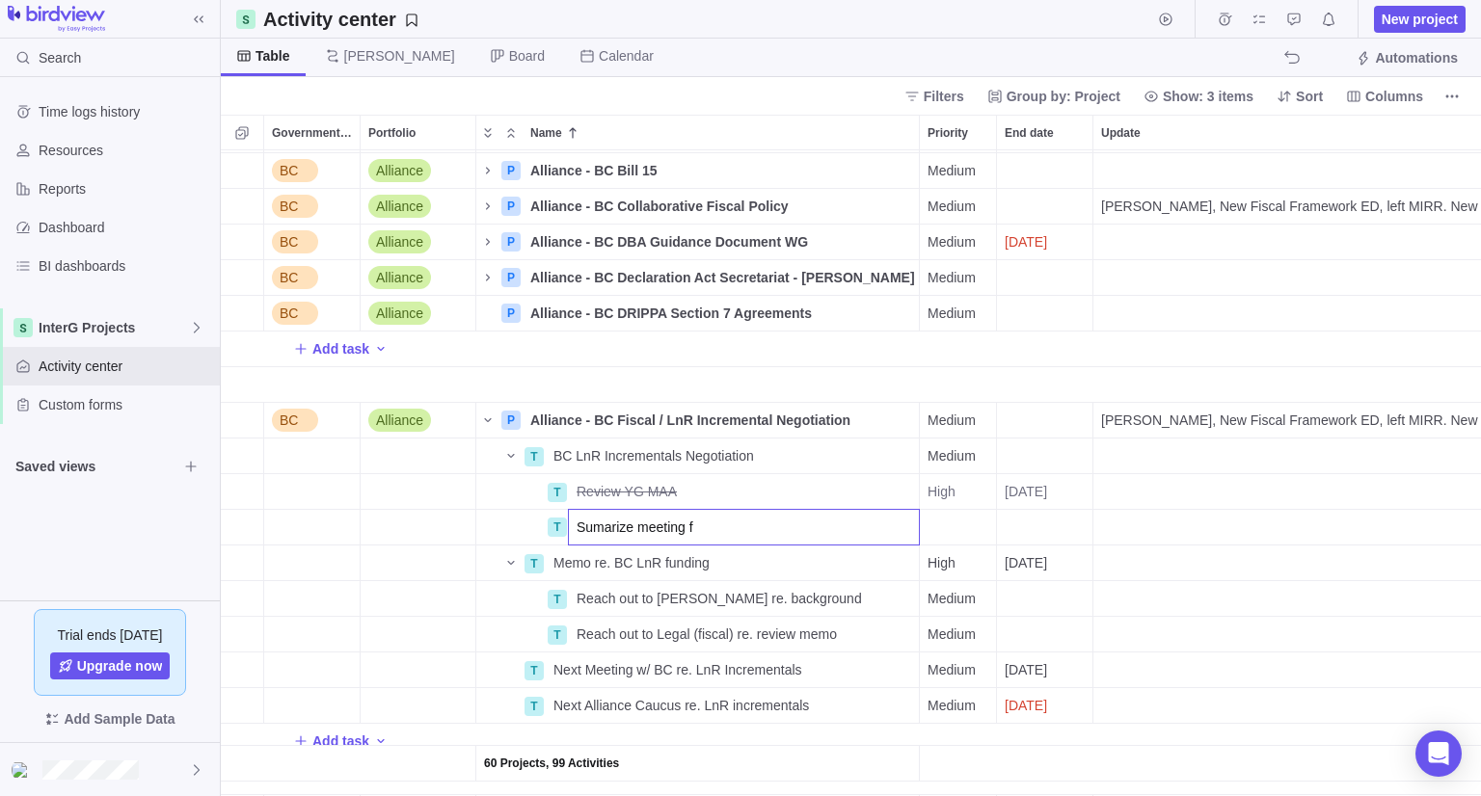
type input "Sumarize meeting"
click at [1049, 533] on div "End date" at bounding box center [1044, 527] width 95 height 35
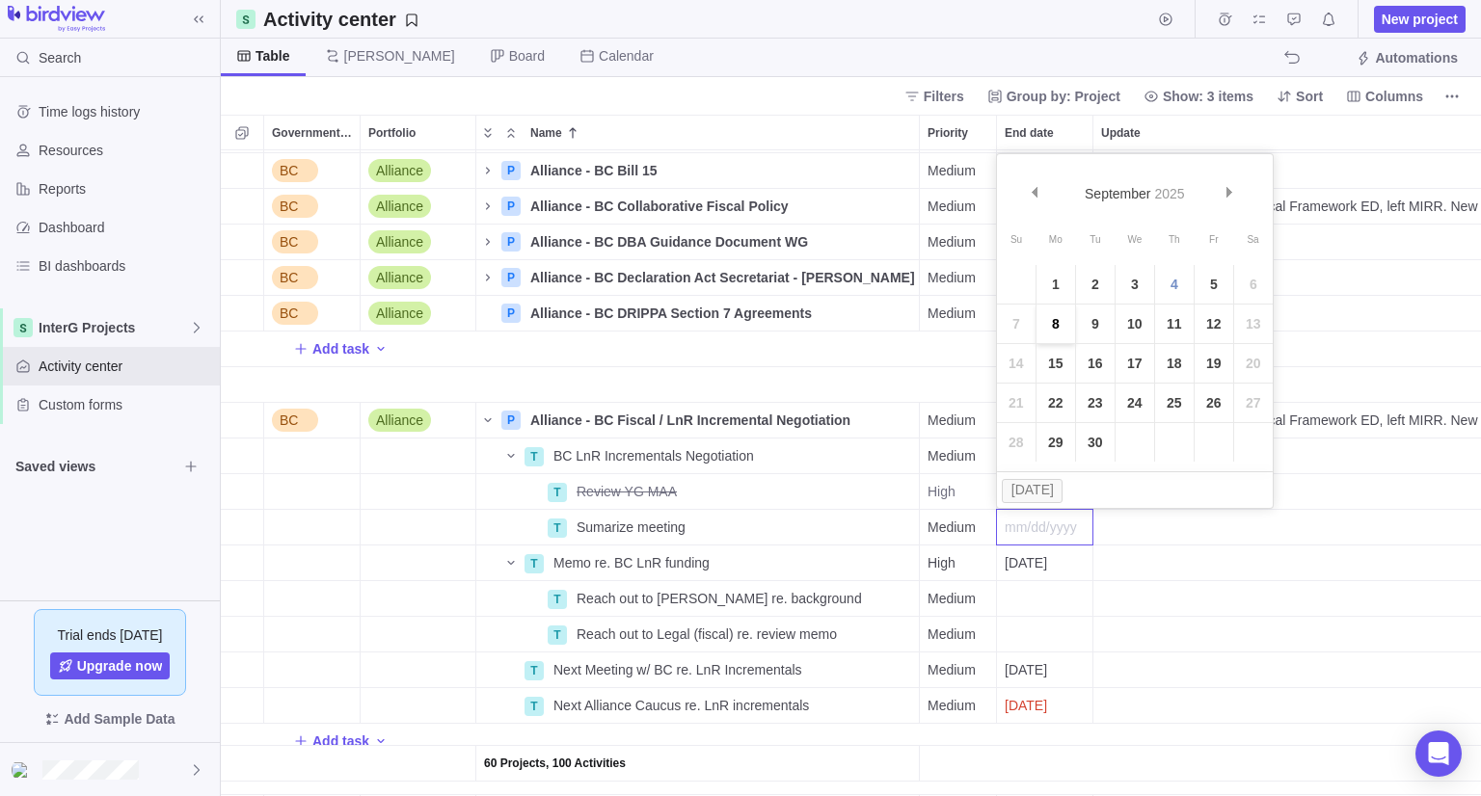
click at [1060, 325] on link "8" at bounding box center [1055, 324] width 39 height 39
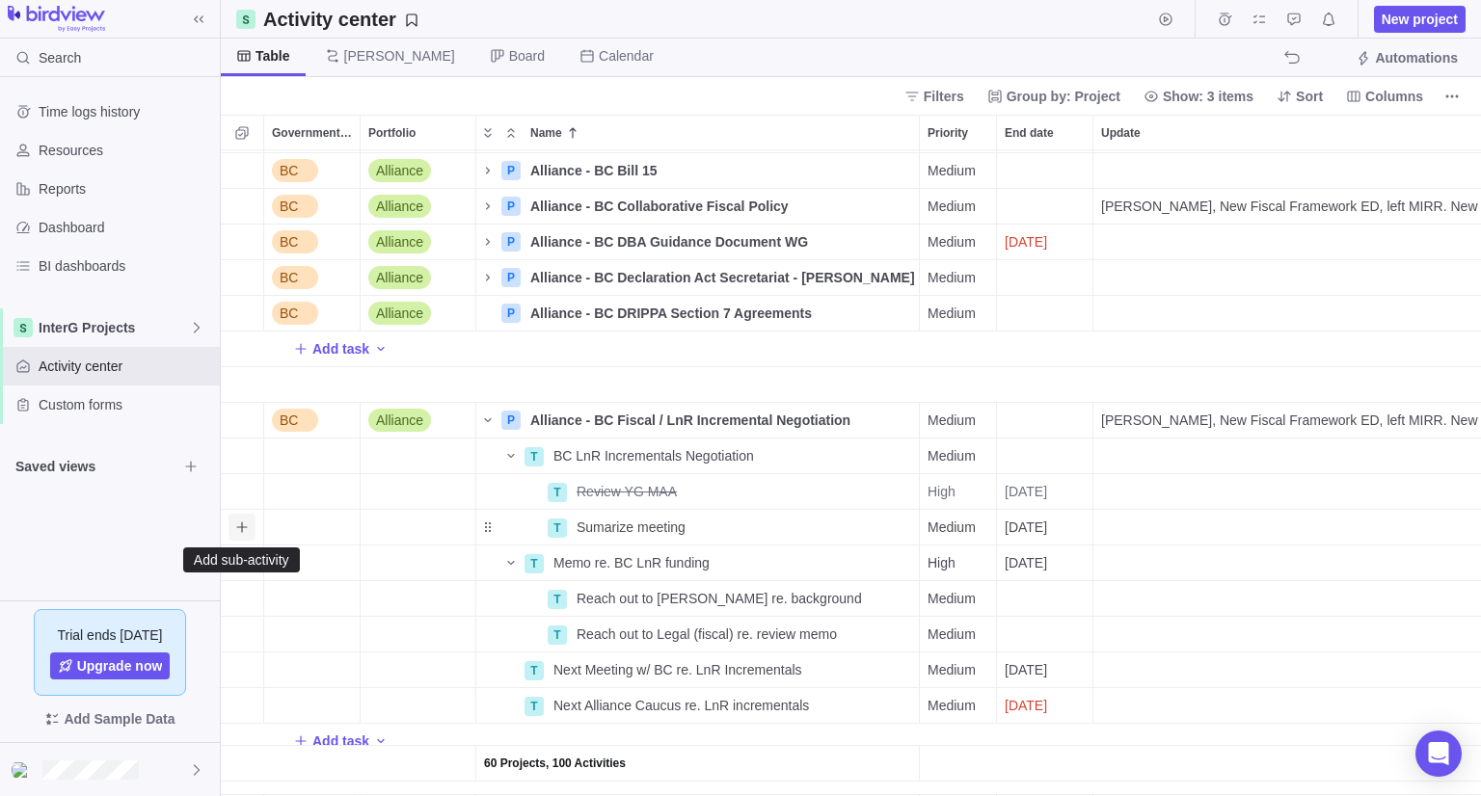
click at [246, 527] on icon "Add sub-activity" at bounding box center [241, 527] width 11 height 11
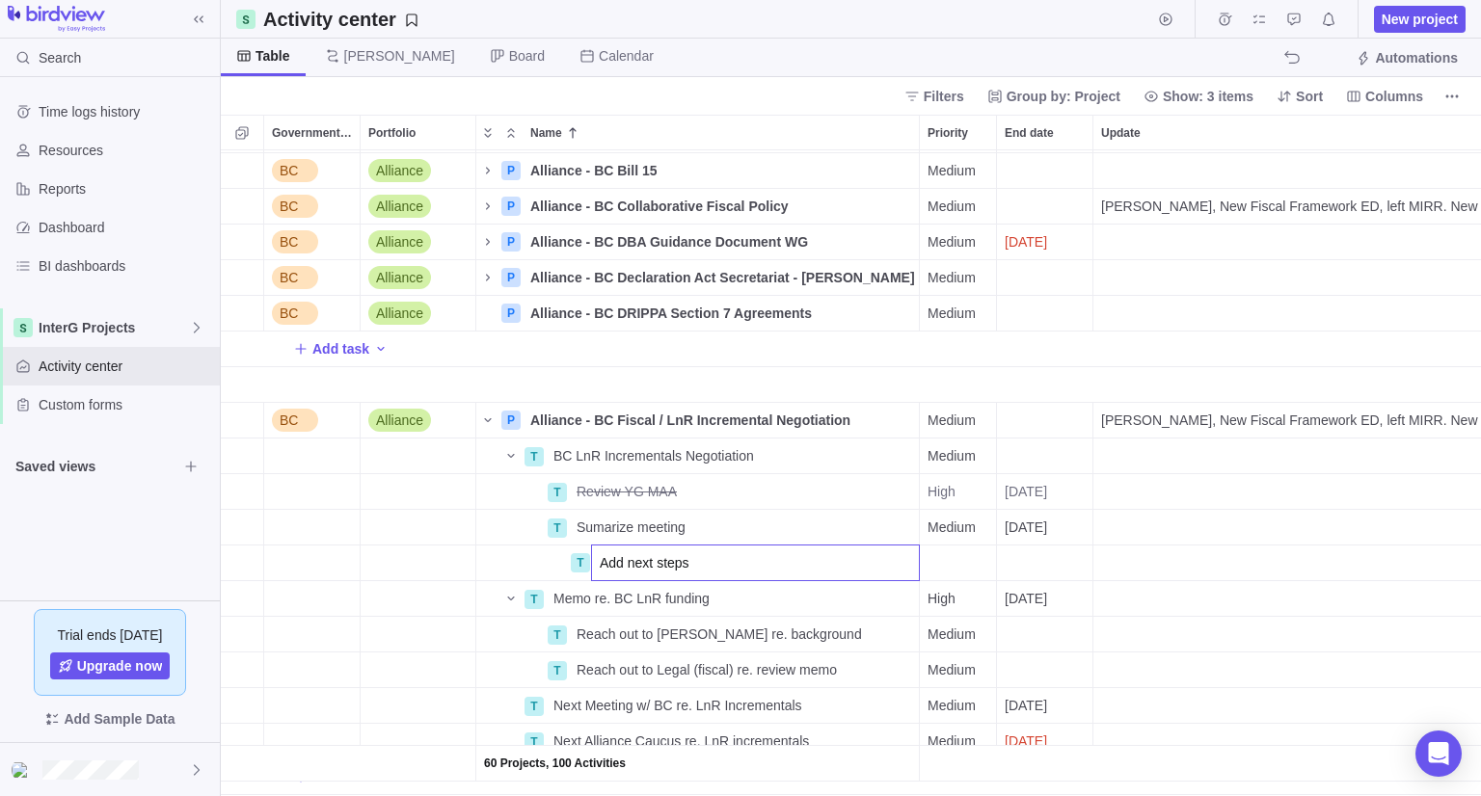
type input "Add next steps"
click at [1043, 566] on div "End date" at bounding box center [1044, 563] width 95 height 35
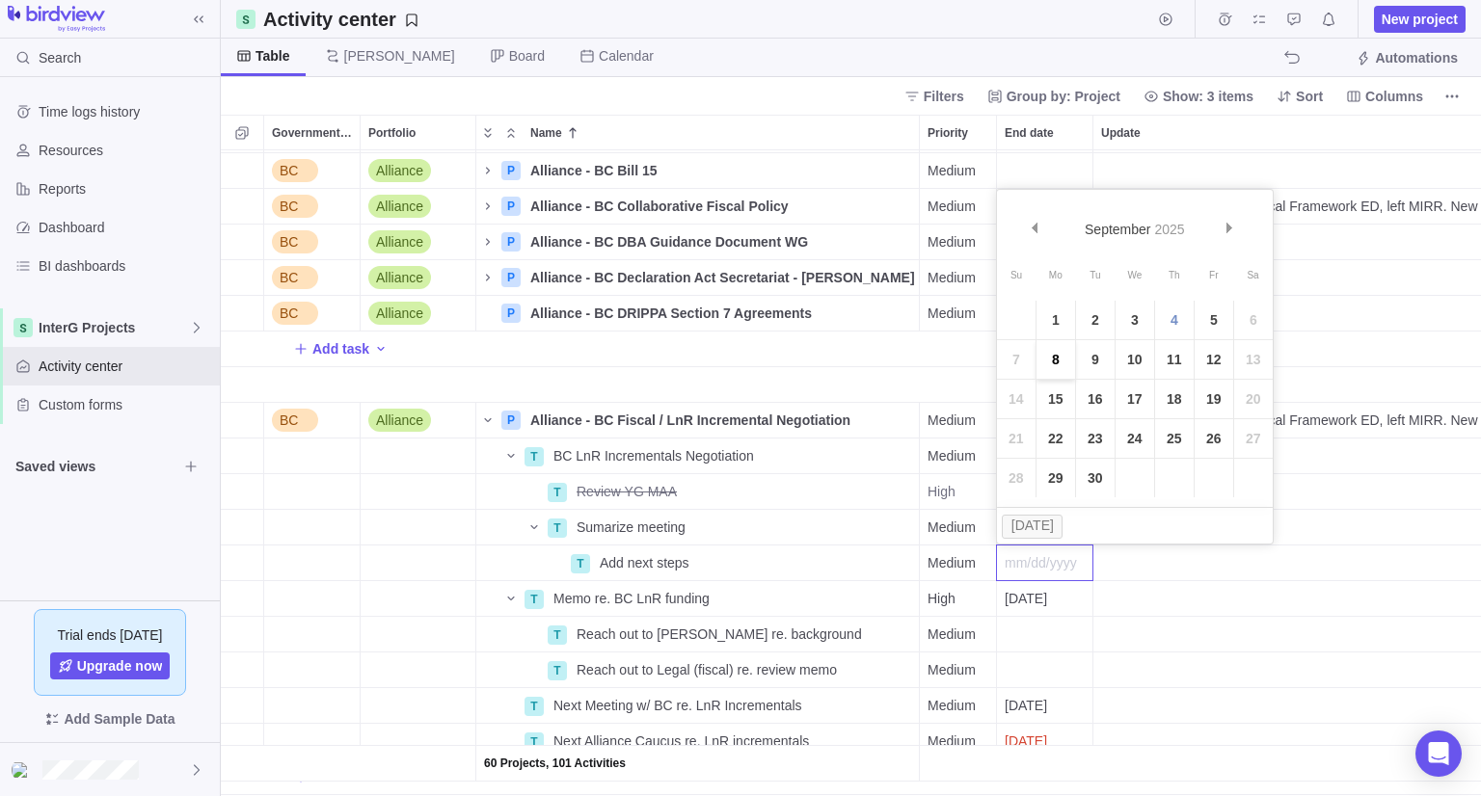
click at [1055, 363] on link "8" at bounding box center [1055, 359] width 39 height 39
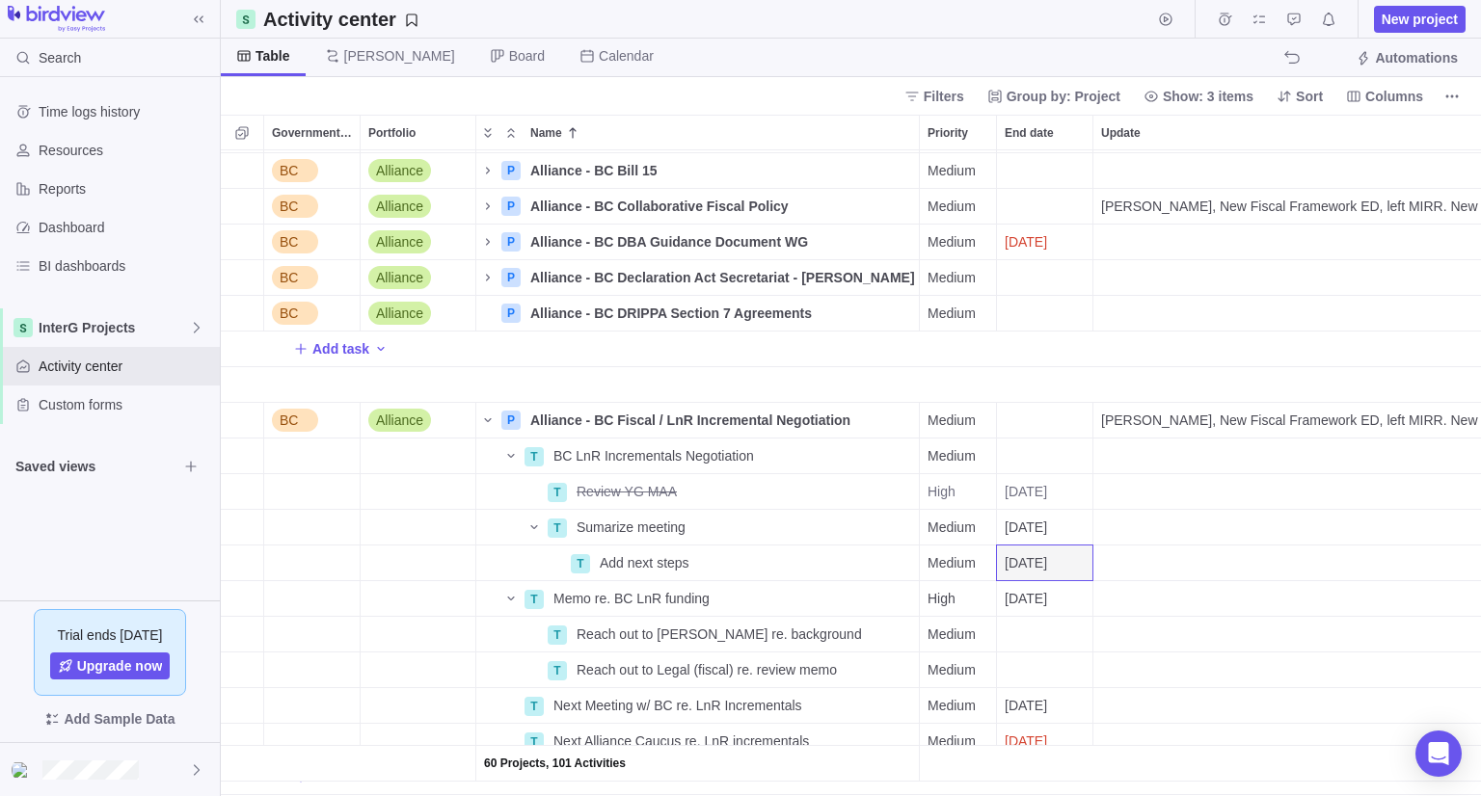
click at [924, 57] on div "Table [PERSON_NAME] Board Calendar Automations" at bounding box center [851, 58] width 1260 height 39
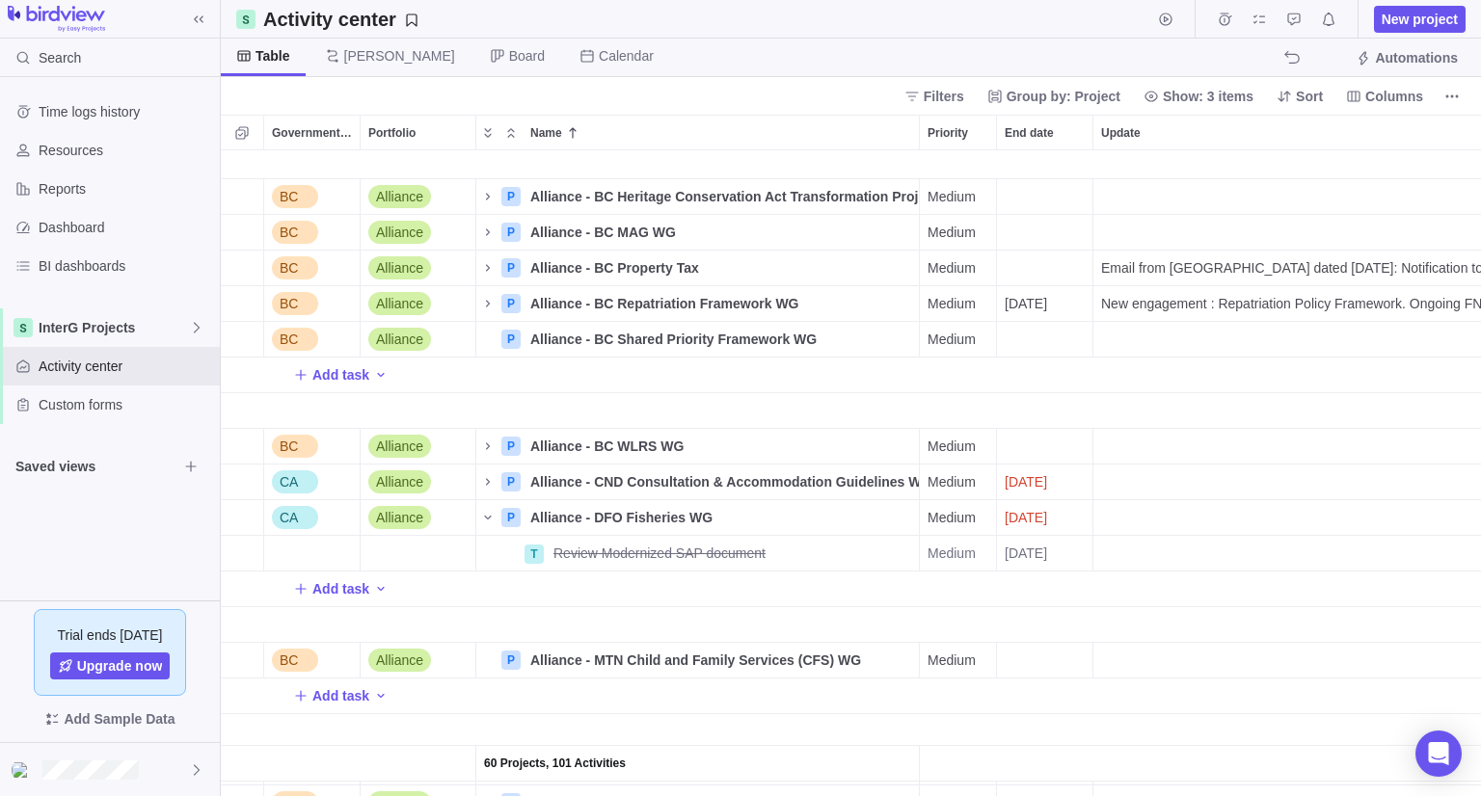
scroll to position [868, 0]
